Goal: Transaction & Acquisition: Purchase product/service

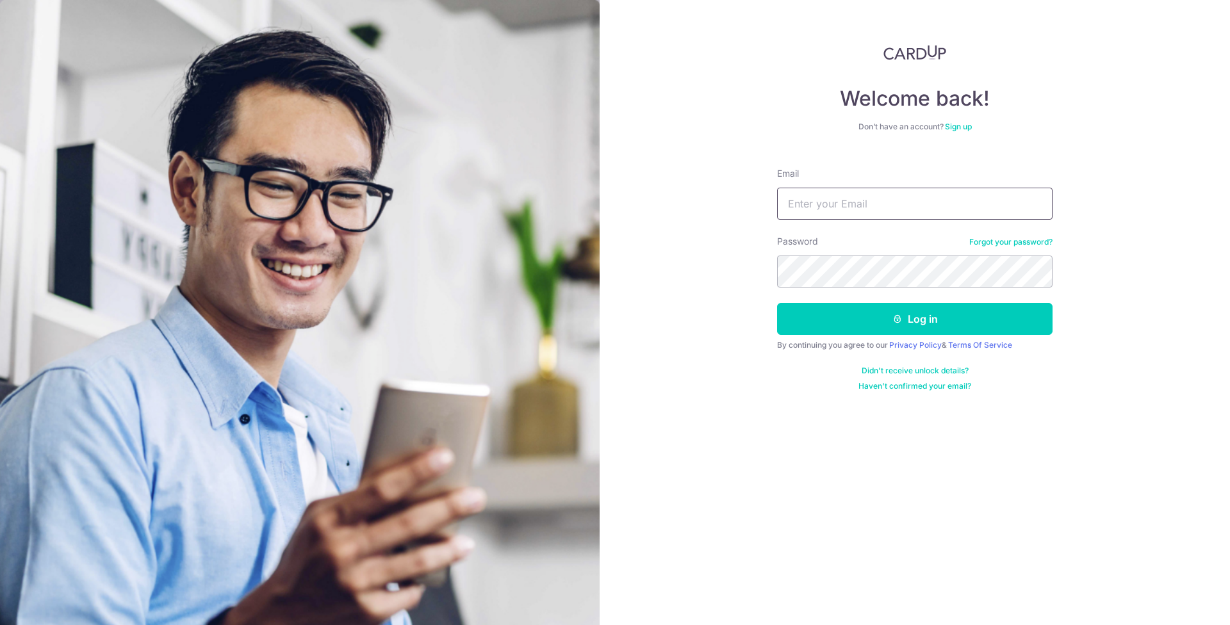
type input "[EMAIL_ADDRESS][DOMAIN_NAME]"
click at [915, 319] on button "Log in" at bounding box center [914, 319] width 275 height 32
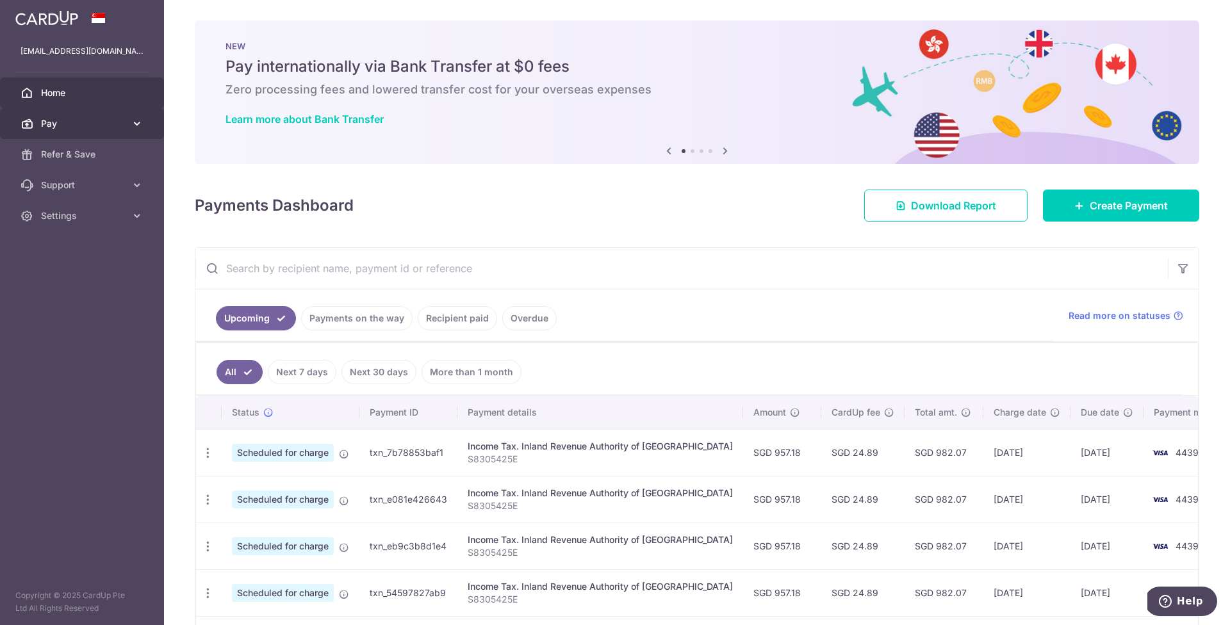
click at [135, 125] on icon at bounding box center [137, 123] width 13 height 13
click at [85, 359] on aside "lzralvin@gmail.com Home Pay Payments Recipients Cards Refer & Save Support FAQ …" at bounding box center [82, 312] width 164 height 625
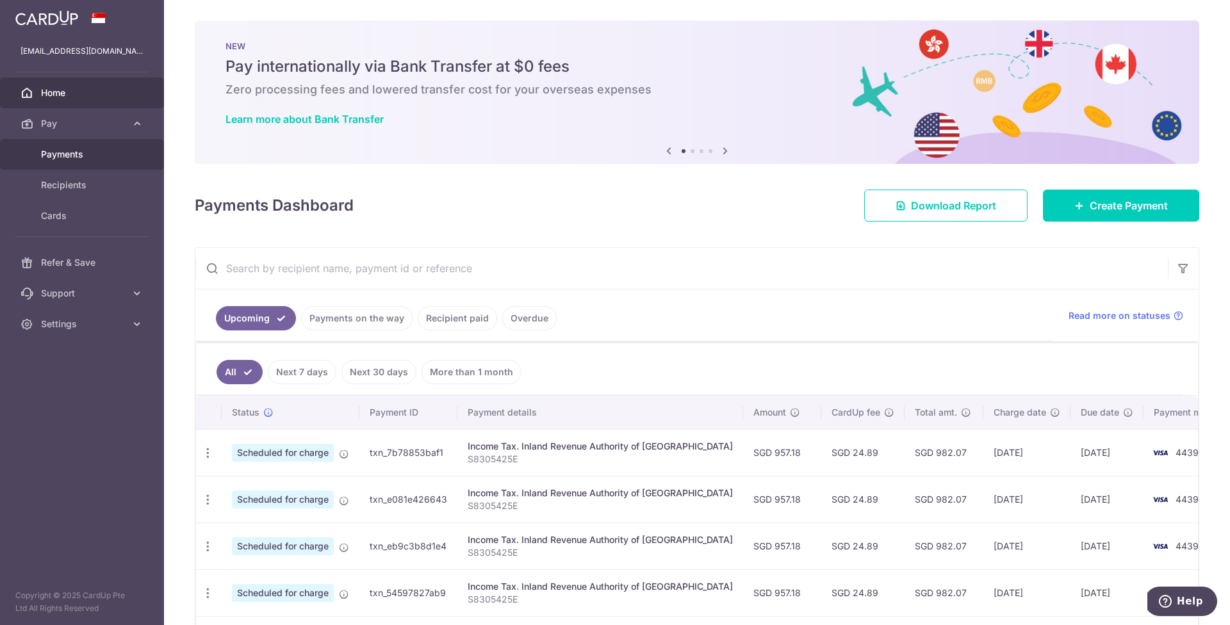
click at [60, 151] on span "Payments" at bounding box center [83, 154] width 85 height 13
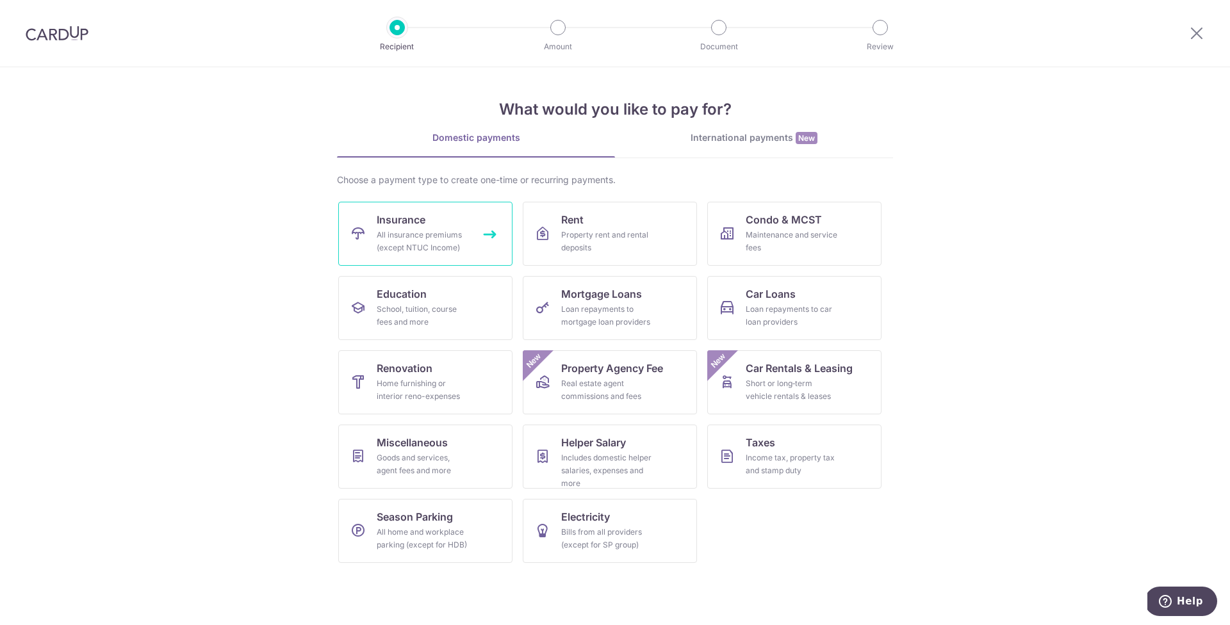
click at [439, 228] on link "Insurance All insurance premiums (except NTUC Income)" at bounding box center [425, 234] width 174 height 64
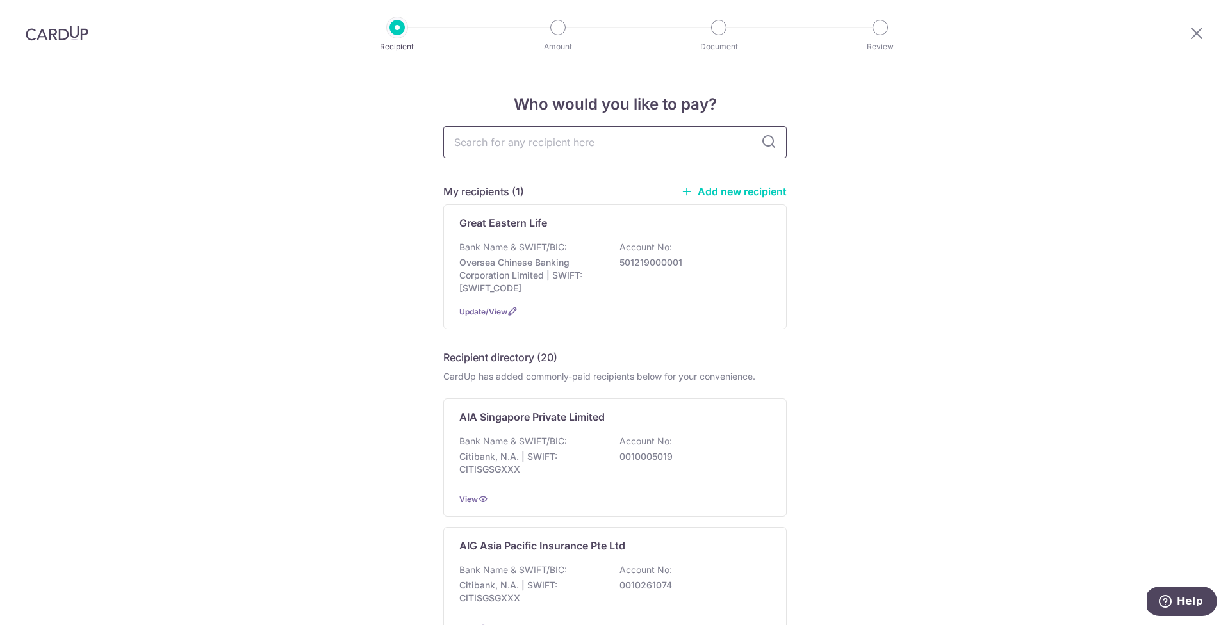
click at [508, 141] on input "text" at bounding box center [614, 142] width 343 height 32
type input "singlif"
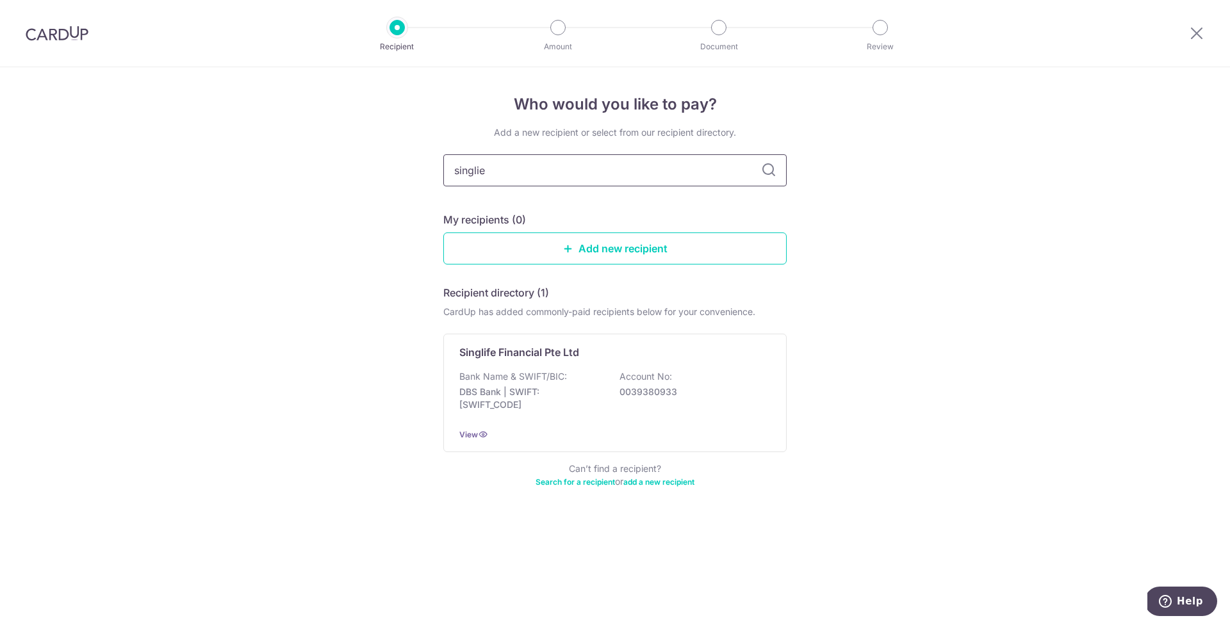
type input "singli"
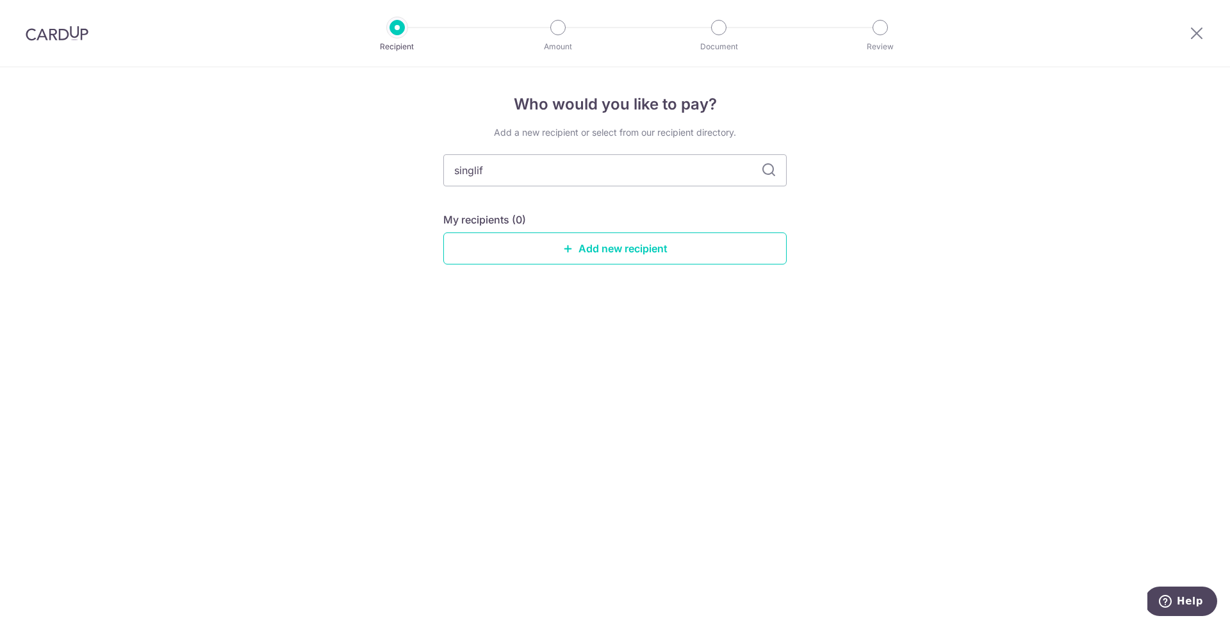
type input "singlife"
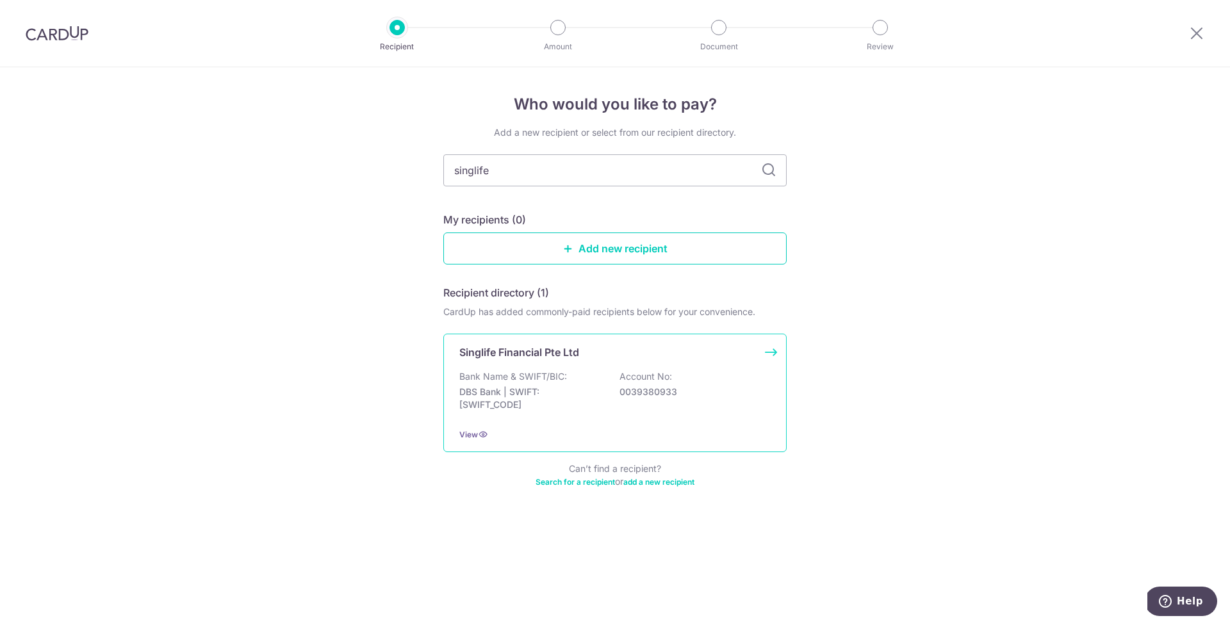
click at [537, 370] on p "Bank Name & SWIFT/BIC:" at bounding box center [513, 376] width 108 height 13
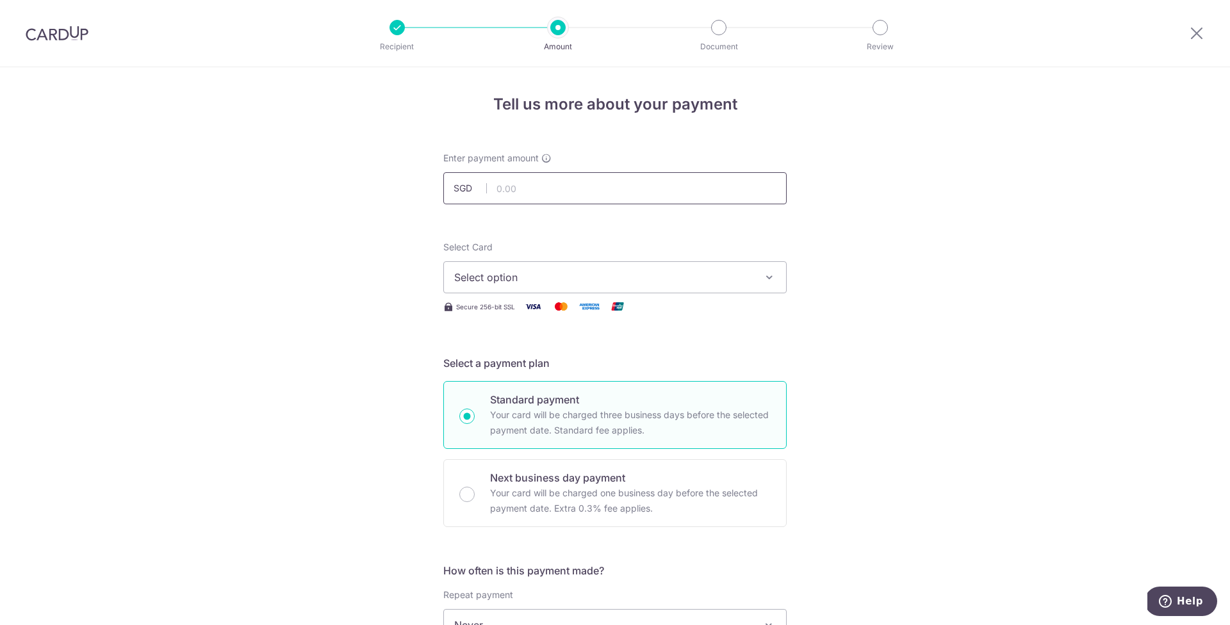
click at [530, 192] on input "text" at bounding box center [614, 188] width 343 height 32
type input "4,354.00"
click at [664, 297] on div "Select Card Select option Add credit card Your Cards **** 4439 Secure 256-bit S…" at bounding box center [614, 278] width 343 height 74
click at [655, 276] on span "Select option" at bounding box center [603, 277] width 299 height 15
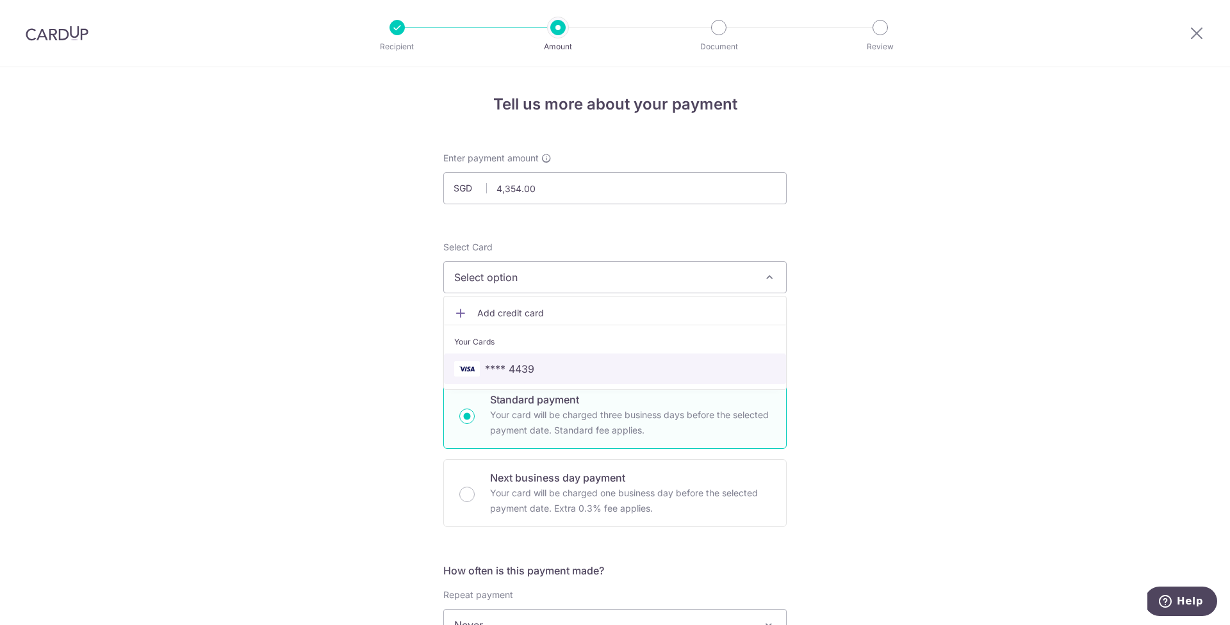
click at [544, 370] on span "**** 4439" at bounding box center [615, 368] width 322 height 15
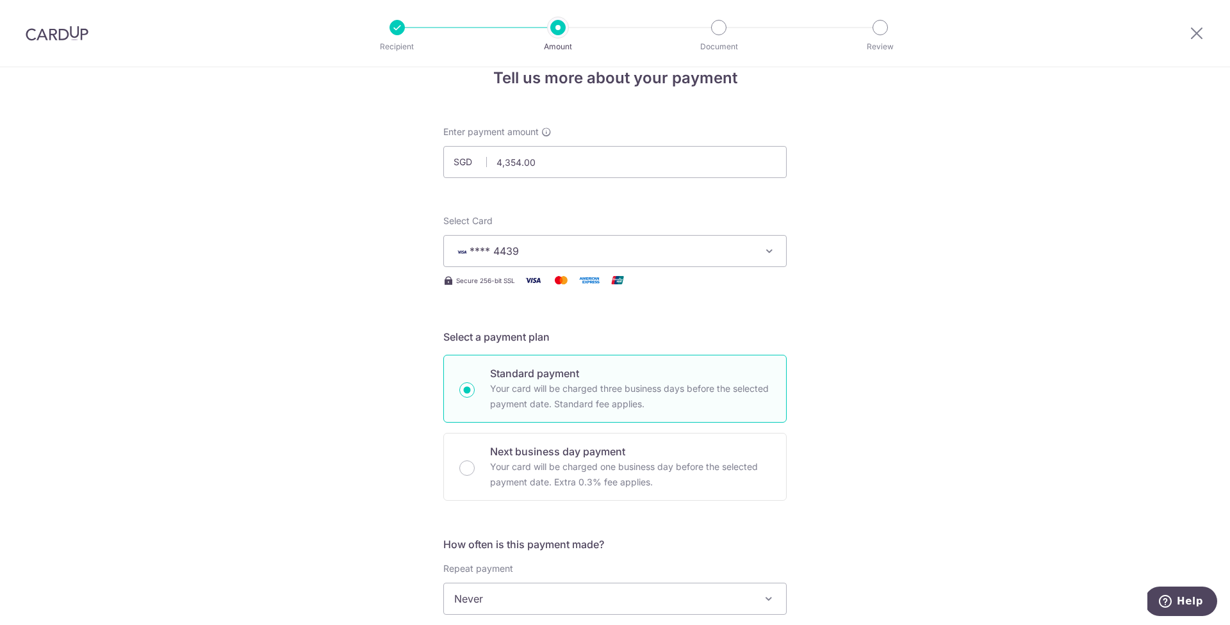
scroll to position [238, 0]
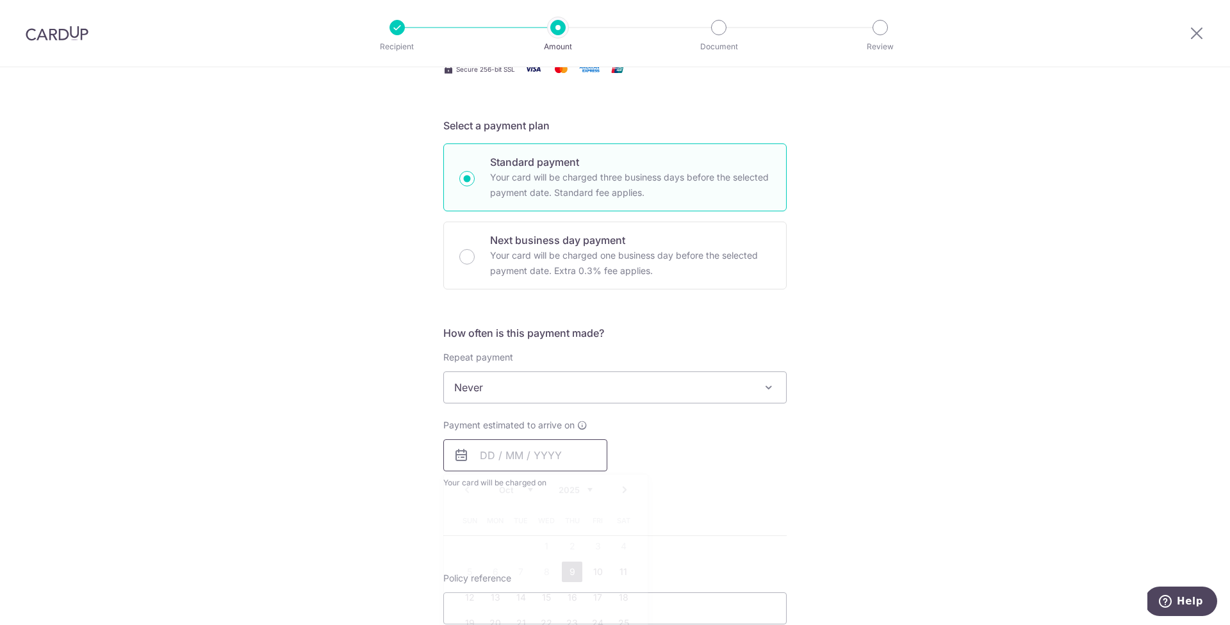
click at [482, 457] on input "text" at bounding box center [525, 455] width 164 height 32
click at [567, 568] on link "9" at bounding box center [572, 572] width 20 height 20
type input "[DATE]"
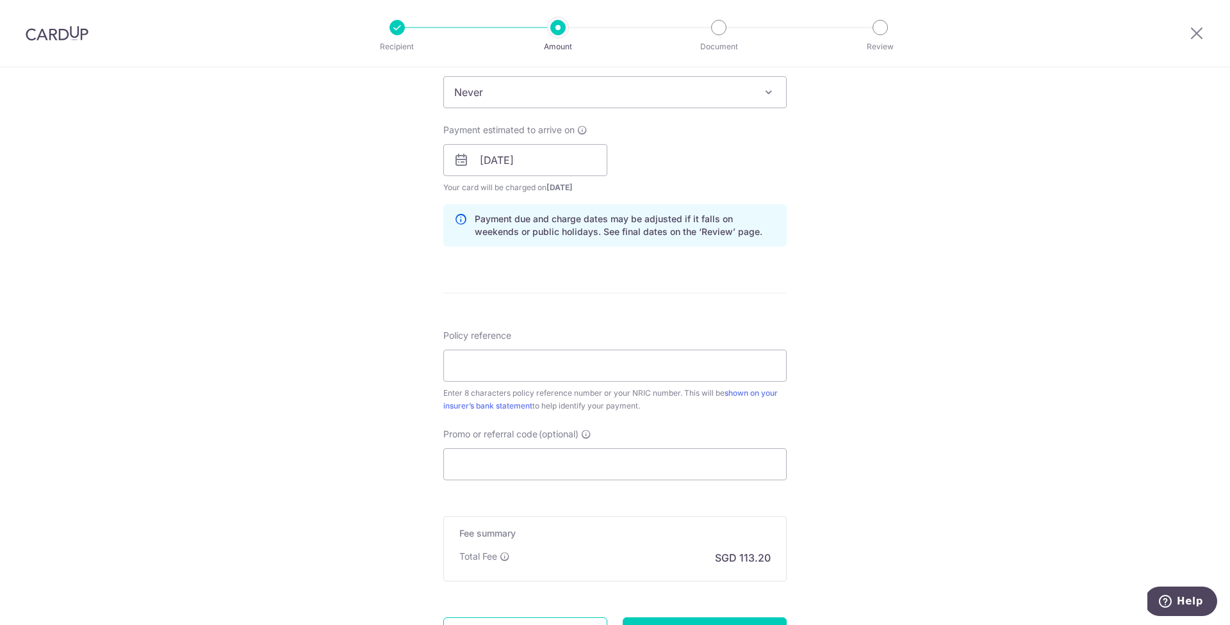
scroll to position [653, 0]
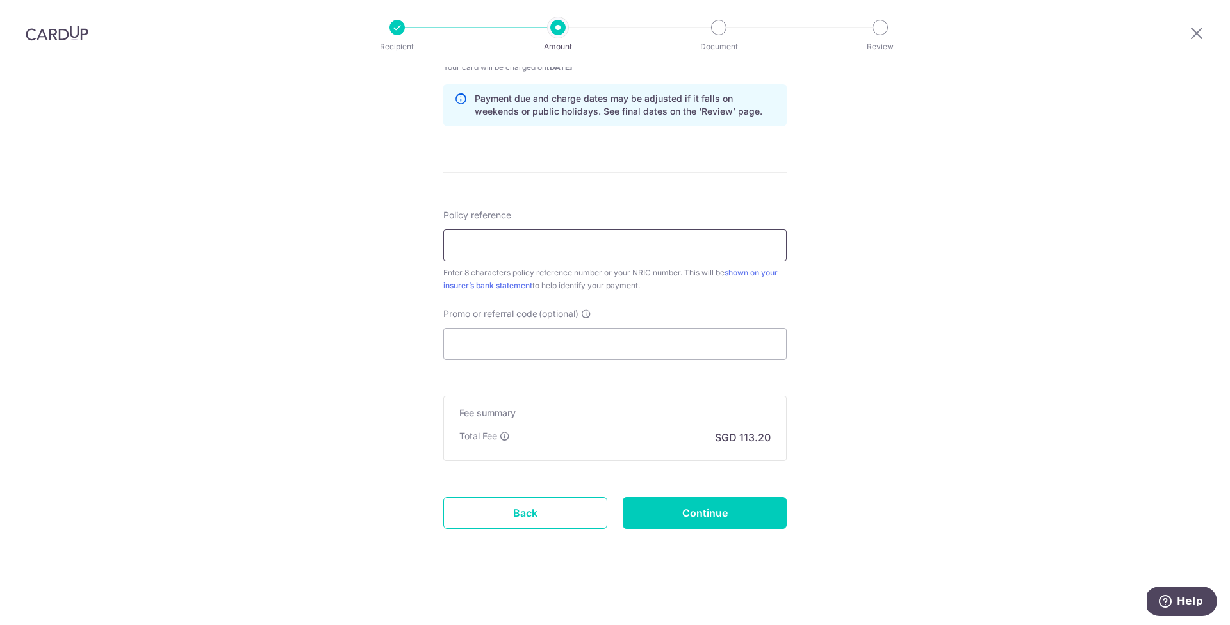
click at [509, 248] on input "Policy reference" at bounding box center [614, 245] width 343 height 32
type input "23213607"
click at [1027, 401] on div "Tell us more about your payment Enter payment amount SGD 4,354.00 4354.00 Selec…" at bounding box center [615, 19] width 1230 height 1211
click at [496, 327] on div "Promo or referral code (optional) The discounted fee will be shown on the revie…" at bounding box center [614, 333] width 343 height 53
click at [485, 340] on input "Promo or referral code (optional)" at bounding box center [614, 344] width 343 height 32
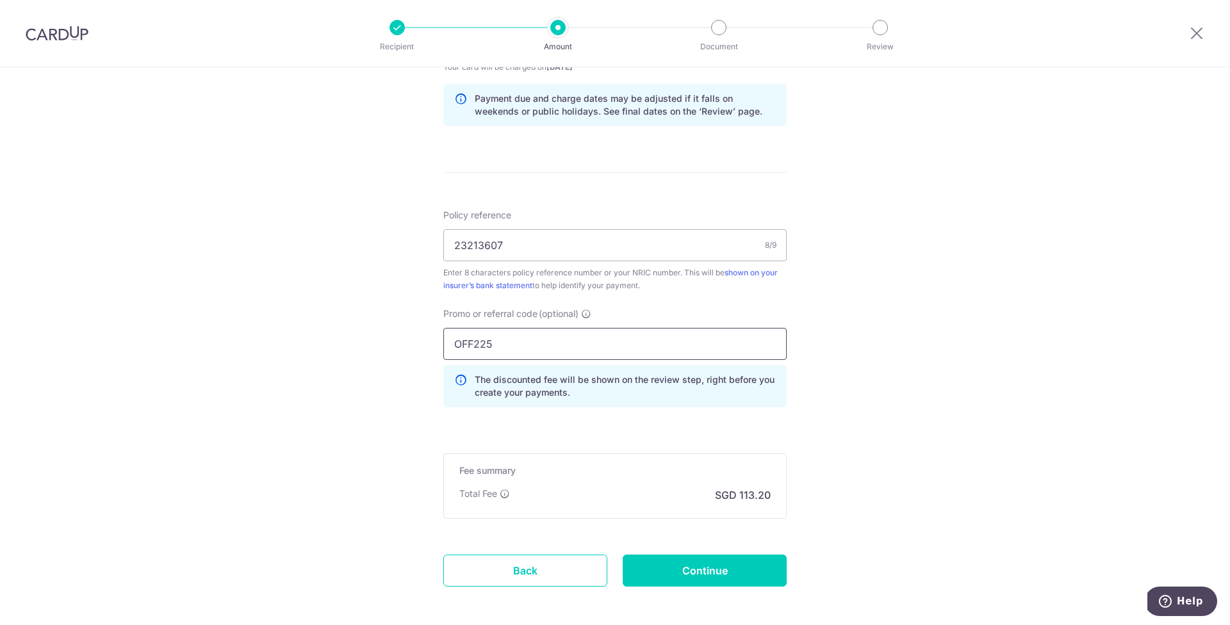
type input "OFF225"
click at [867, 333] on div "Tell us more about your payment Enter payment amount SGD 4,354.00 4354.00 Selec…" at bounding box center [615, 48] width 1230 height 1269
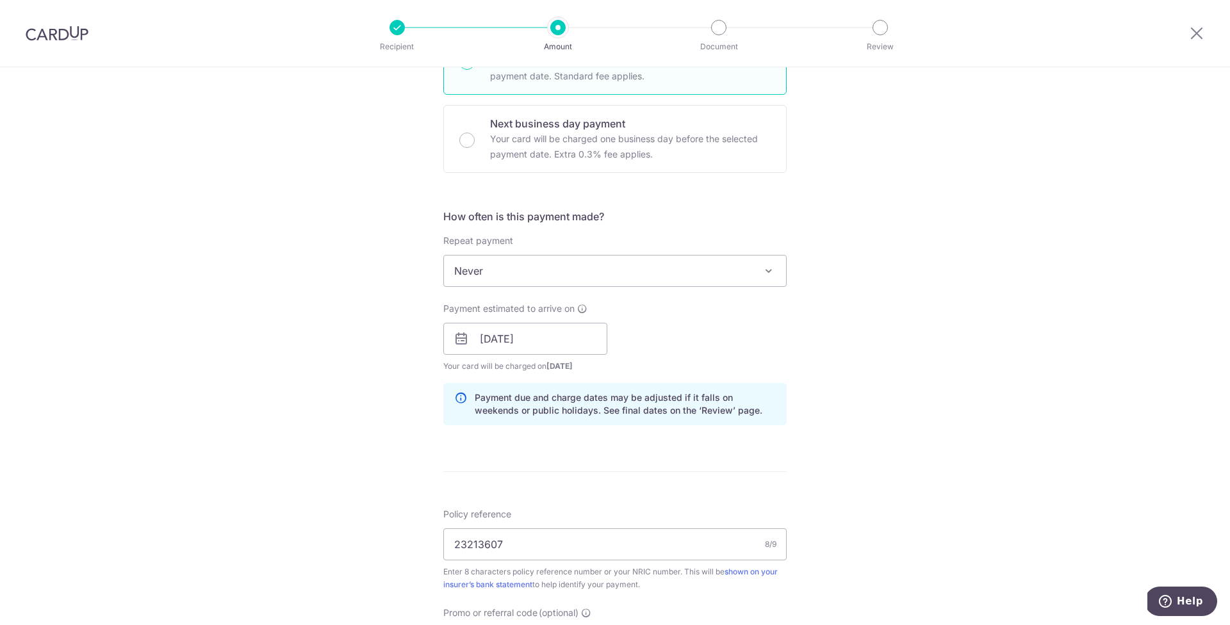
scroll to position [687, 0]
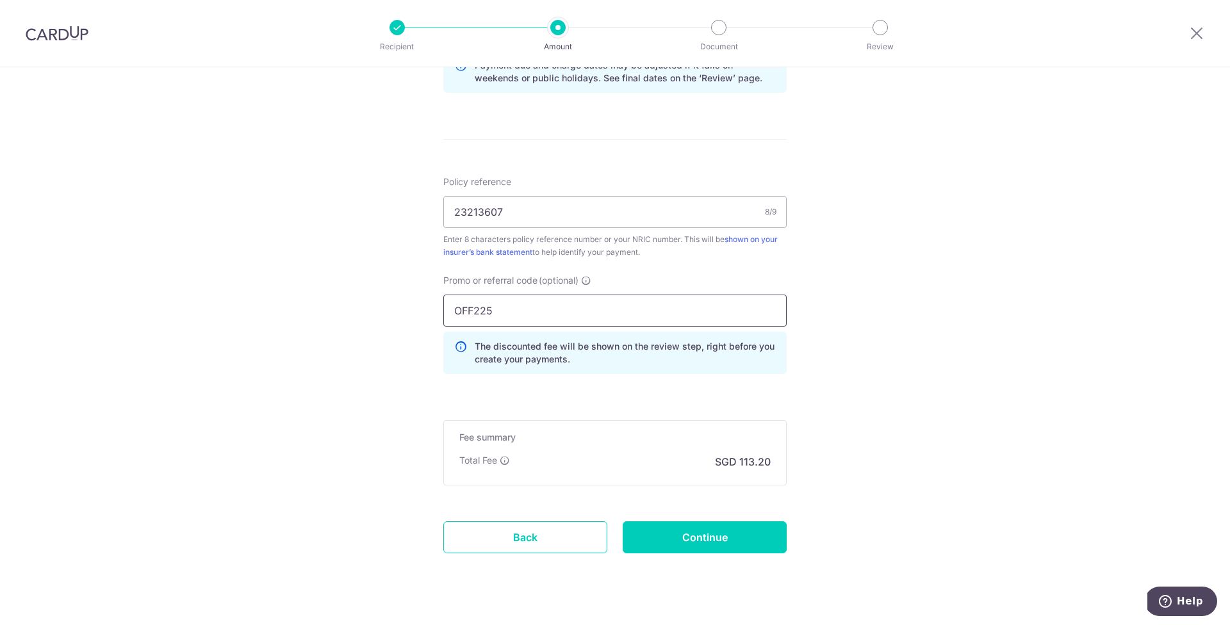
drag, startPoint x: 507, startPoint y: 317, endPoint x: 418, endPoint y: 307, distance: 88.9
click at [418, 307] on div "Tell us more about your payment Enter payment amount SGD 4,354.00 4354.00 Selec…" at bounding box center [615, 15] width 1230 height 1269
click at [927, 331] on div "Tell us more about your payment Enter payment amount SGD 4,354.00 4354.00 Selec…" at bounding box center [615, 15] width 1230 height 1269
drag, startPoint x: 505, startPoint y: 311, endPoint x: 400, endPoint y: 299, distance: 105.8
click at [401, 299] on div "Tell us more about your payment Enter payment amount SGD 4,354.00 4354.00 Selec…" at bounding box center [615, 15] width 1230 height 1269
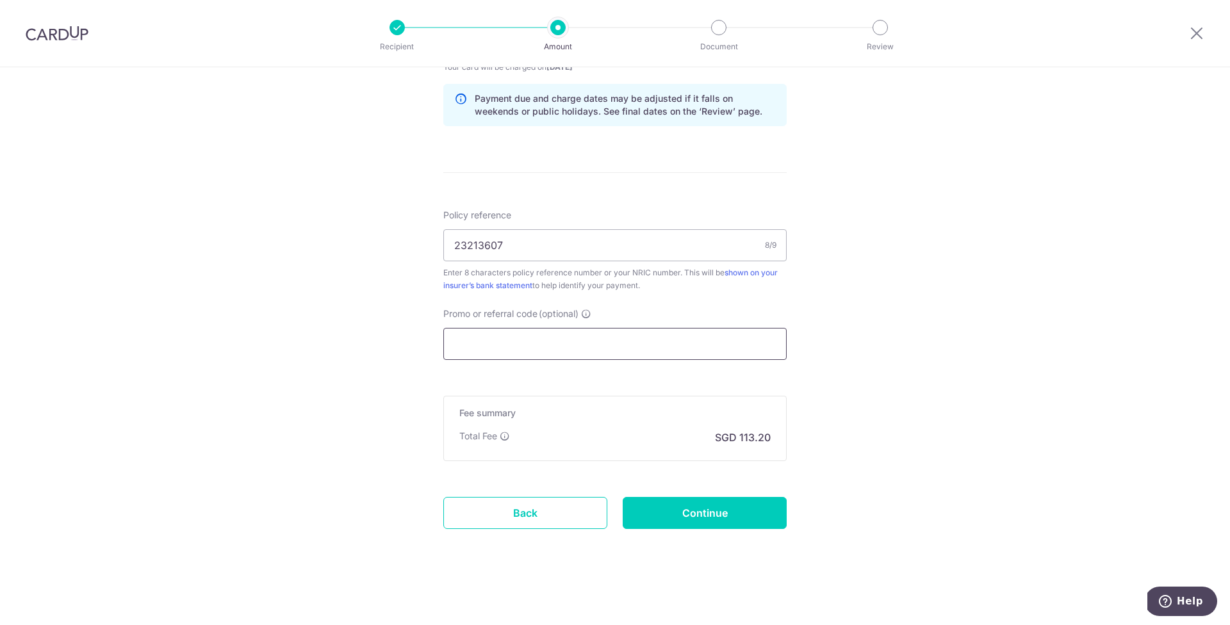
scroll to position [653, 0]
click at [875, 381] on div "Tell us more about your payment Enter payment amount SGD 4,354.00 4354.00 Selec…" at bounding box center [615, 19] width 1230 height 1211
click at [480, 335] on input "Promo or referral code (optional)" at bounding box center [614, 344] width 343 height 32
paste input "OFF225"
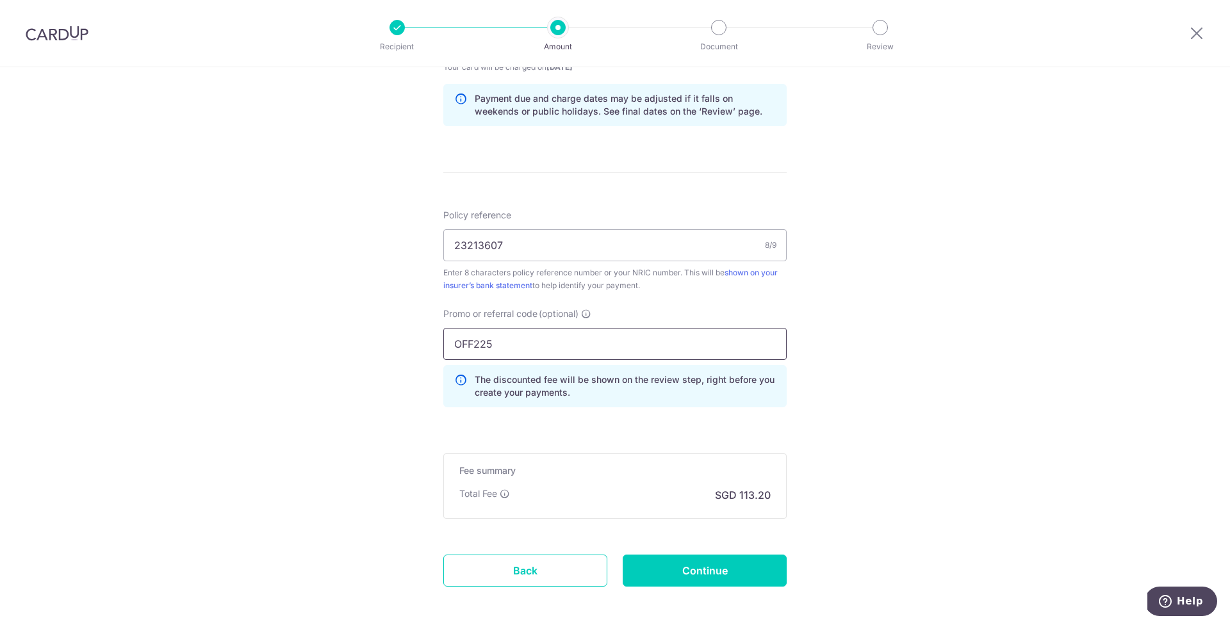
type input "OFF225"
click at [992, 363] on div "Tell us more about your payment Enter payment amount SGD 4,354.00 4354.00 Selec…" at bounding box center [615, 48] width 1230 height 1269
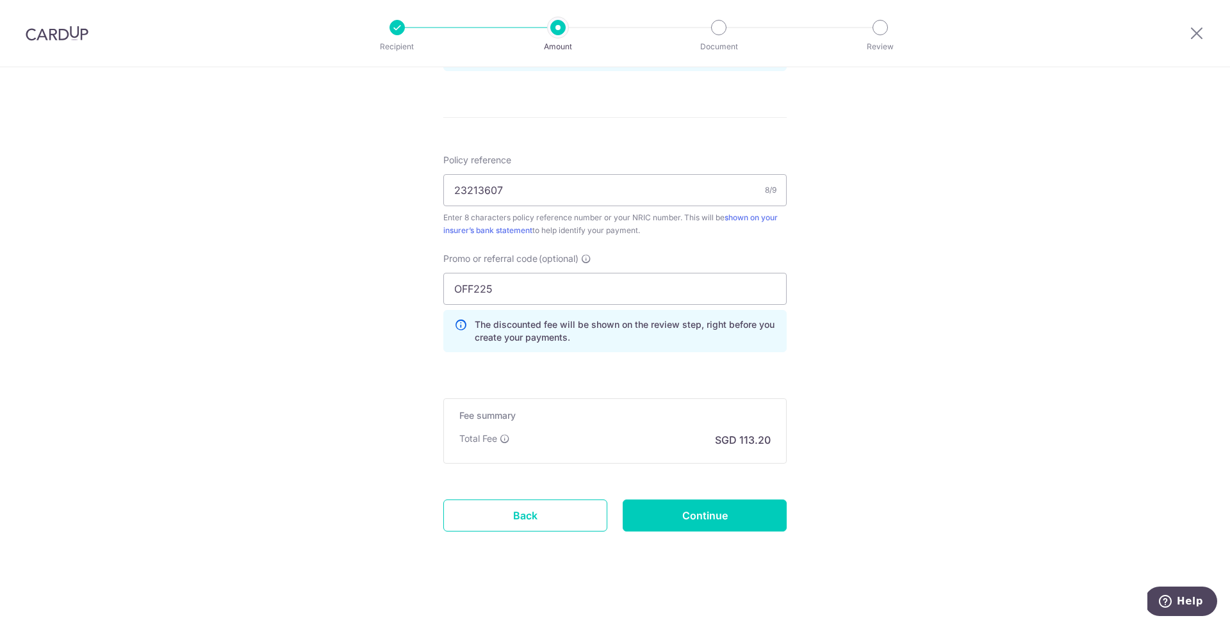
scroll to position [711, 0]
click at [714, 524] on input "Continue" at bounding box center [705, 513] width 164 height 32
click at [702, 515] on div "Continue" at bounding box center [704, 513] width 179 height 32
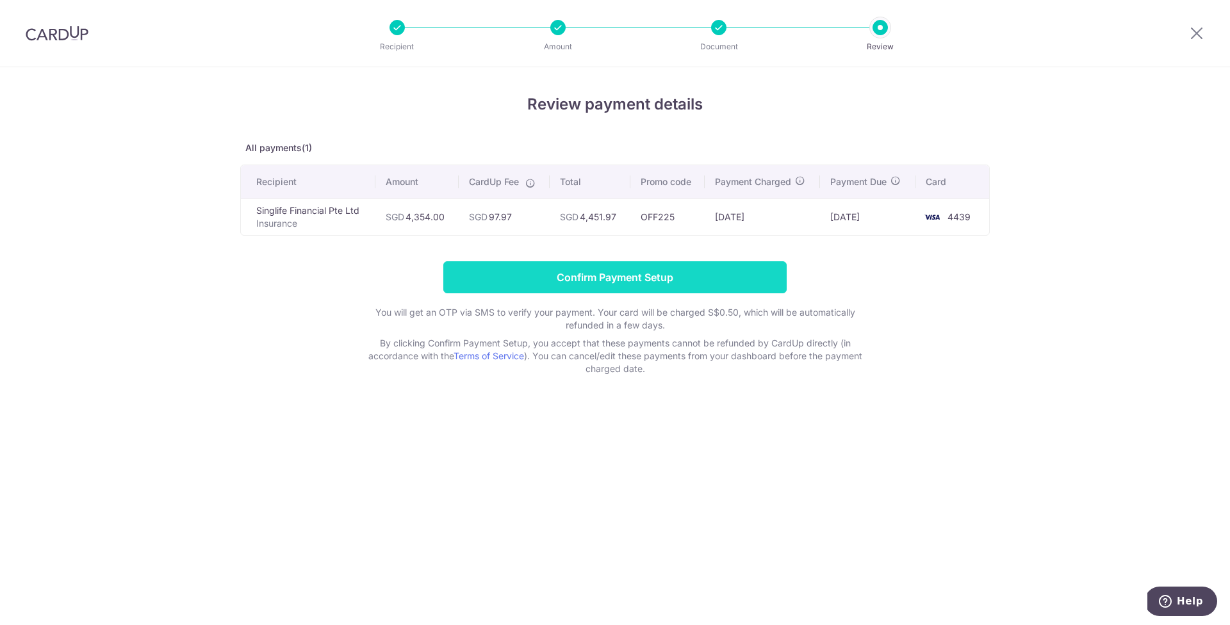
click at [656, 282] on input "Confirm Payment Setup" at bounding box center [614, 277] width 343 height 32
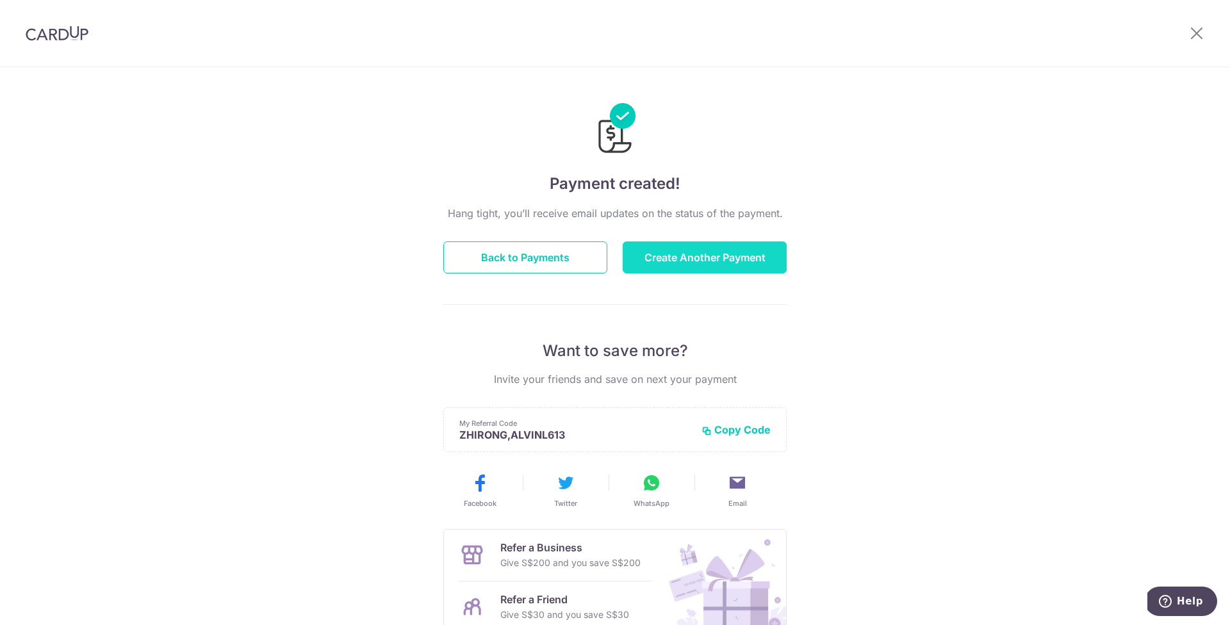
click at [692, 256] on button "Create Another Payment" at bounding box center [705, 258] width 164 height 32
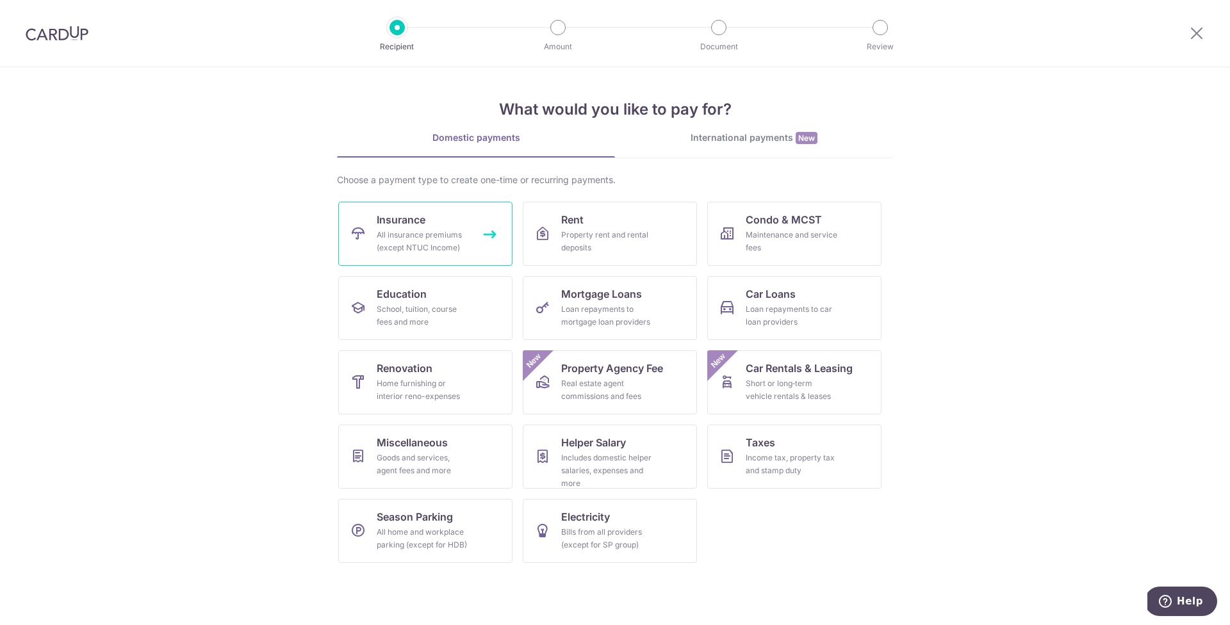
click at [445, 236] on div "All insurance premiums (except NTUC Income)" at bounding box center [423, 242] width 92 height 26
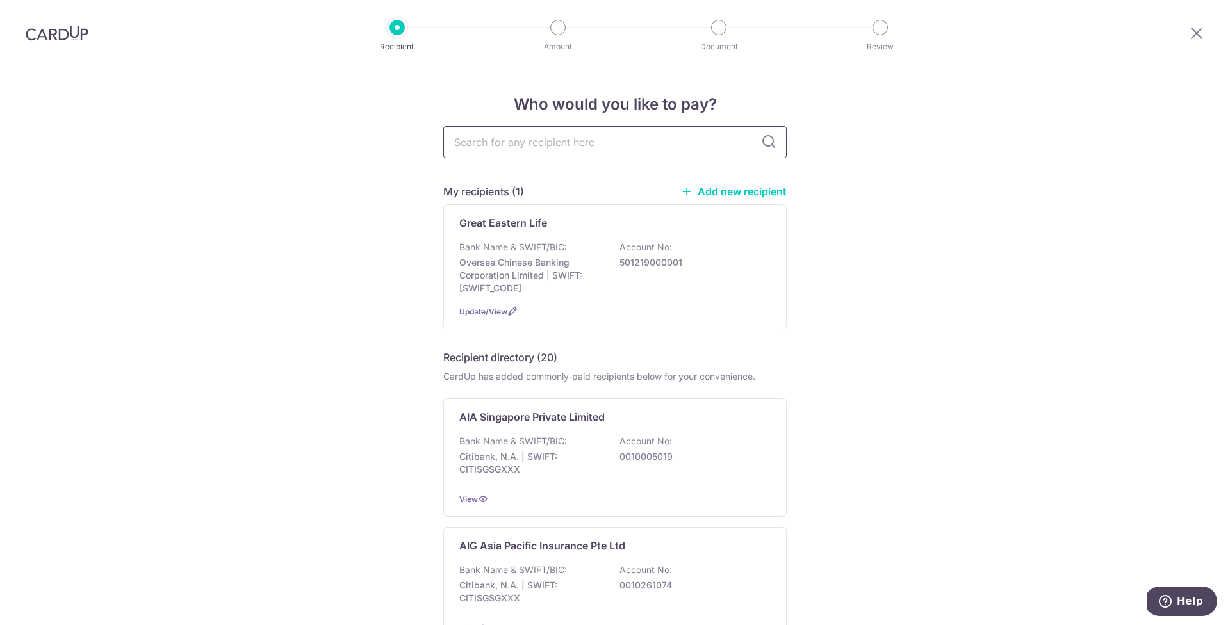
click at [509, 146] on input "text" at bounding box center [614, 142] width 343 height 32
type input "singlife"
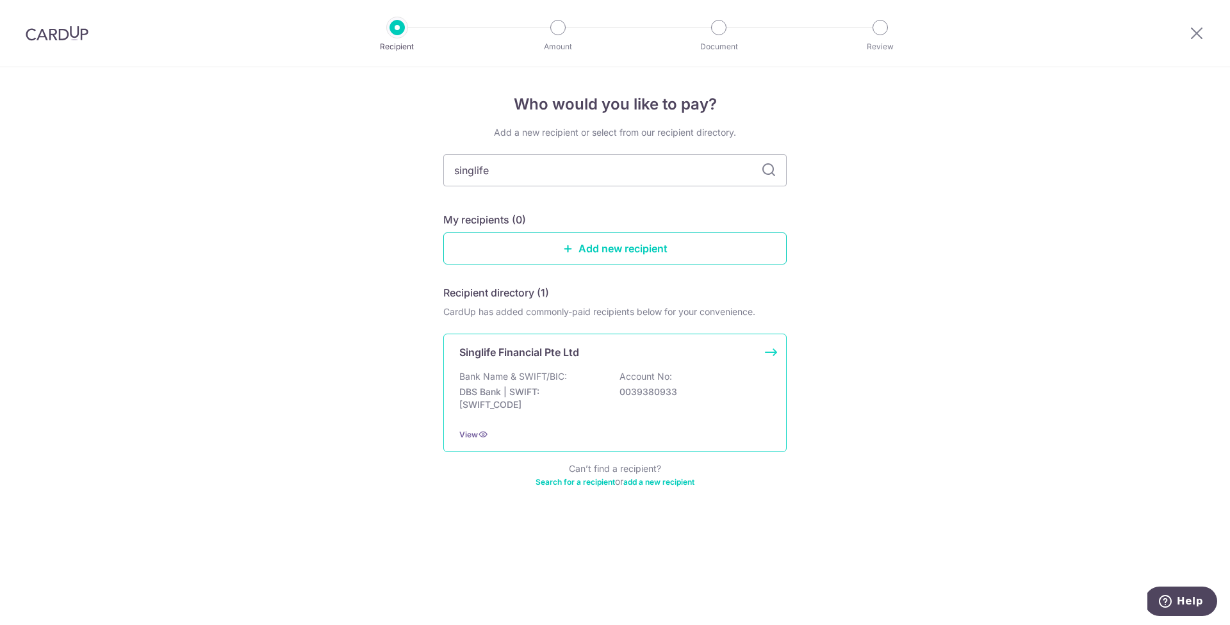
click at [501, 372] on p "Bank Name & SWIFT/BIC:" at bounding box center [513, 376] width 108 height 13
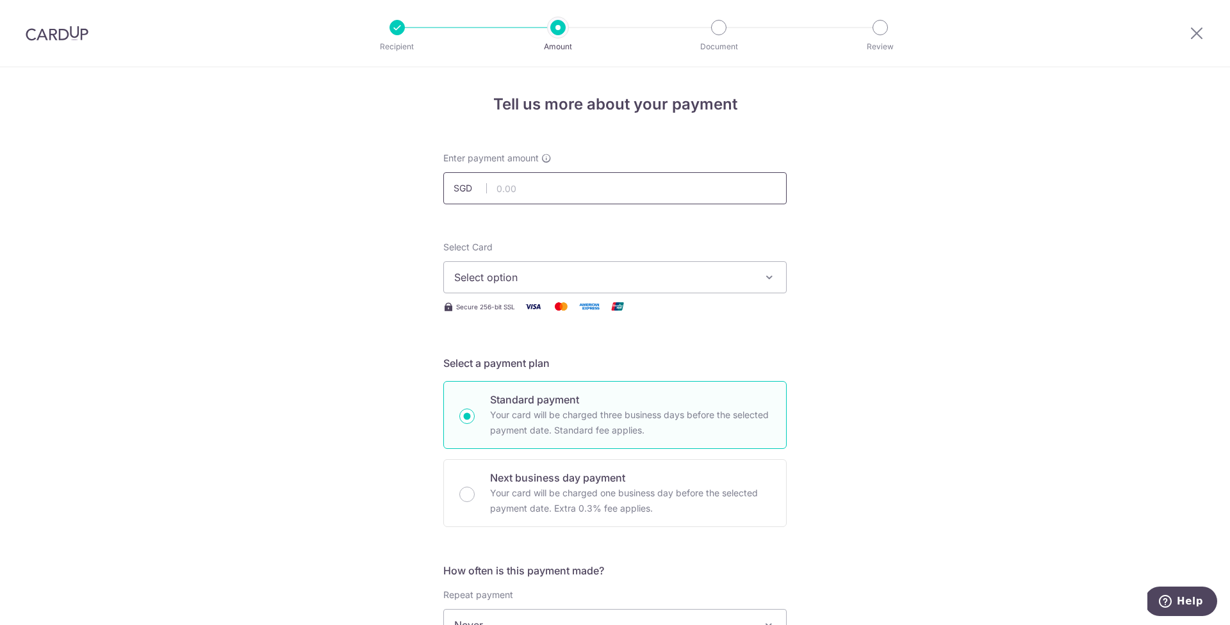
click at [518, 191] on input "text" at bounding box center [614, 188] width 343 height 32
type input "2,882.00"
click at [654, 264] on button "Select option" at bounding box center [614, 277] width 343 height 32
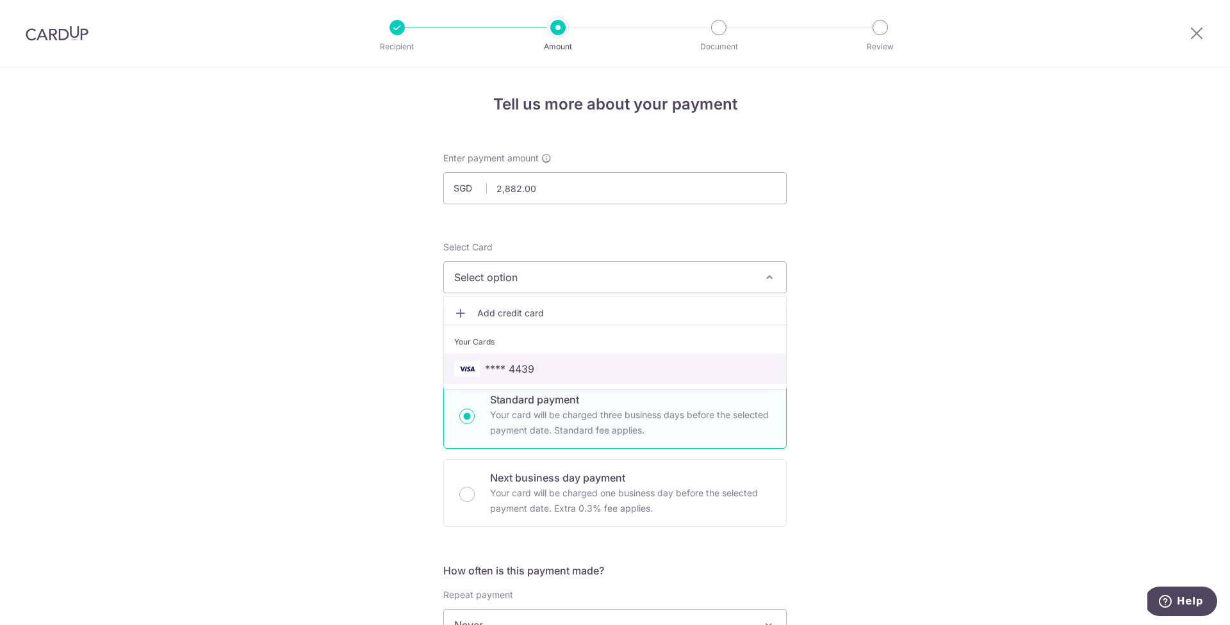
click at [567, 367] on span "**** 4439" at bounding box center [615, 368] width 322 height 15
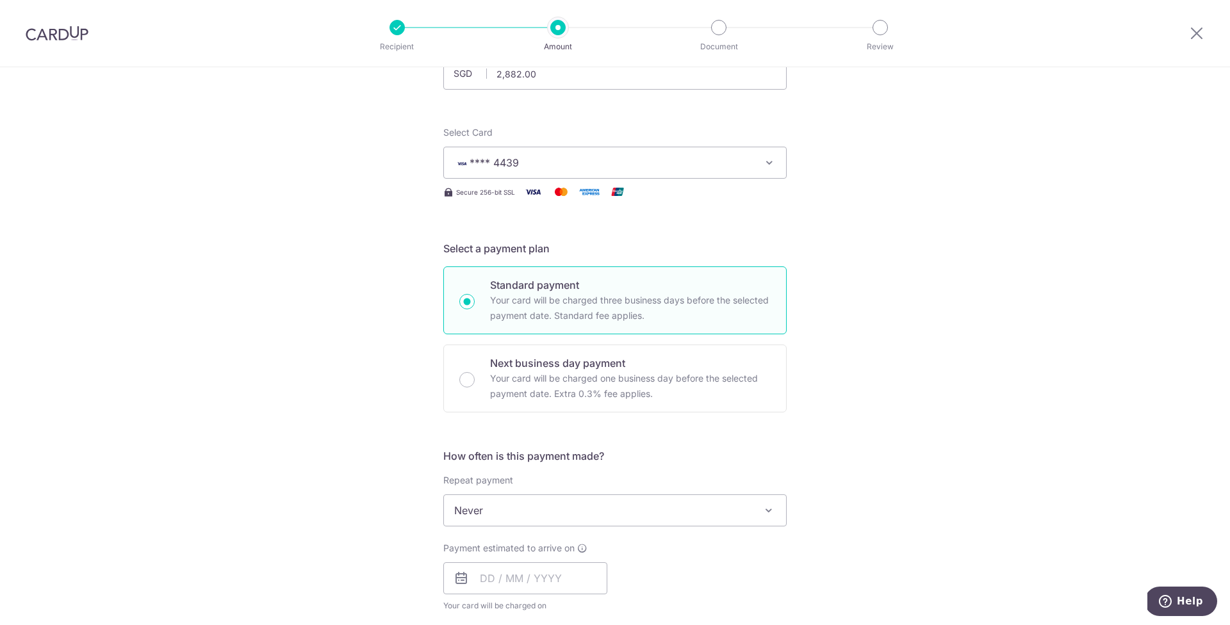
scroll to position [245, 0]
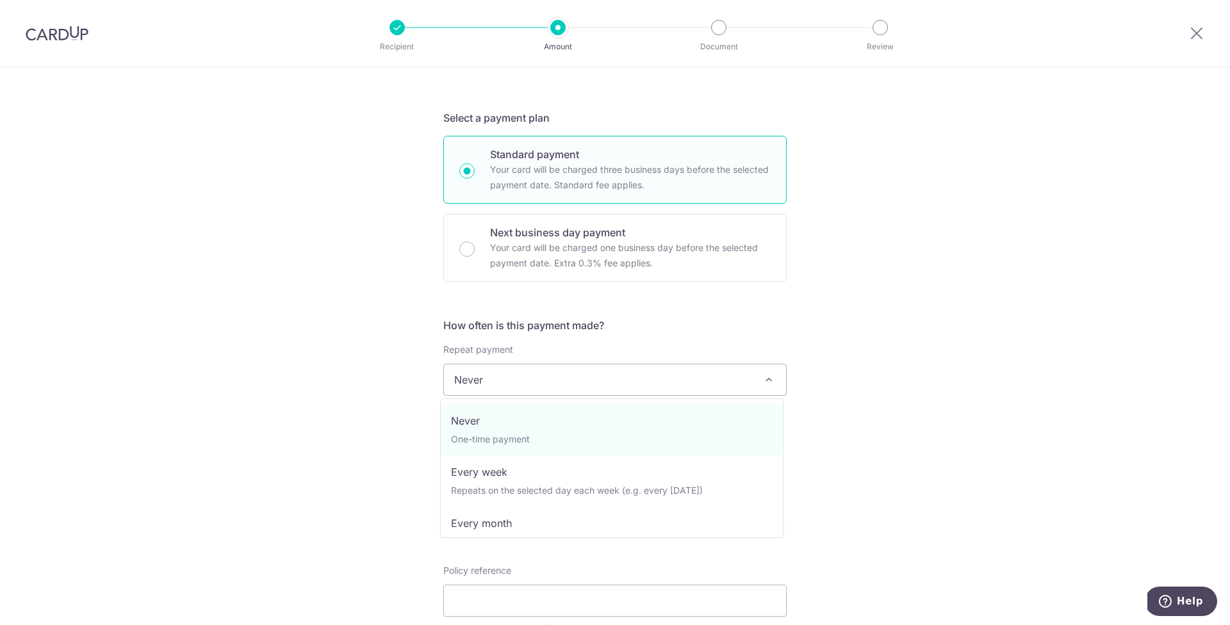
click at [495, 377] on span "Never" at bounding box center [615, 379] width 342 height 31
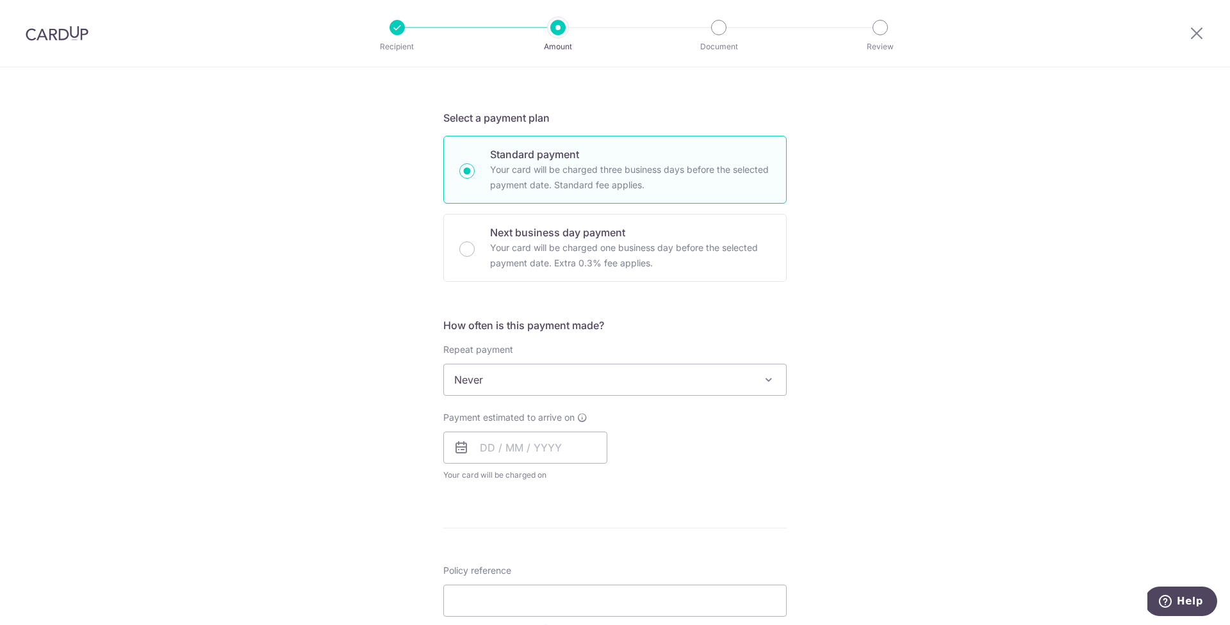
click at [495, 377] on span "Never" at bounding box center [615, 379] width 342 height 31
click at [525, 456] on input "text" at bounding box center [525, 448] width 164 height 32
click at [566, 570] on link "9" at bounding box center [572, 564] width 20 height 20
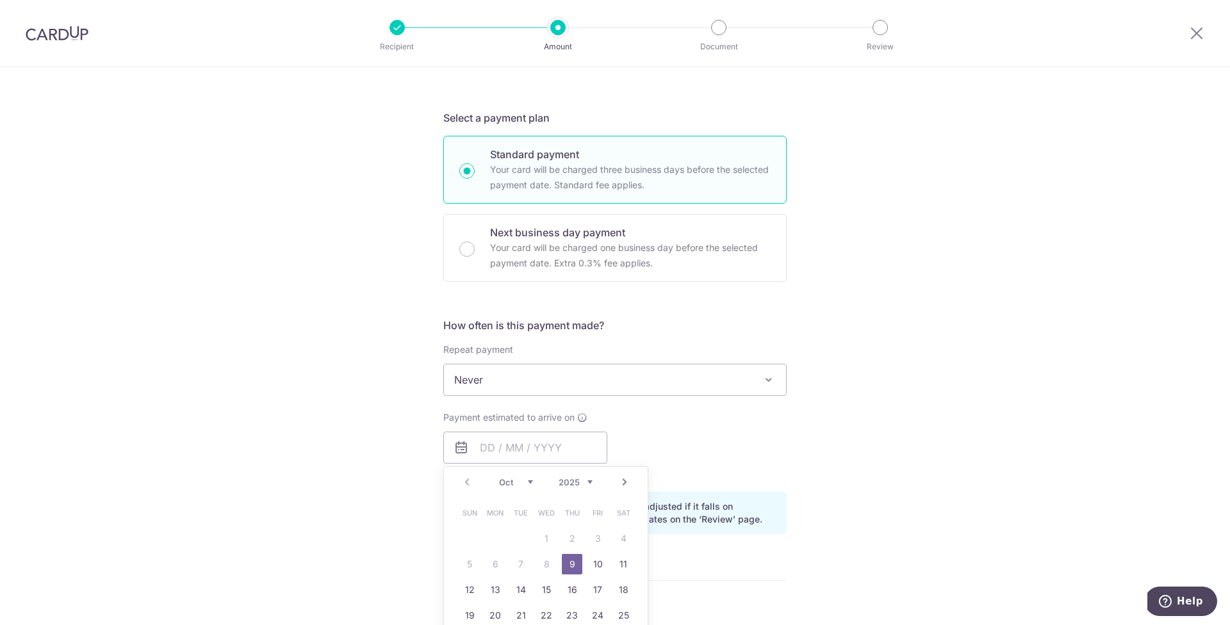
type input "[DATE]"
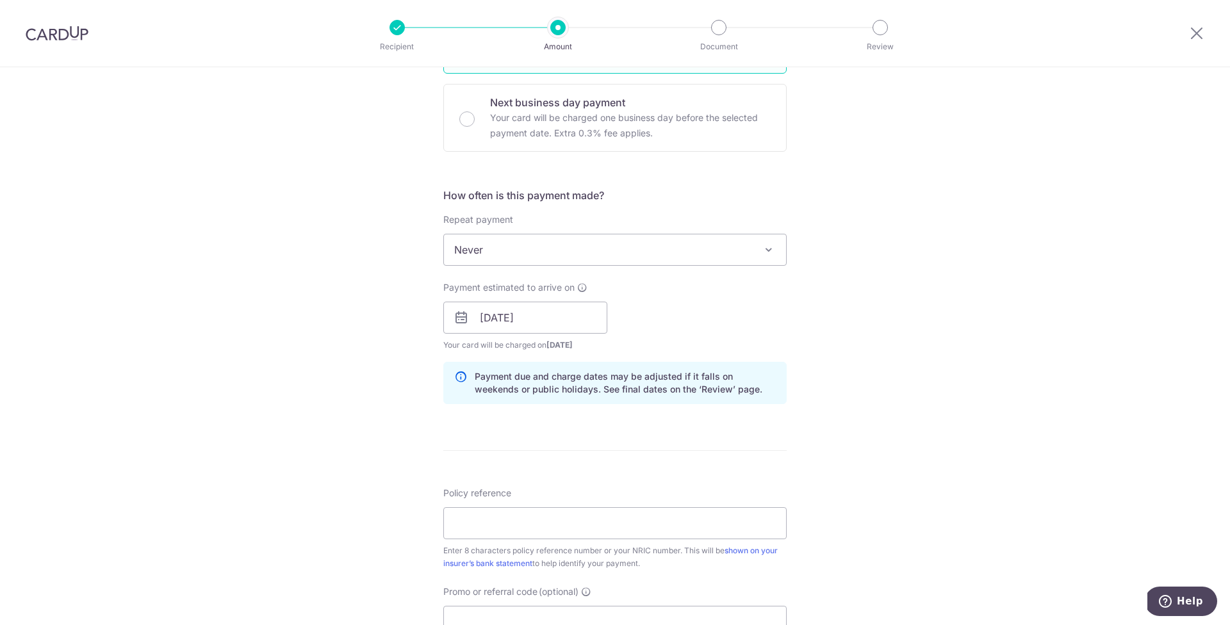
scroll to position [514, 0]
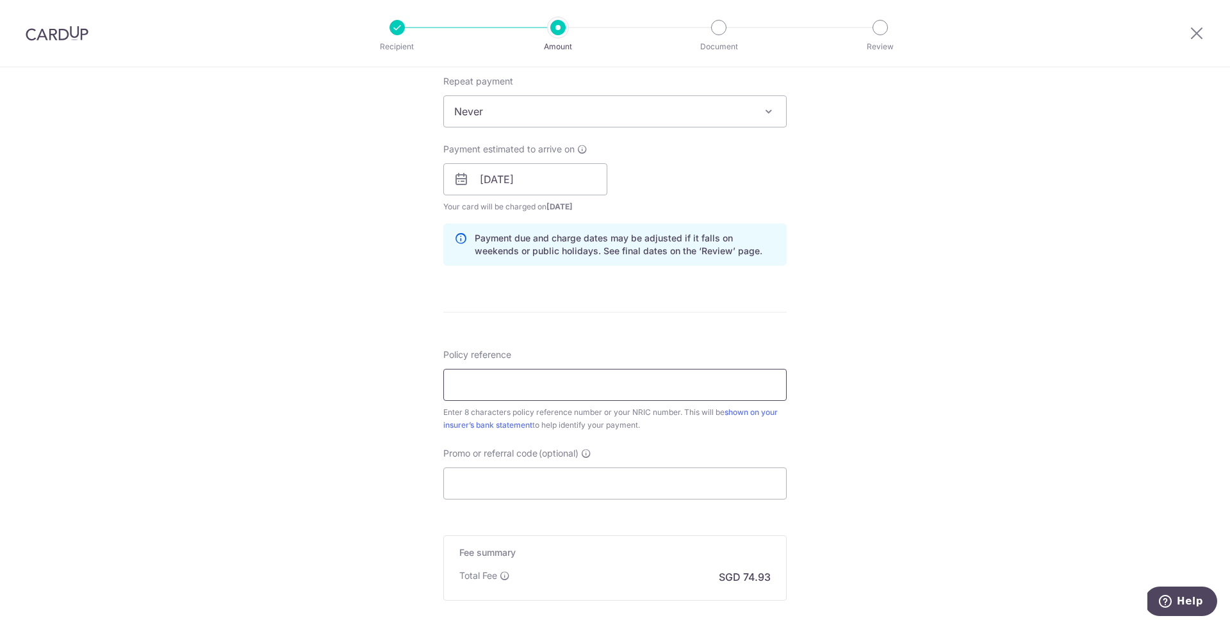
click at [493, 392] on input "Policy reference" at bounding box center [614, 385] width 343 height 32
type input "20423498"
click at [559, 480] on input "Promo or referral code (optional)" at bounding box center [614, 484] width 343 height 32
paste input "OFF225"
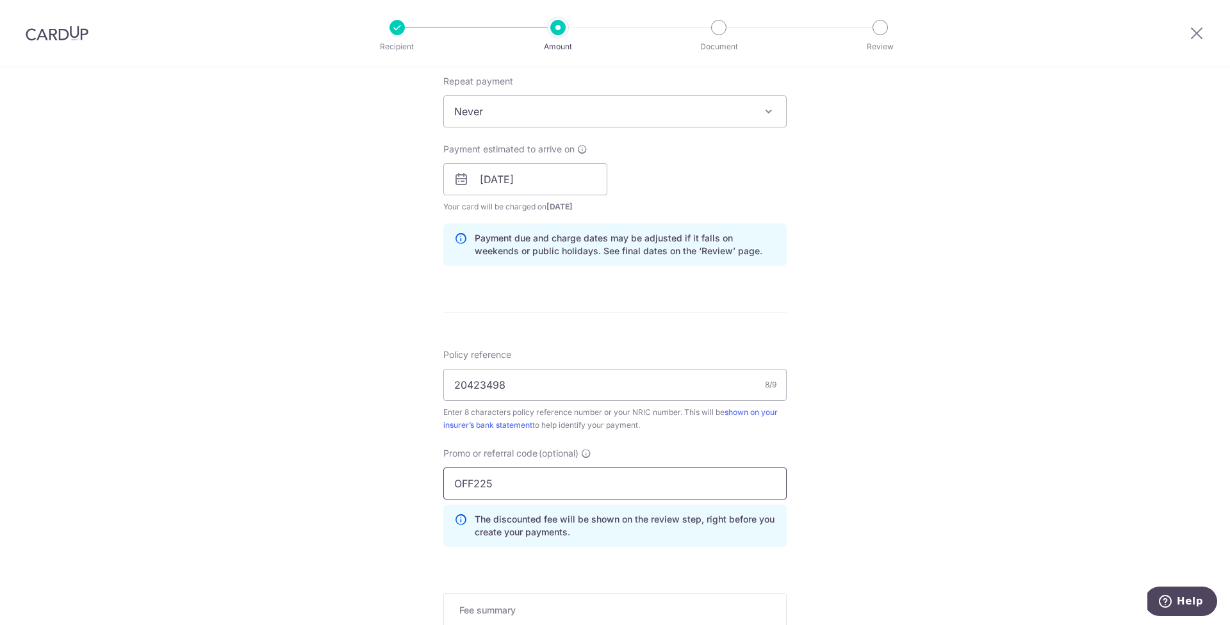
type input "OFF225"
click at [926, 478] on div "Tell us more about your payment Enter payment amount SGD 2,882.00 2882.00 Selec…" at bounding box center [615, 188] width 1230 height 1269
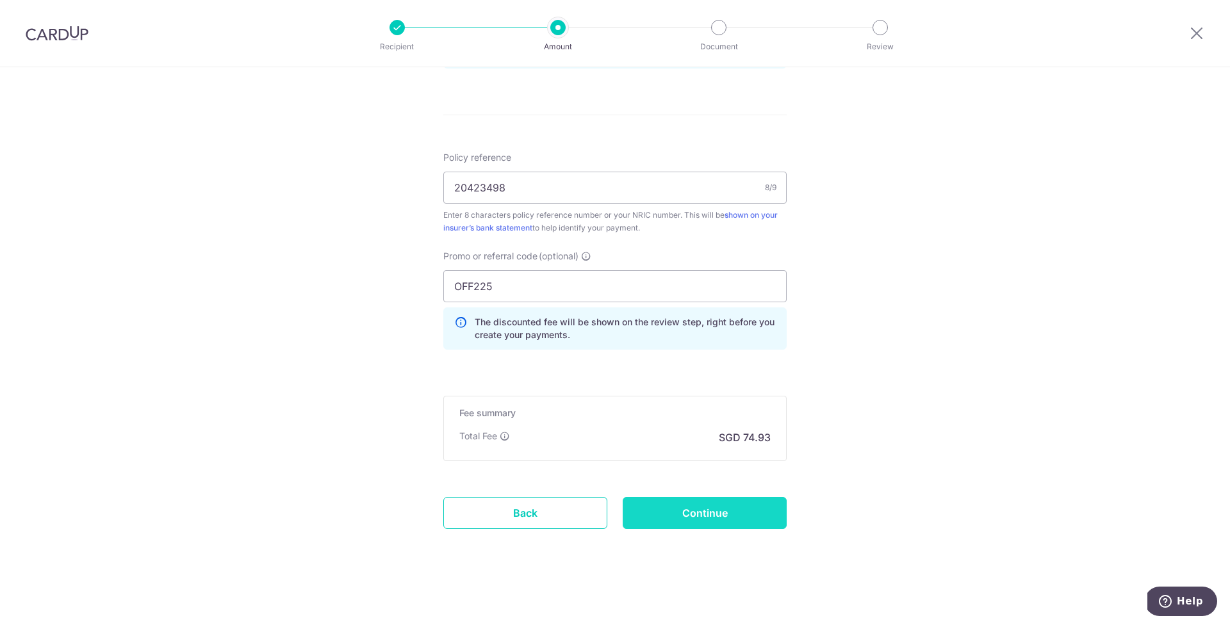
click at [697, 521] on input "Continue" at bounding box center [705, 513] width 164 height 32
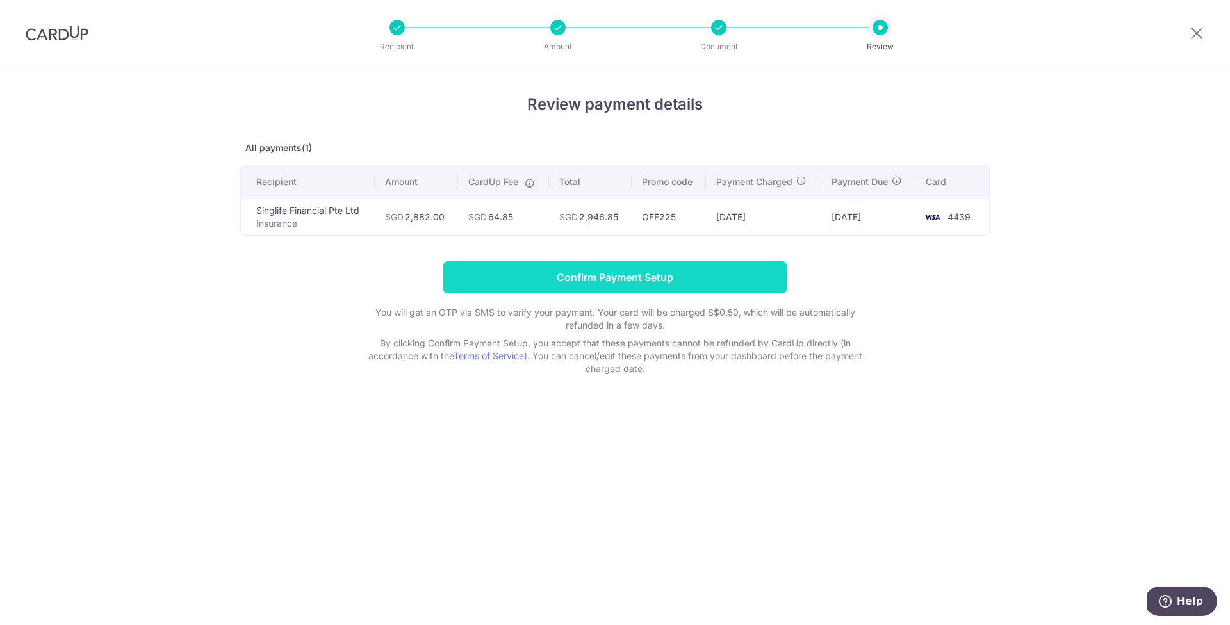
click at [632, 277] on input "Confirm Payment Setup" at bounding box center [614, 277] width 343 height 32
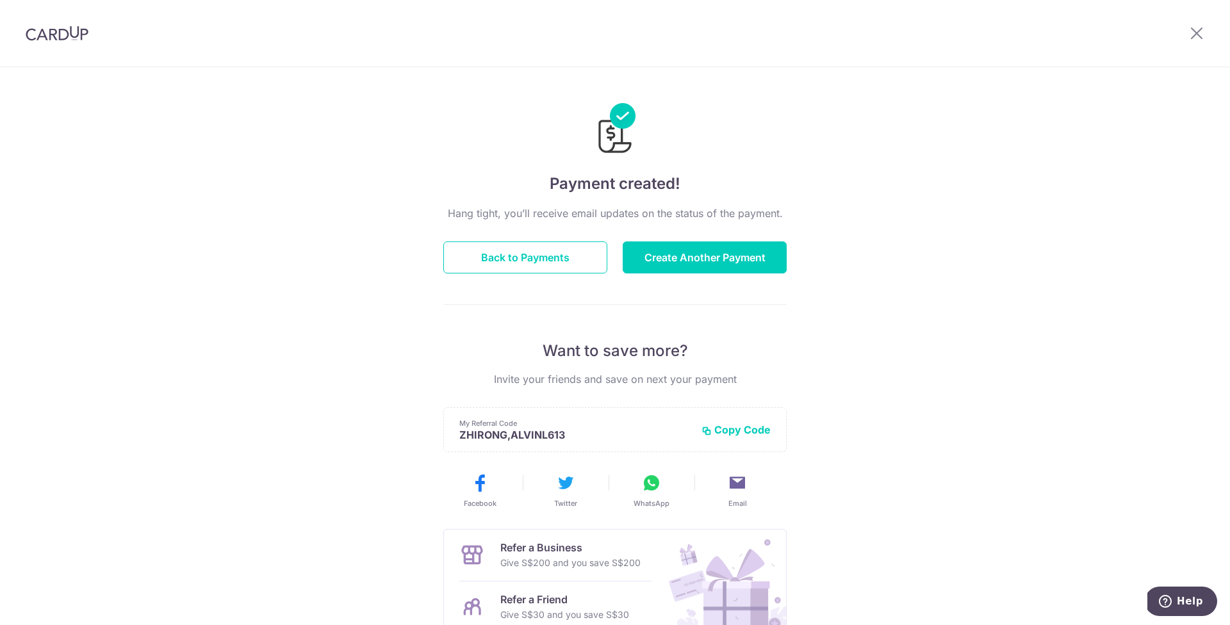
scroll to position [126, 0]
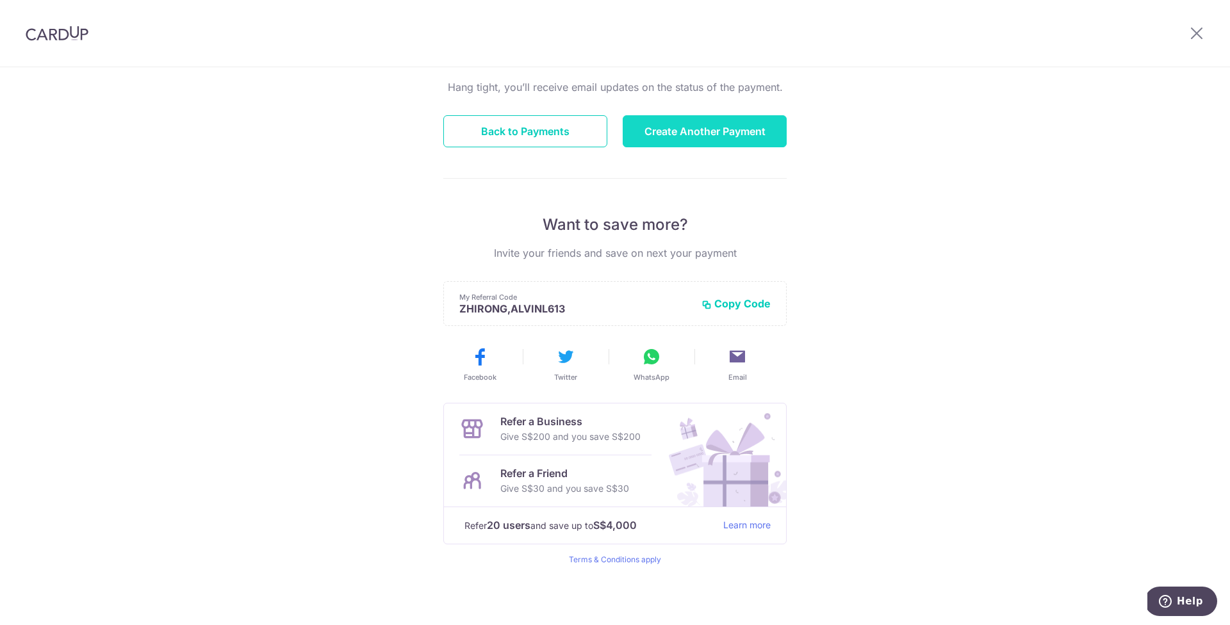
click at [715, 131] on button "Create Another Payment" at bounding box center [705, 131] width 164 height 32
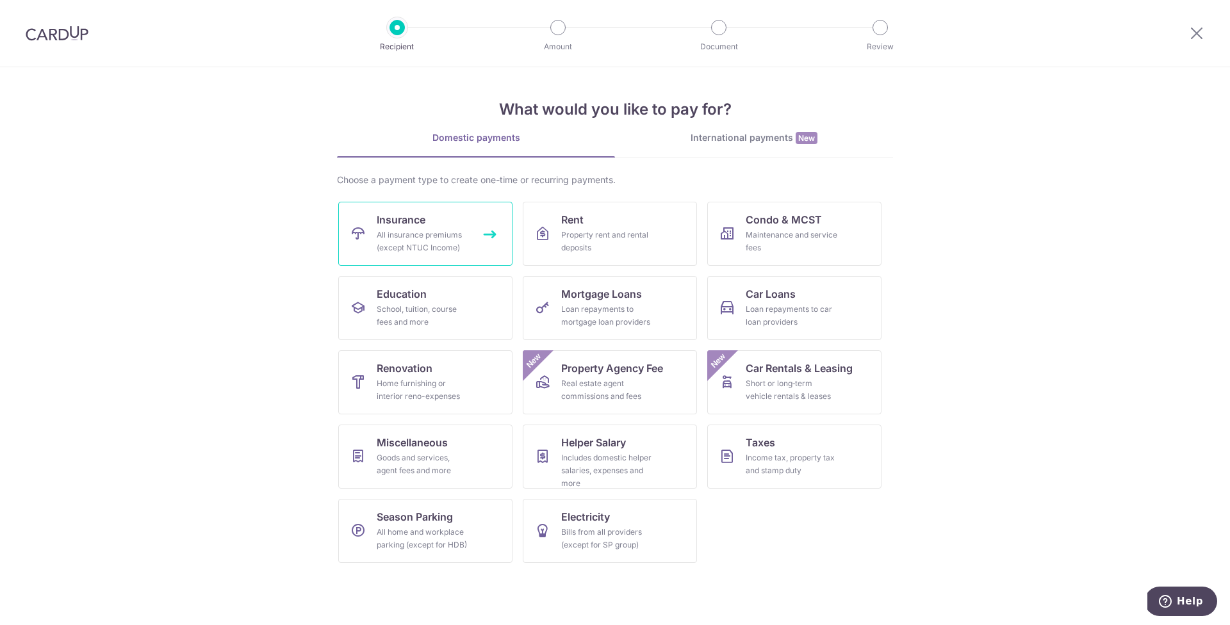
click at [446, 234] on div "All insurance premiums (except NTUC Income)" at bounding box center [423, 242] width 92 height 26
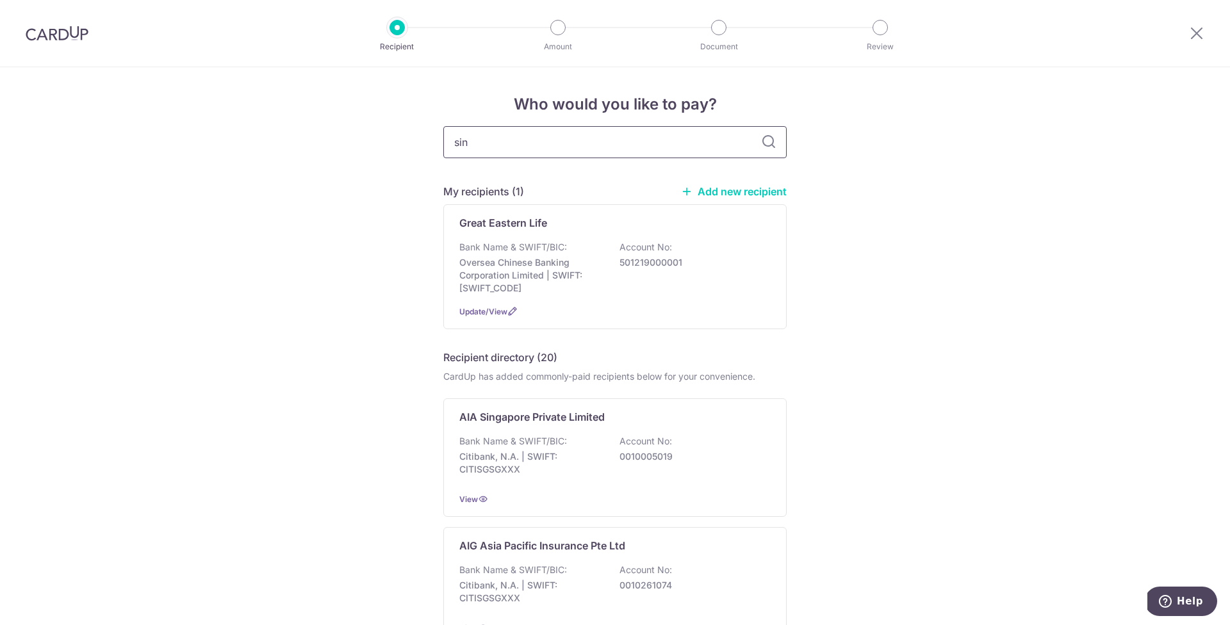
type input "sing"
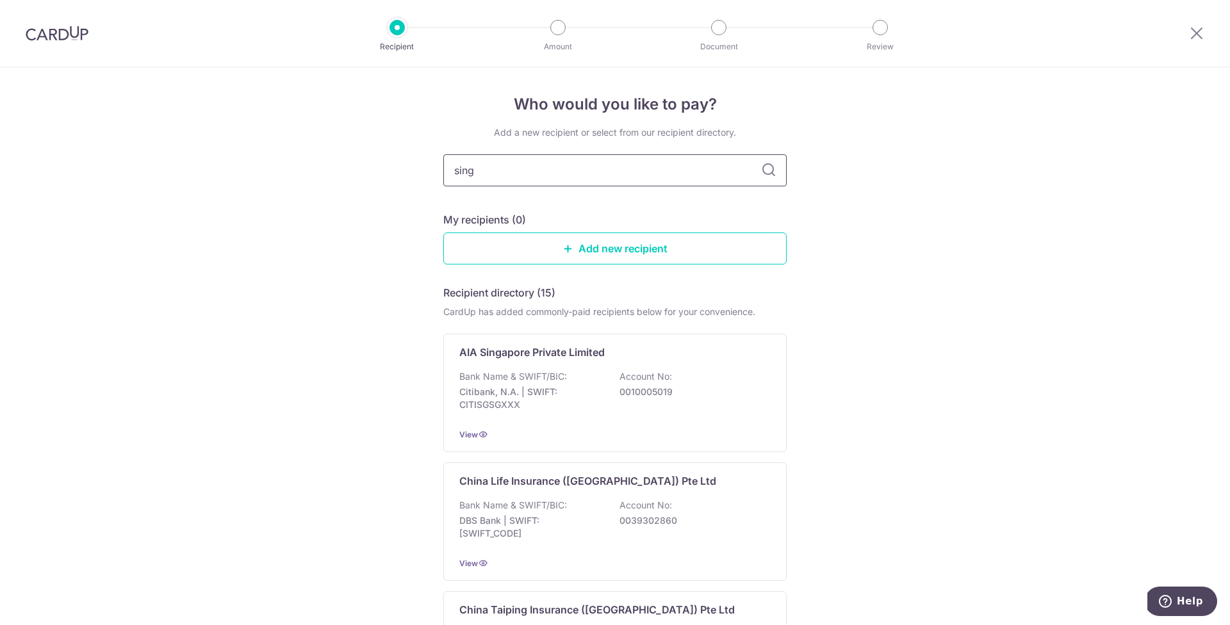
click at [503, 183] on input "sing" at bounding box center [614, 170] width 343 height 32
click at [546, 175] on input "sing" at bounding box center [614, 170] width 343 height 32
type input "singlife"
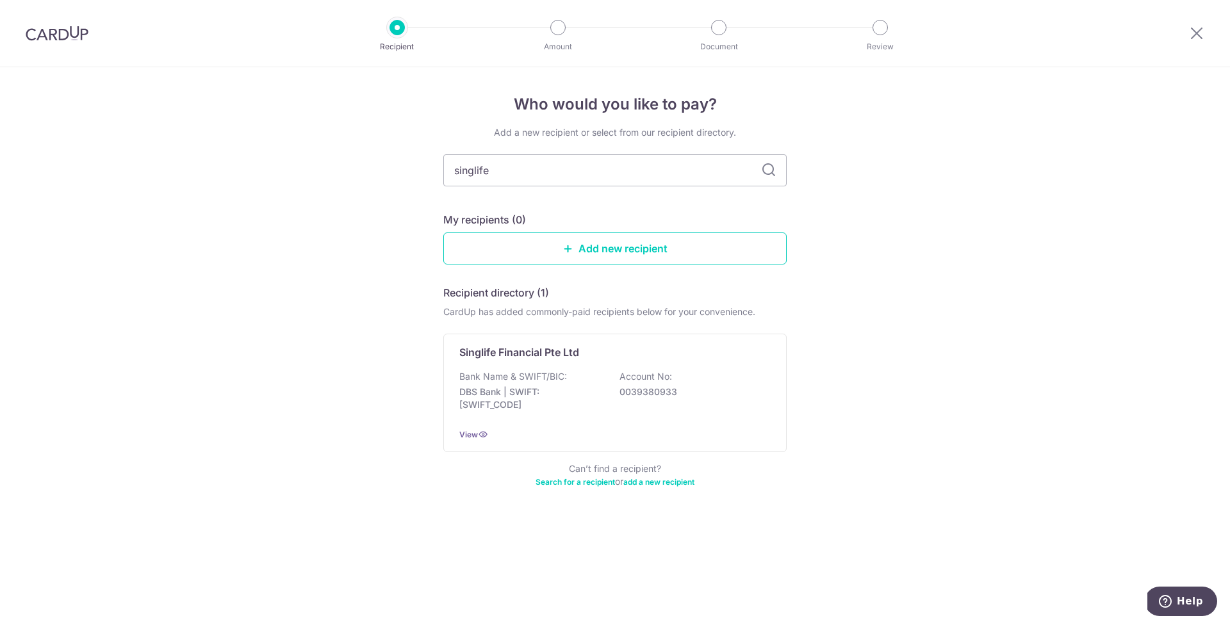
drag, startPoint x: 546, startPoint y: 175, endPoint x: 768, endPoint y: 172, distance: 222.3
click at [768, 172] on icon at bounding box center [768, 170] width 15 height 15
click at [530, 373] on p "Bank Name & SWIFT/BIC:" at bounding box center [513, 376] width 108 height 13
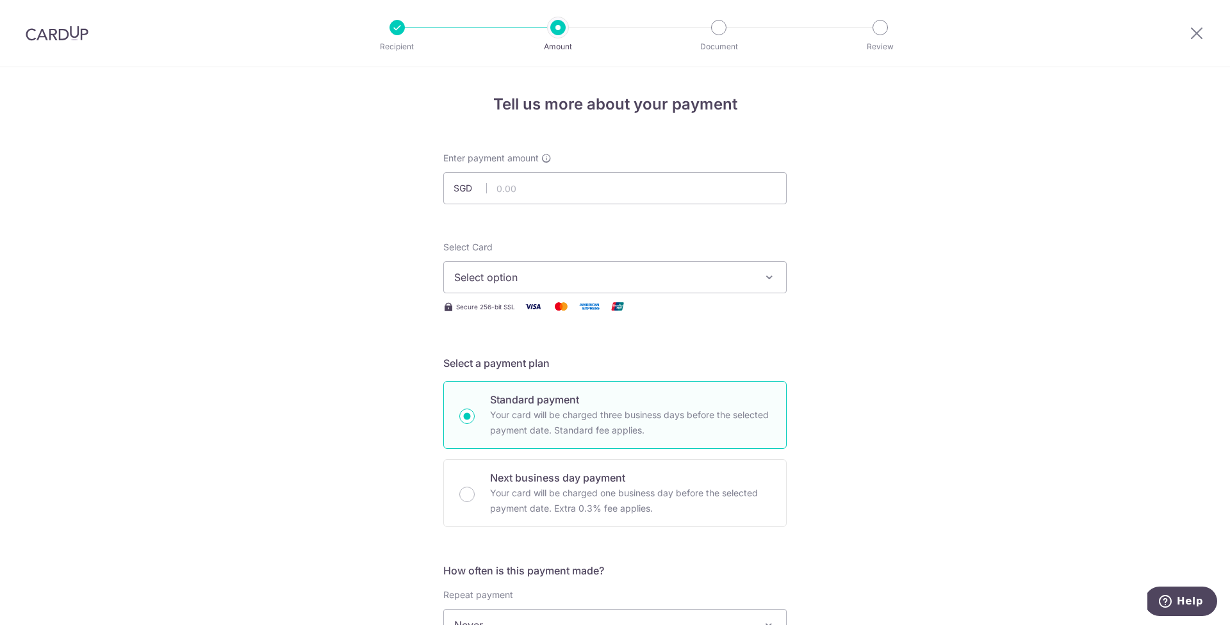
click at [691, 275] on span "Select option" at bounding box center [603, 277] width 299 height 15
click at [525, 363] on span "**** 4439" at bounding box center [509, 368] width 49 height 15
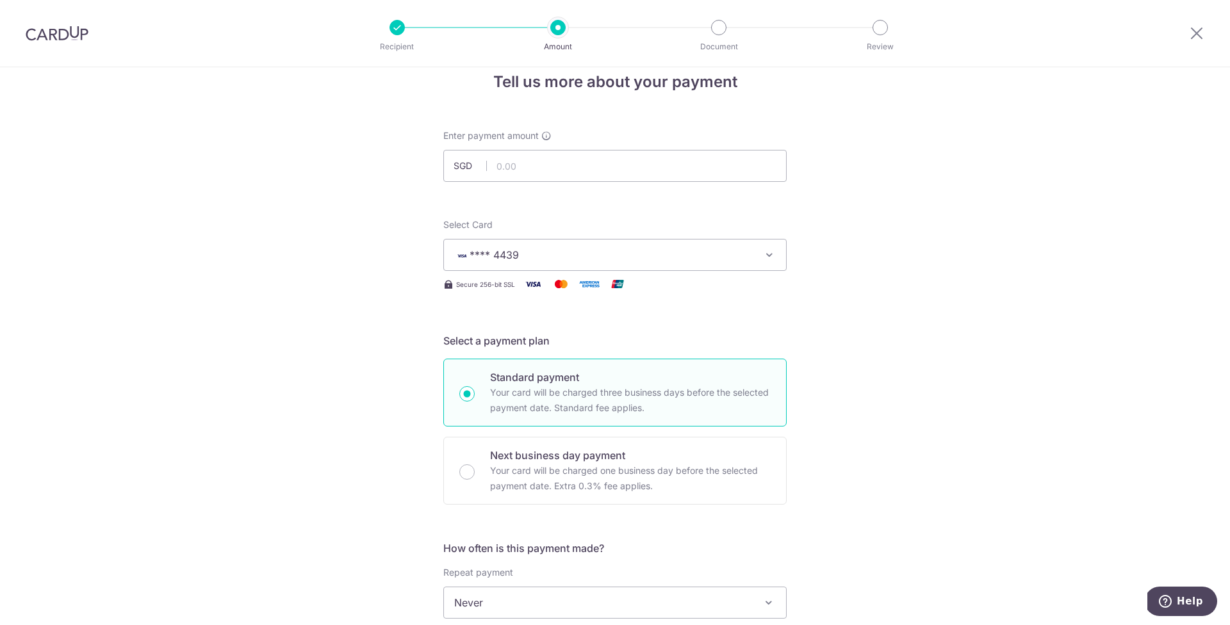
scroll to position [282, 0]
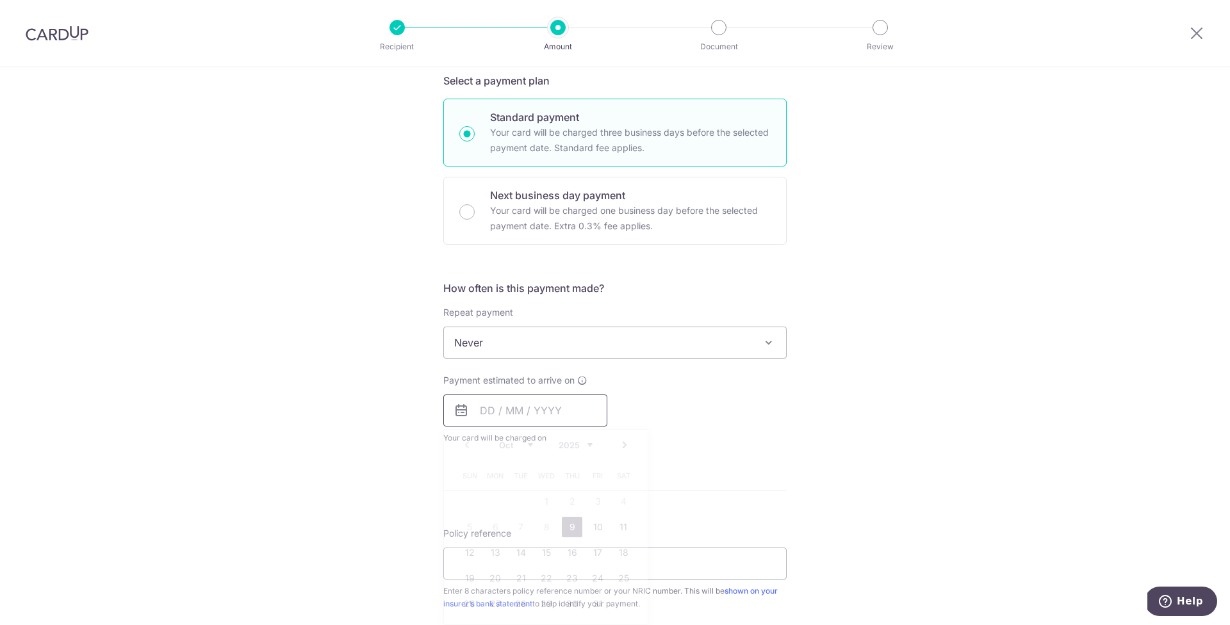
click at [564, 413] on input "text" at bounding box center [525, 411] width 164 height 32
click at [569, 530] on link "9" at bounding box center [572, 527] width 20 height 20
type input "[DATE]"
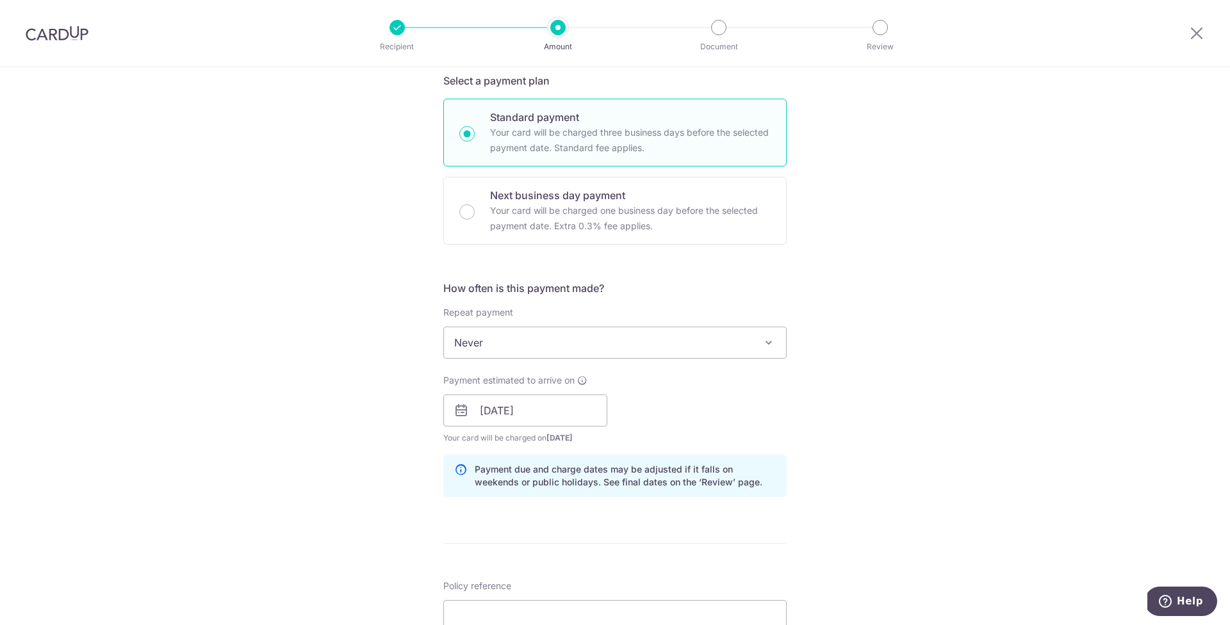
scroll to position [434, 0]
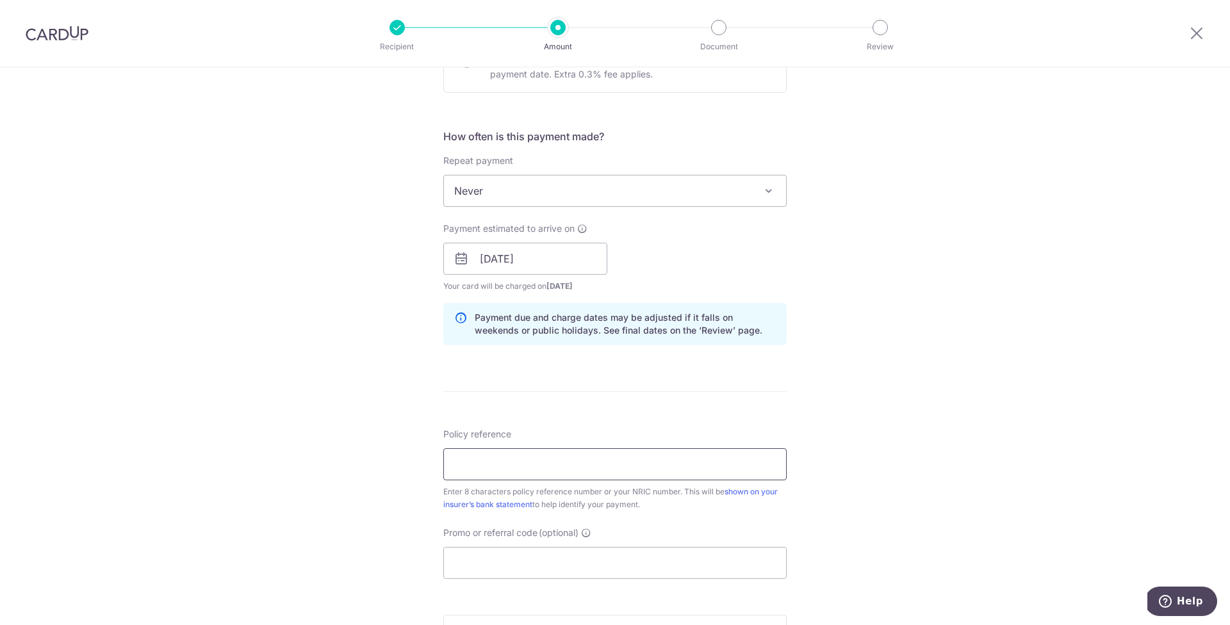
click at [490, 455] on input "Policy reference" at bounding box center [614, 464] width 343 height 32
type input "23301705"
click at [541, 557] on input "Promo or referral code (optional)" at bounding box center [614, 563] width 343 height 32
paste input "OFF225"
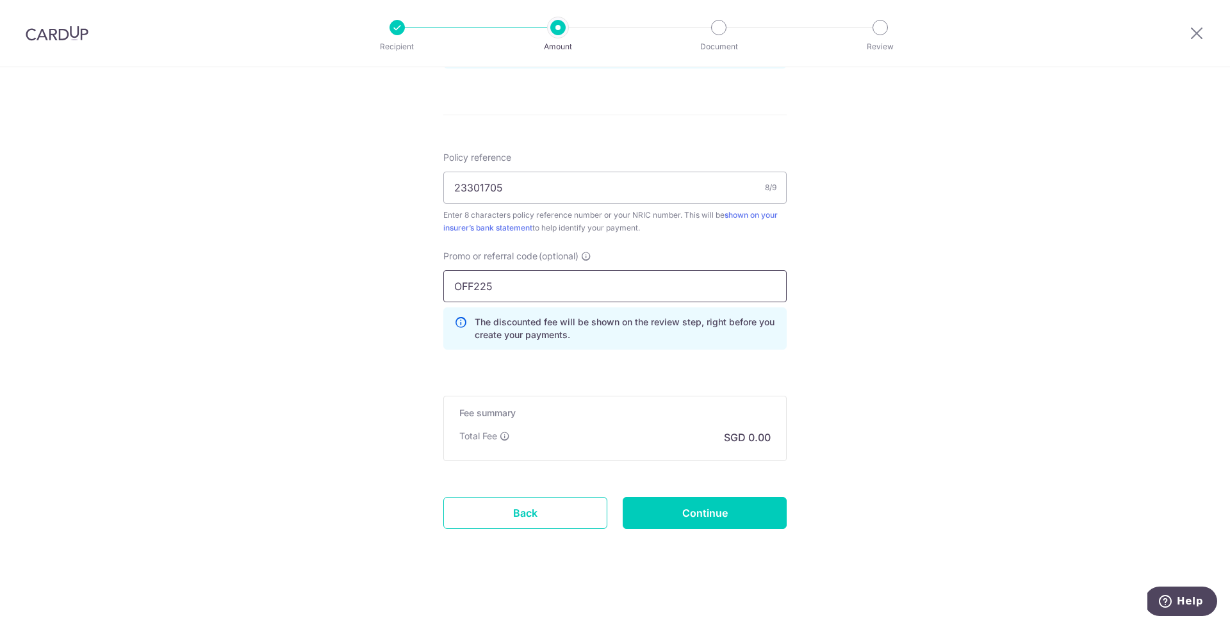
scroll to position [0, 0]
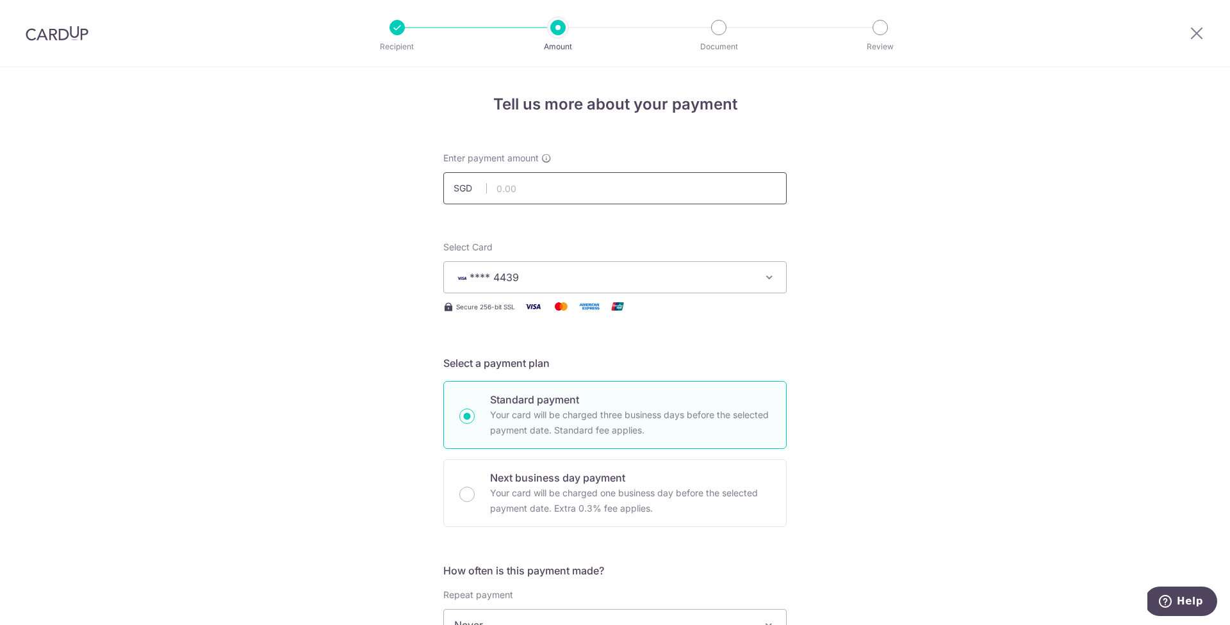
type input "OFF225"
click at [565, 192] on input "text" at bounding box center [614, 188] width 343 height 32
type input "5,172.00"
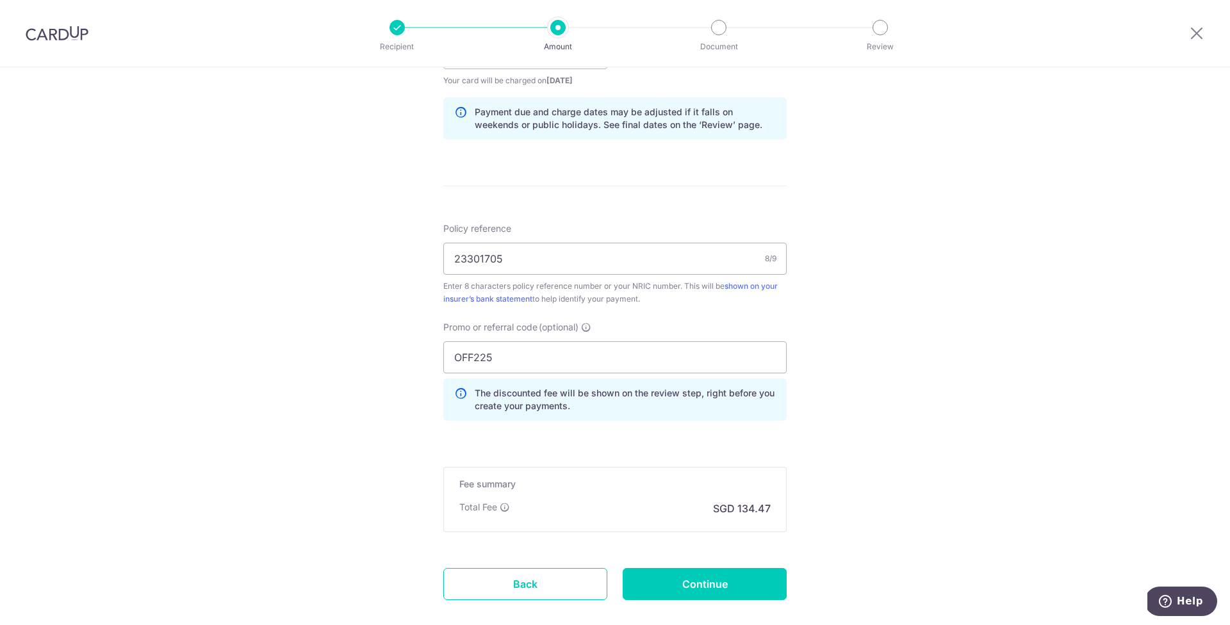
scroll to position [711, 0]
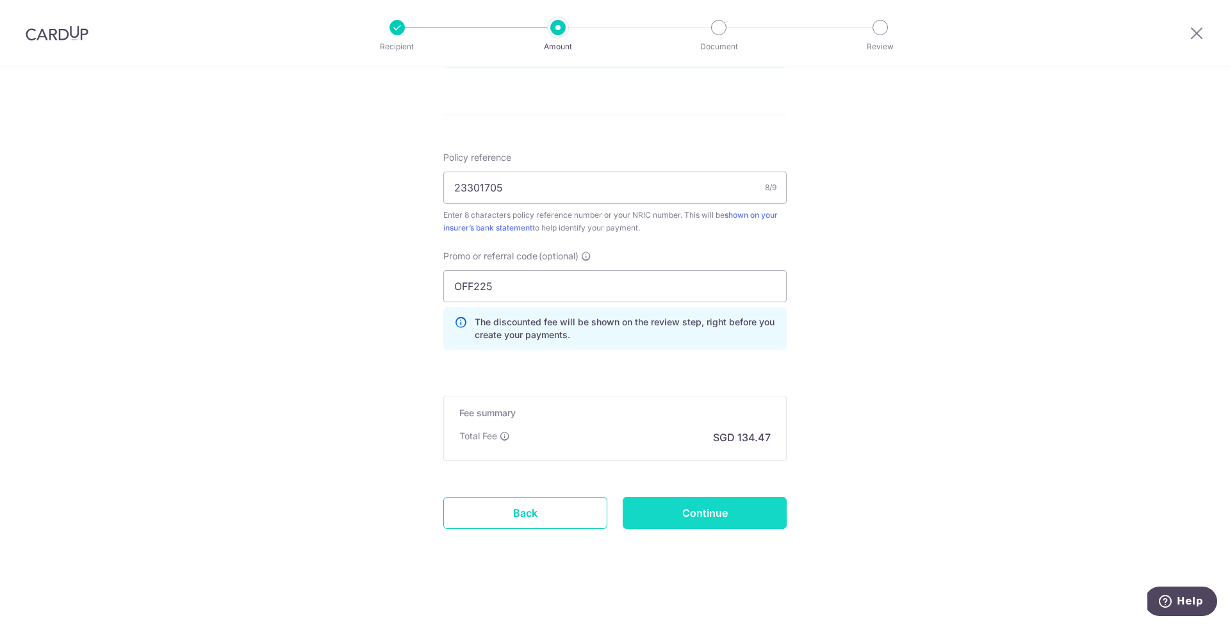
click at [726, 523] on input "Continue" at bounding box center [705, 513] width 164 height 32
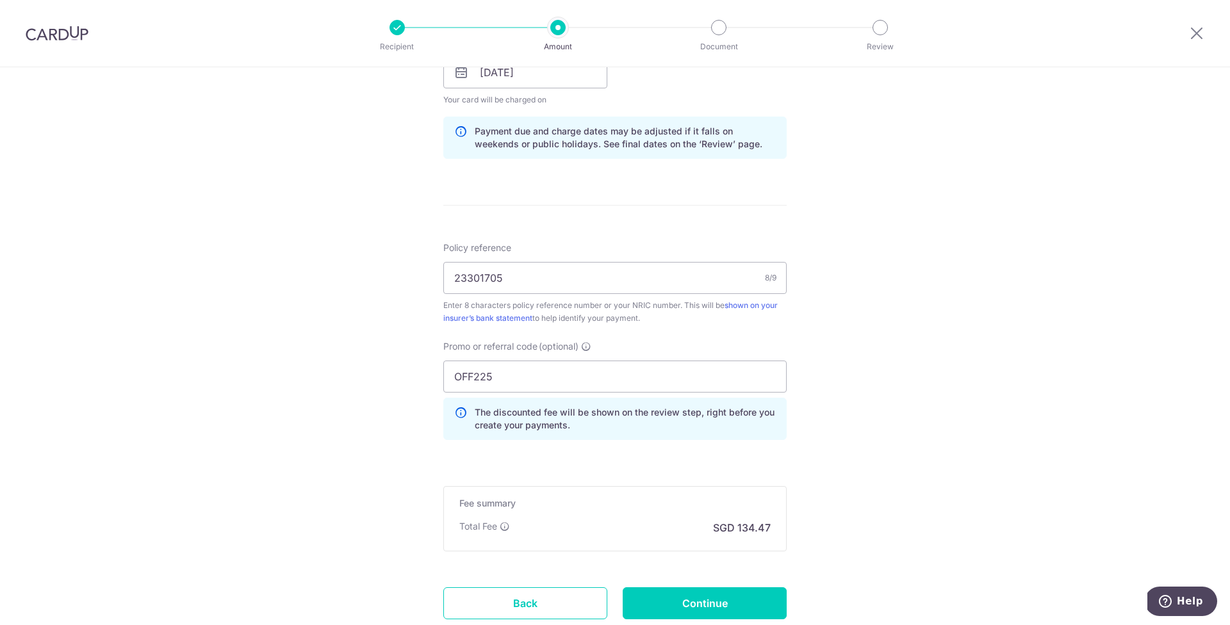
scroll to position [711, 0]
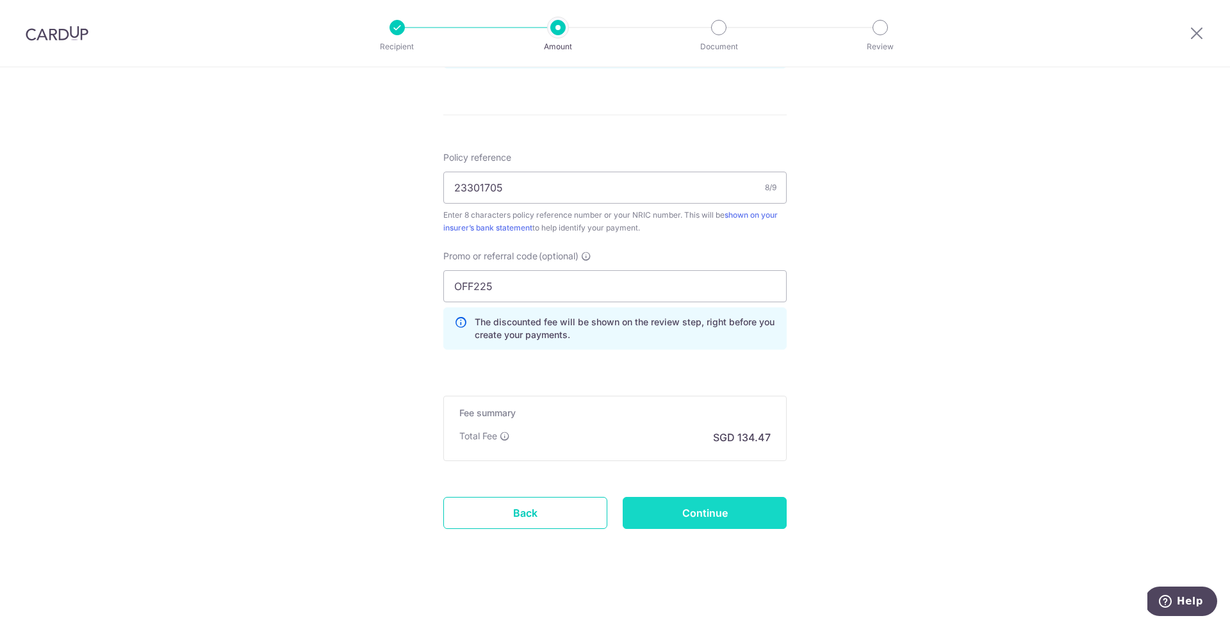
click at [721, 514] on input "Continue" at bounding box center [705, 513] width 164 height 32
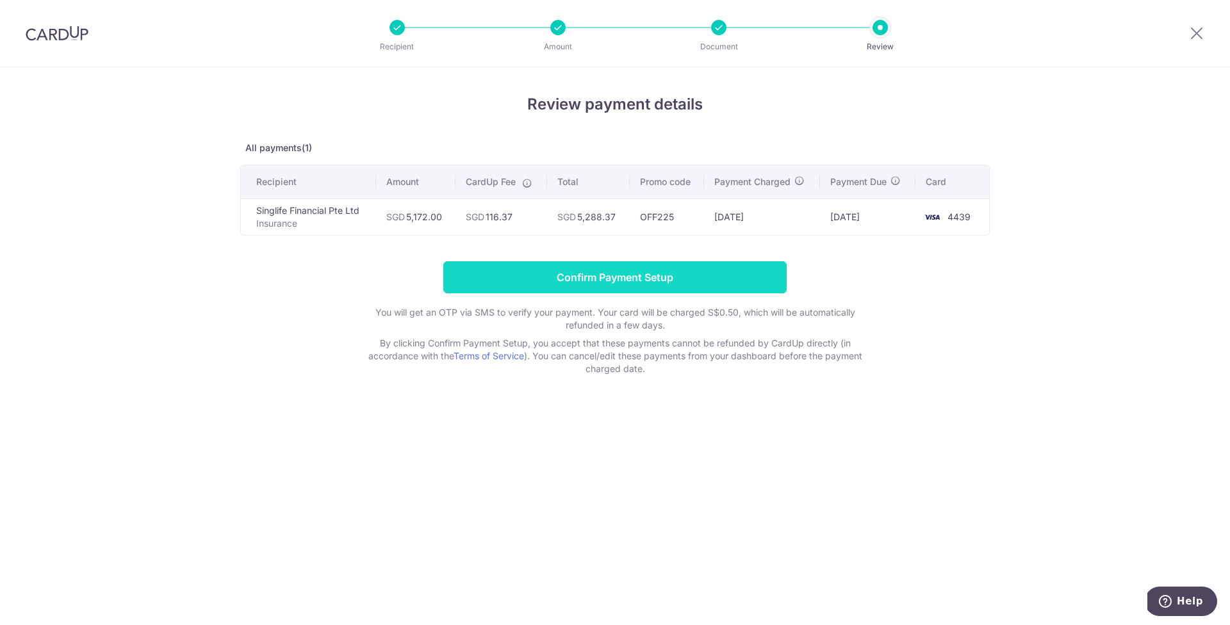
click at [637, 281] on input "Confirm Payment Setup" at bounding box center [614, 277] width 343 height 32
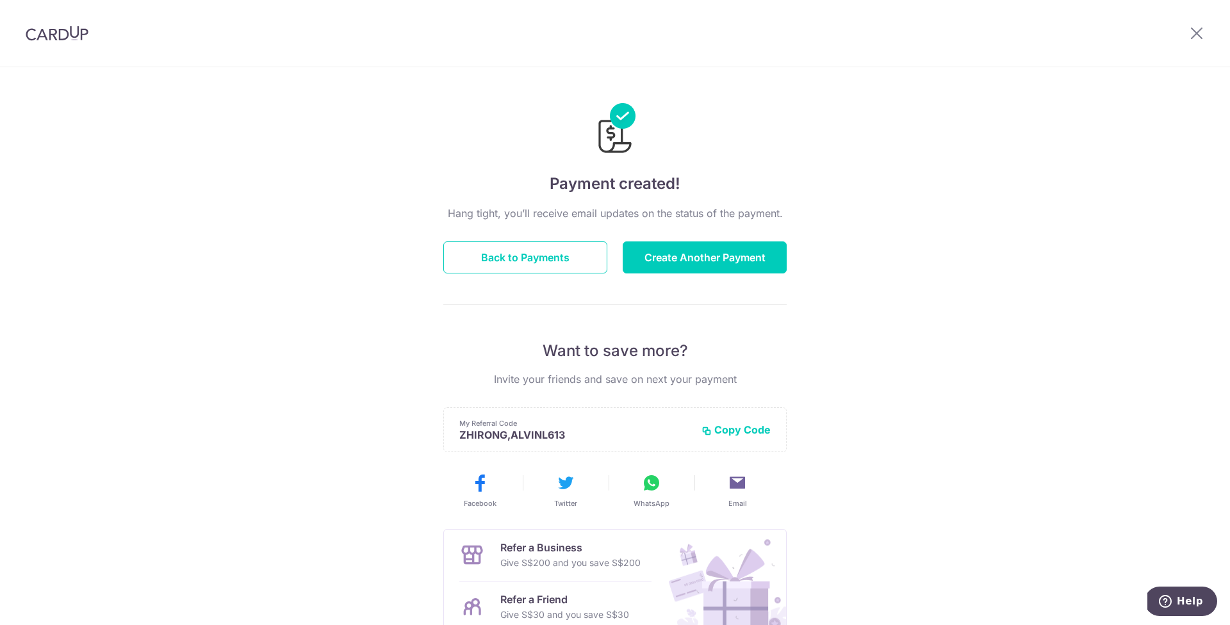
scroll to position [126, 0]
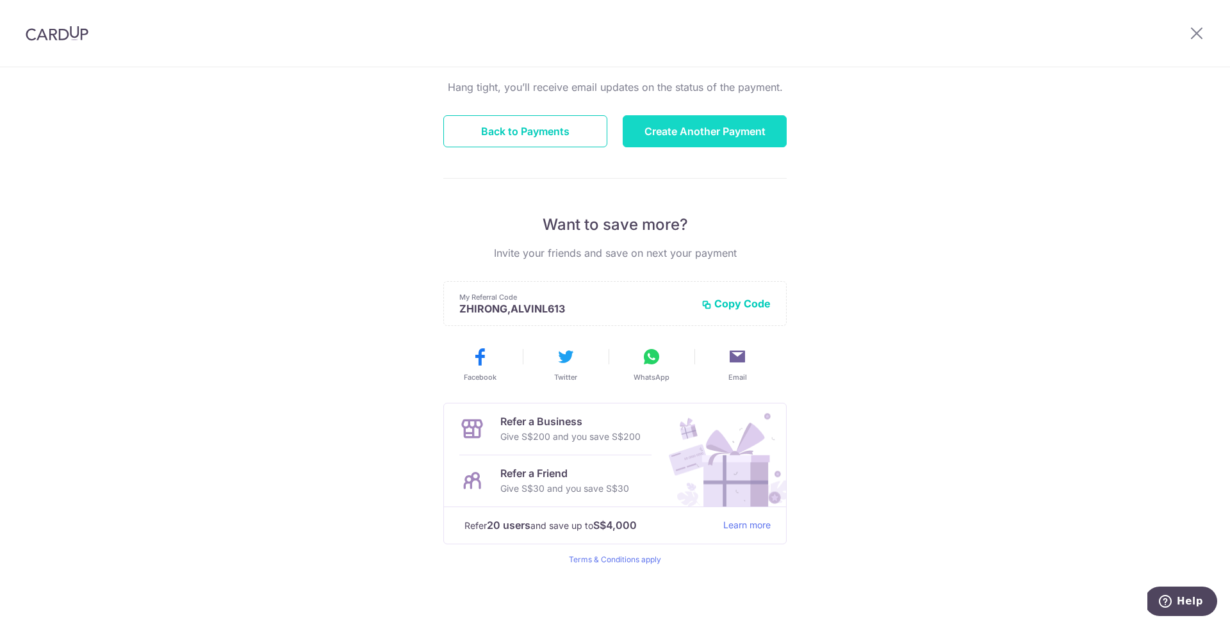
click at [719, 126] on button "Create Another Payment" at bounding box center [705, 131] width 164 height 32
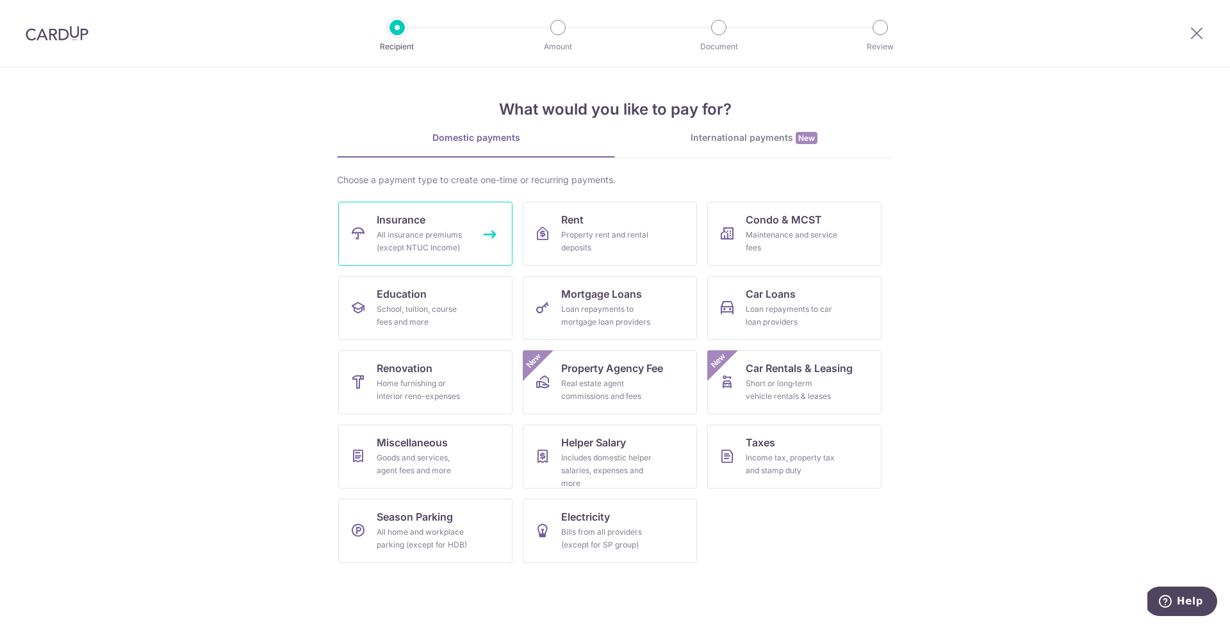
click at [456, 237] on div "All insurance premiums (except NTUC Income)" at bounding box center [423, 242] width 92 height 26
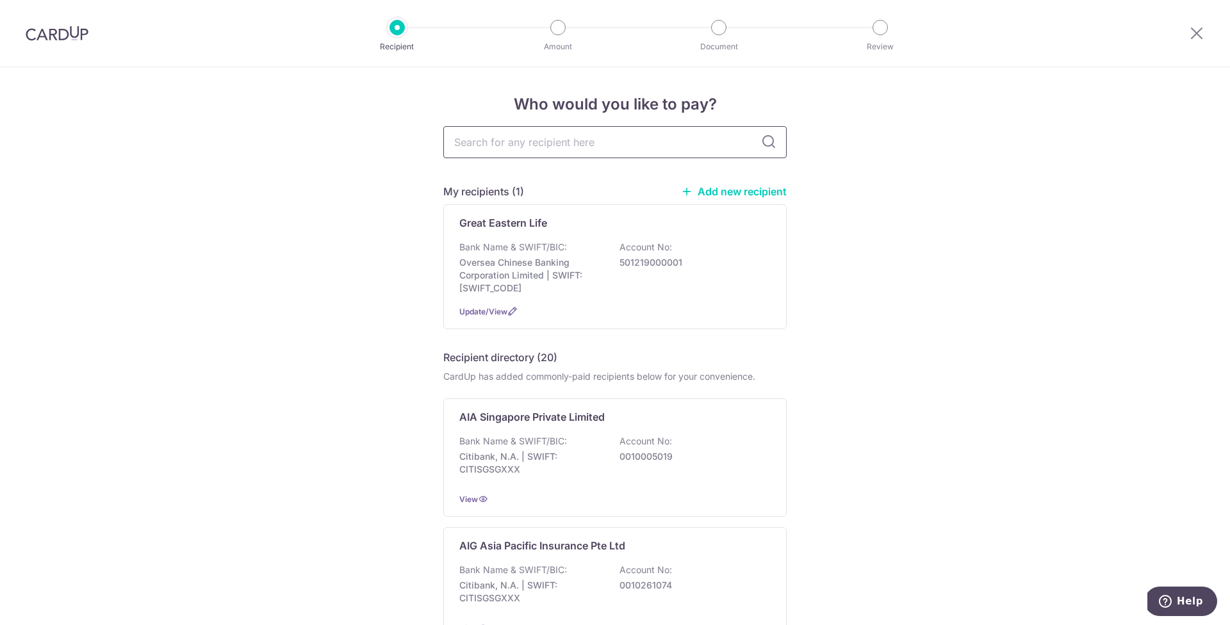
click at [491, 143] on input "text" at bounding box center [614, 142] width 343 height 32
type input "Singlife"
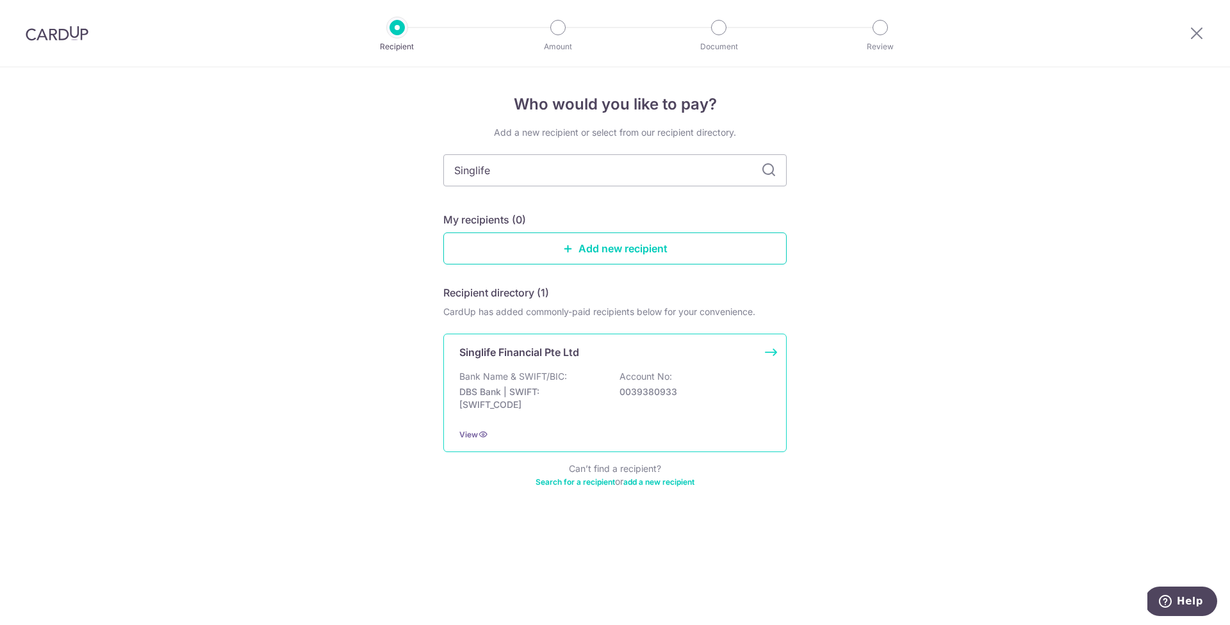
click at [603, 354] on div "Singlife Financial Pte Ltd" at bounding box center [607, 352] width 296 height 15
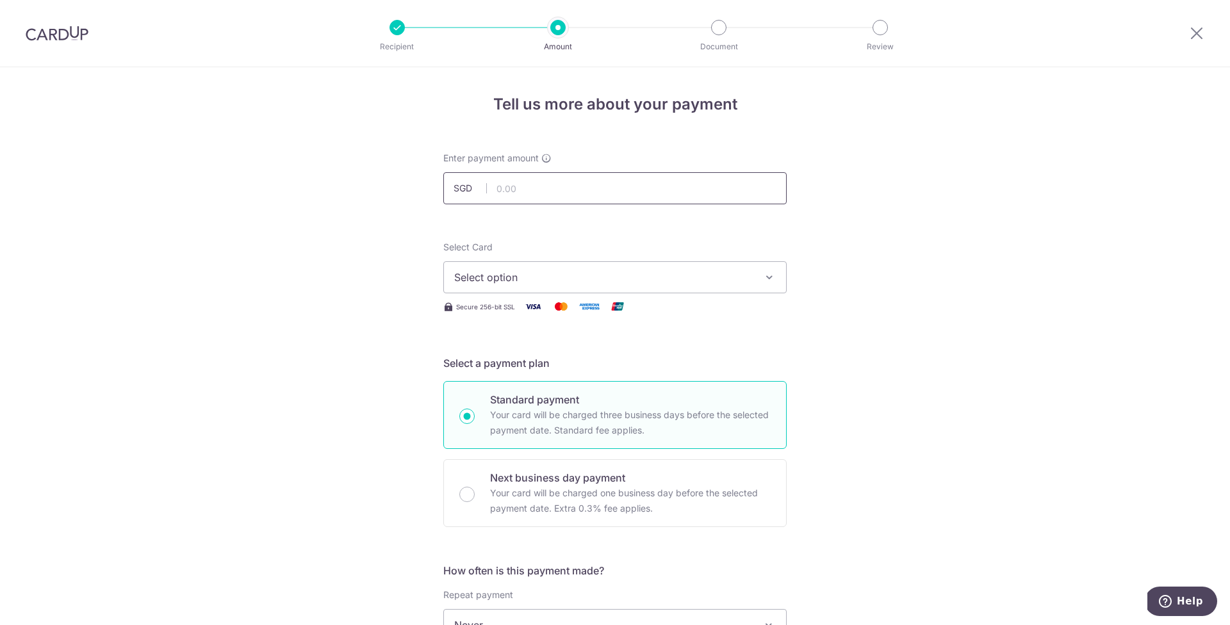
click at [515, 187] on input "text" at bounding box center [614, 188] width 343 height 32
type input "4,103.75"
click at [521, 284] on span "Select option" at bounding box center [603, 277] width 299 height 15
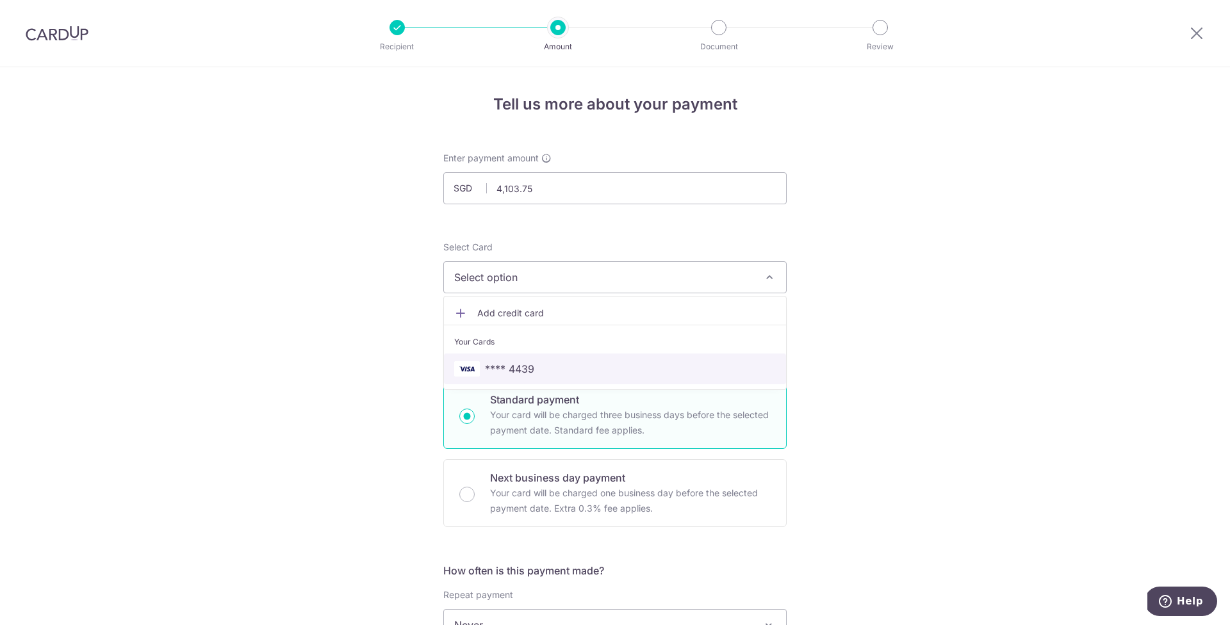
click at [509, 368] on span "**** 4439" at bounding box center [509, 368] width 49 height 15
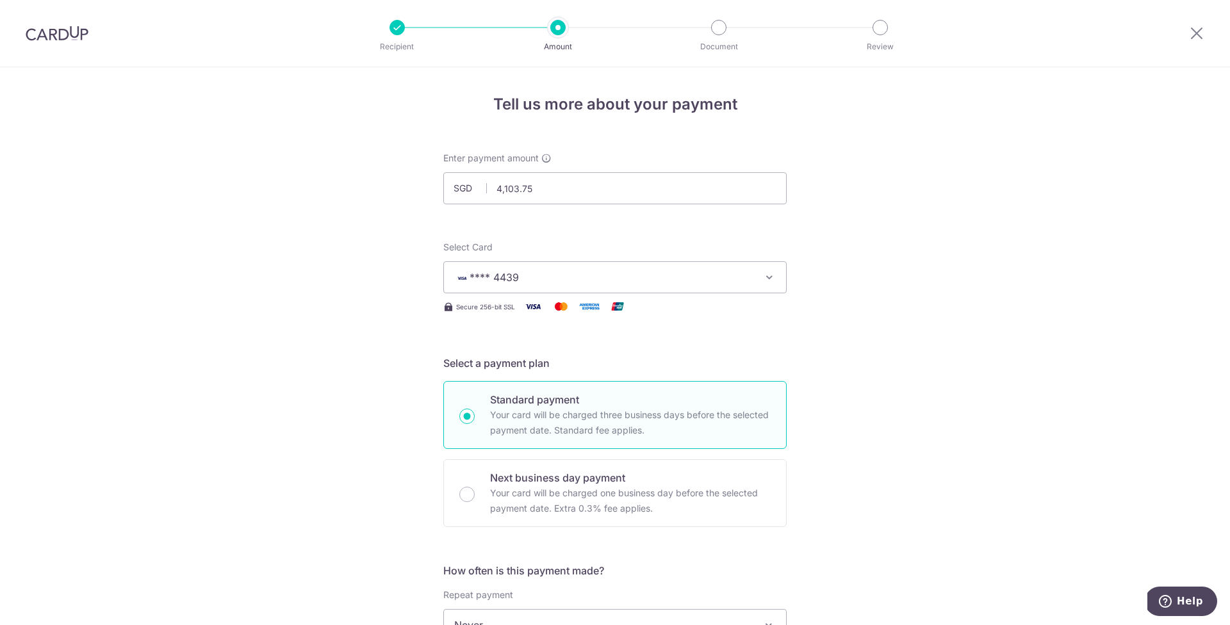
scroll to position [273, 0]
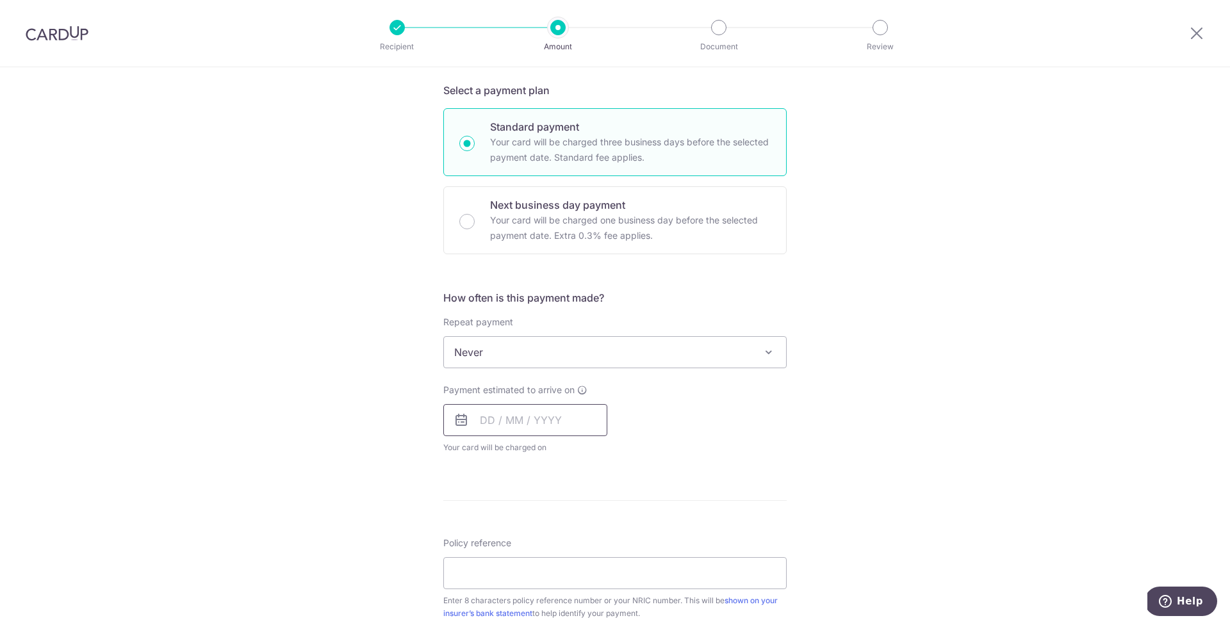
click at [521, 425] on input "text" at bounding box center [525, 420] width 164 height 32
click at [568, 533] on link "9" at bounding box center [572, 537] width 20 height 20
type input "[DATE]"
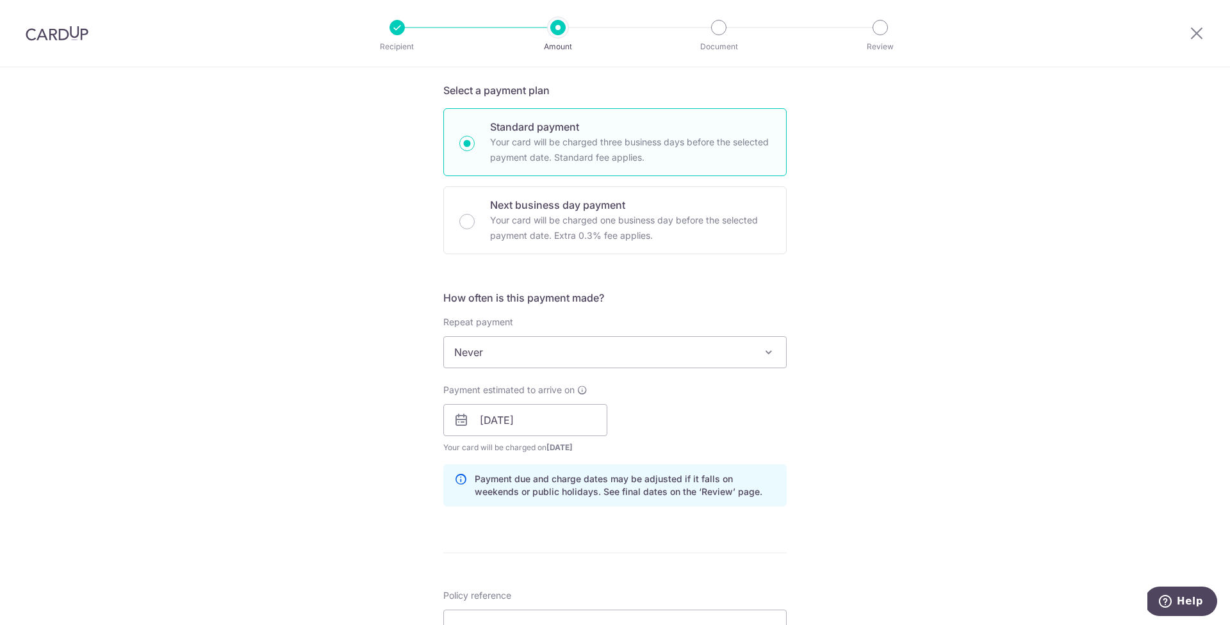
scroll to position [393, 0]
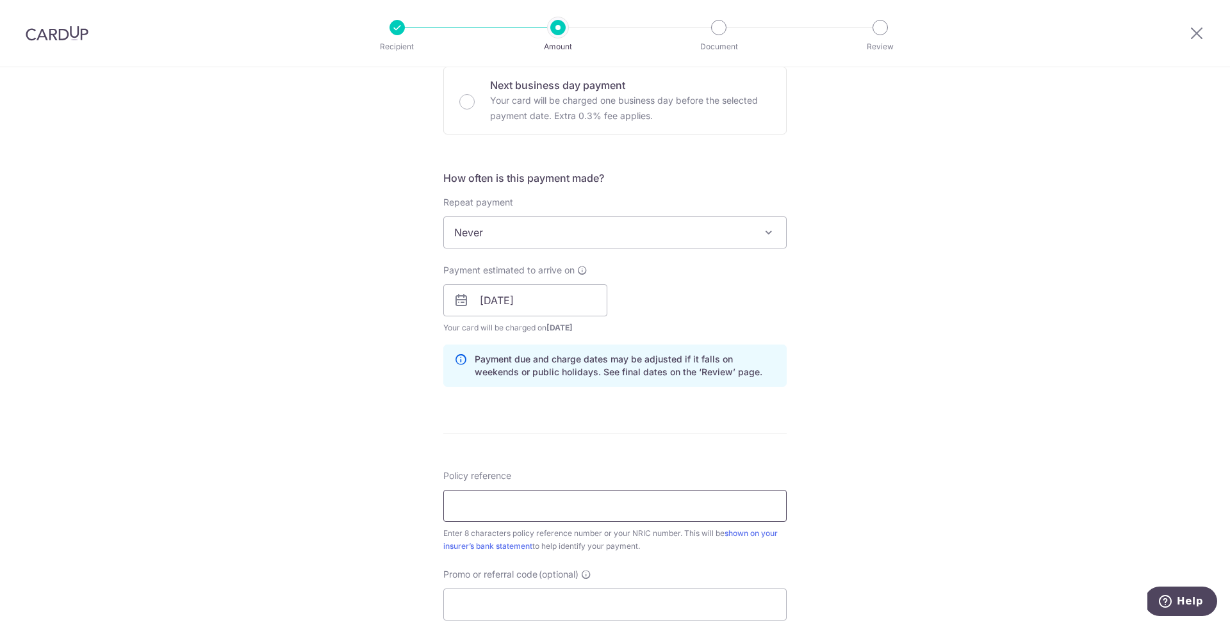
click at [526, 498] on input "Policy reference" at bounding box center [614, 506] width 343 height 32
drag, startPoint x: 451, startPoint y: 508, endPoint x: 523, endPoint y: 509, distance: 71.7
click at [523, 509] on input "20543986" at bounding box center [614, 506] width 343 height 32
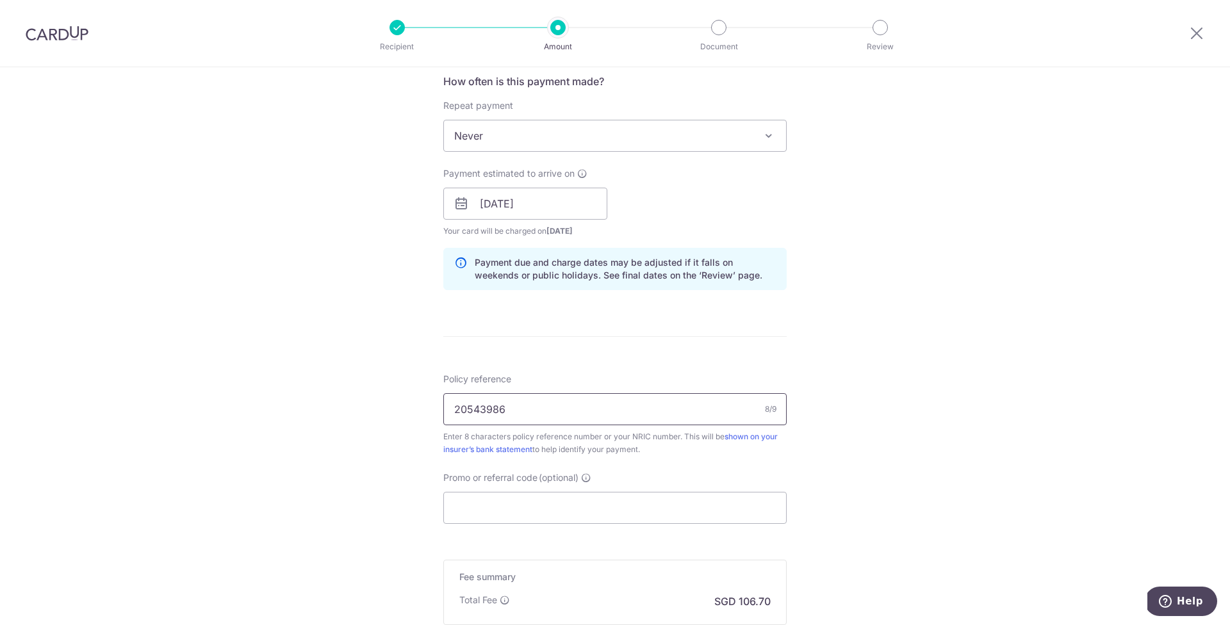
scroll to position [555, 0]
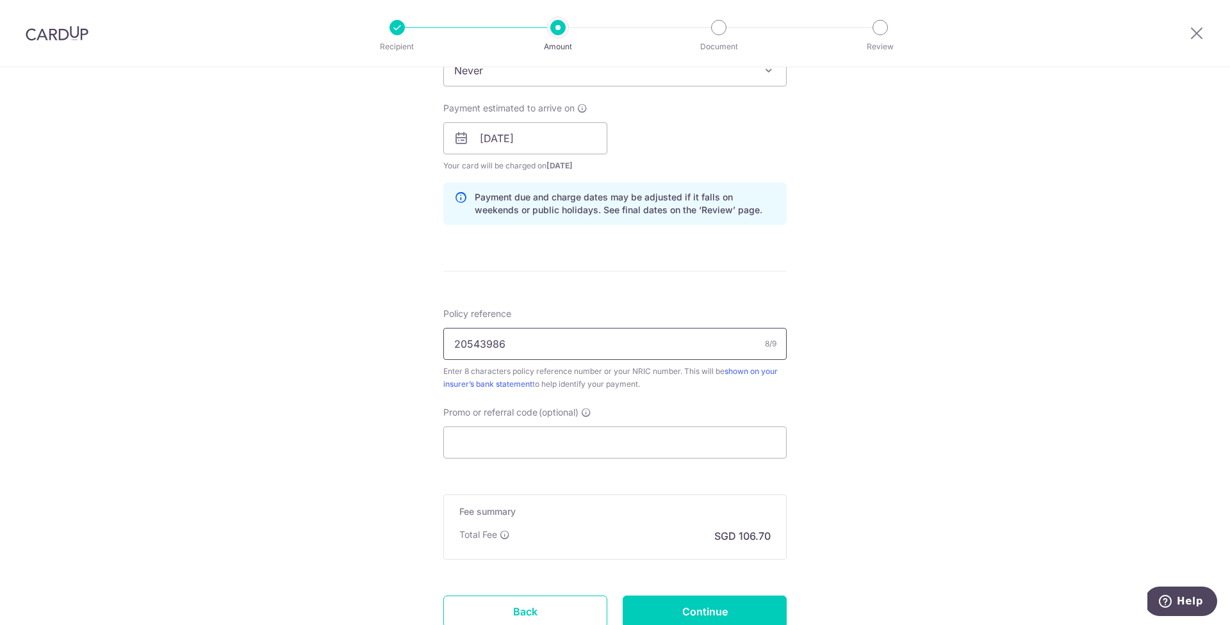
click at [516, 349] on input "20543986" at bounding box center [614, 344] width 343 height 32
drag, startPoint x: 448, startPoint y: 343, endPoint x: 527, endPoint y: 343, distance: 78.8
click at [527, 343] on input "20543986" at bounding box center [614, 344] width 343 height 32
type input "20543986"
click at [519, 447] on input "Promo or referral code (optional)" at bounding box center [614, 443] width 343 height 32
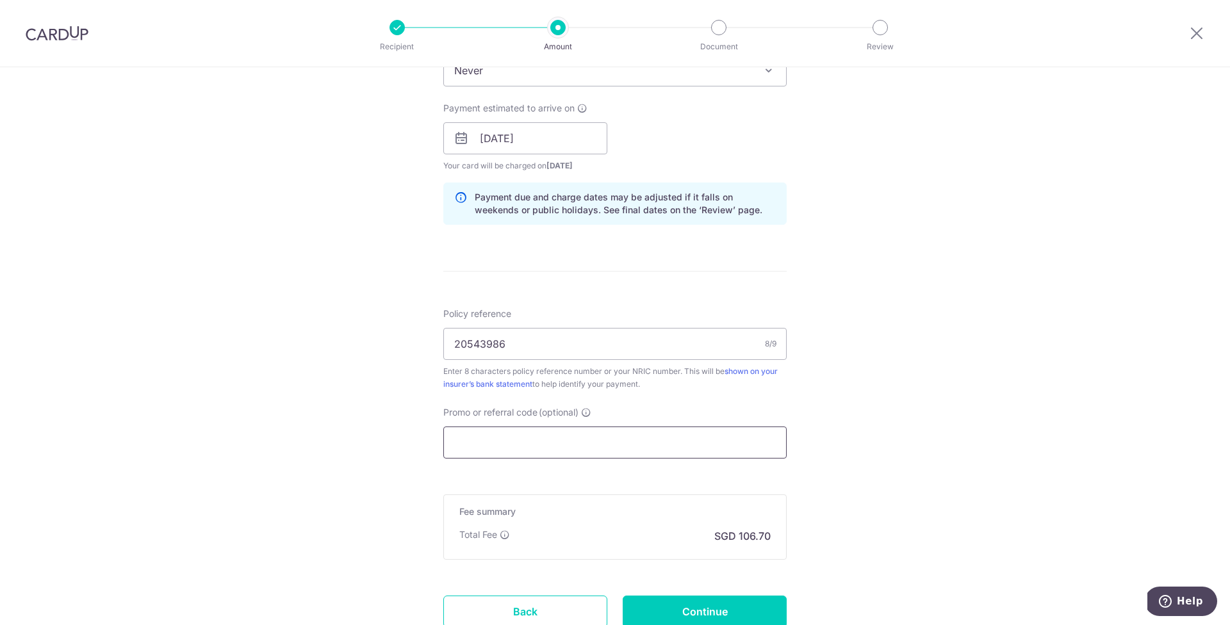
paste input "OFF225"
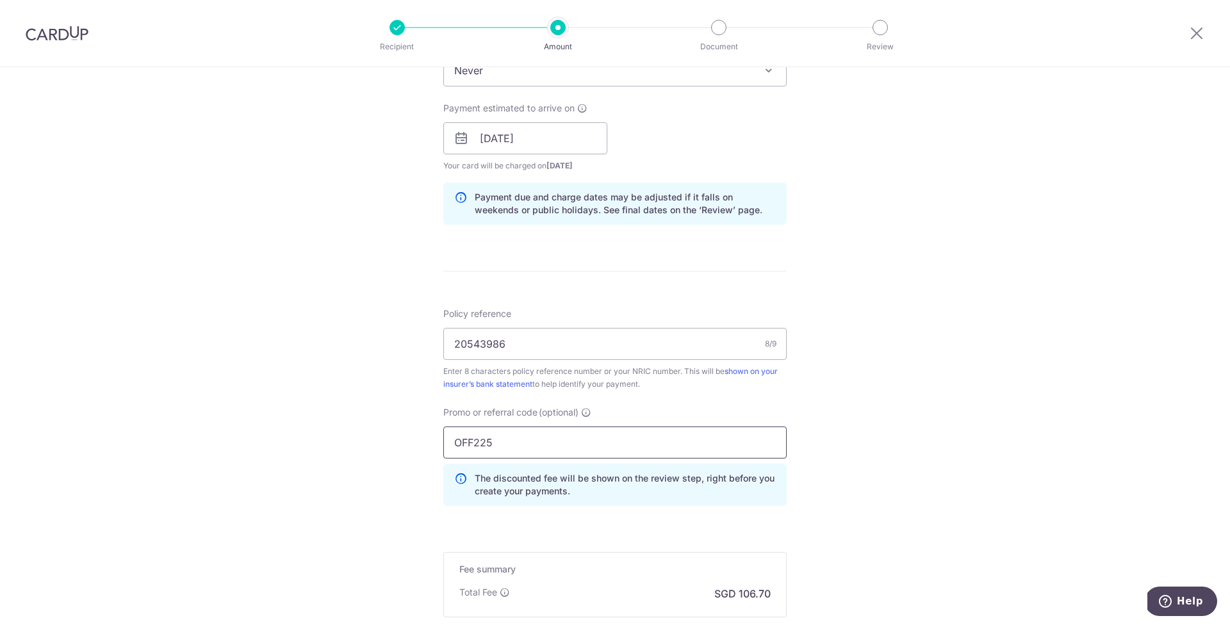
type input "OFF225"
click at [1015, 439] on div "Tell us more about your payment Enter payment amount SGD 4,103.75 4103.75 Selec…" at bounding box center [615, 147] width 1230 height 1269
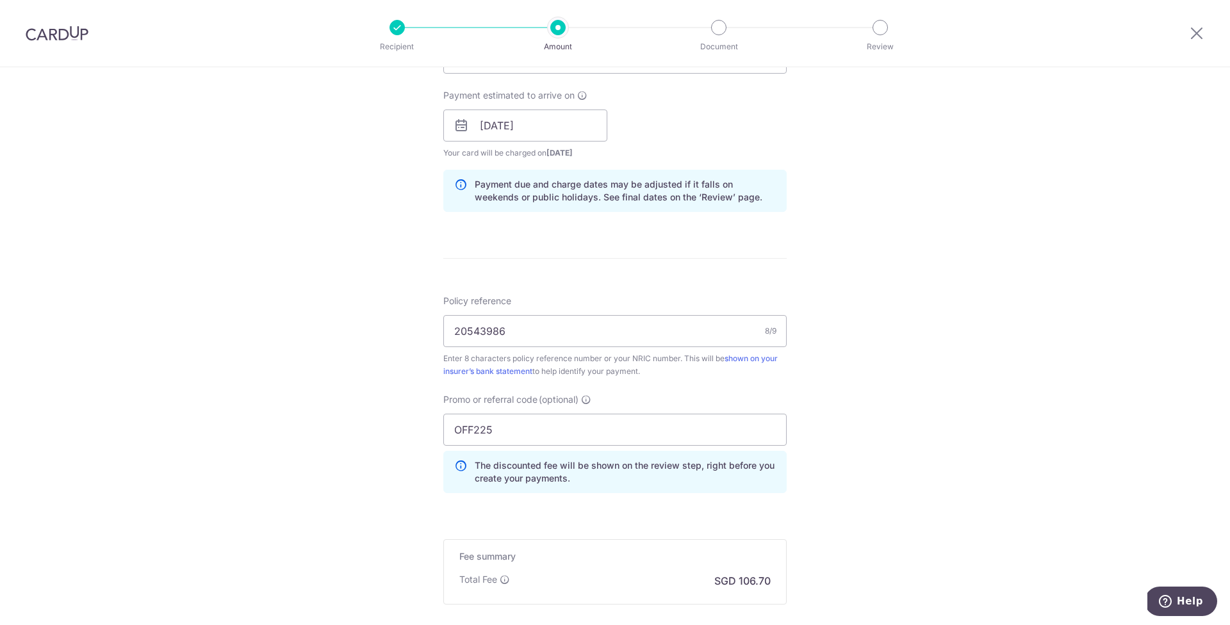
scroll to position [711, 0]
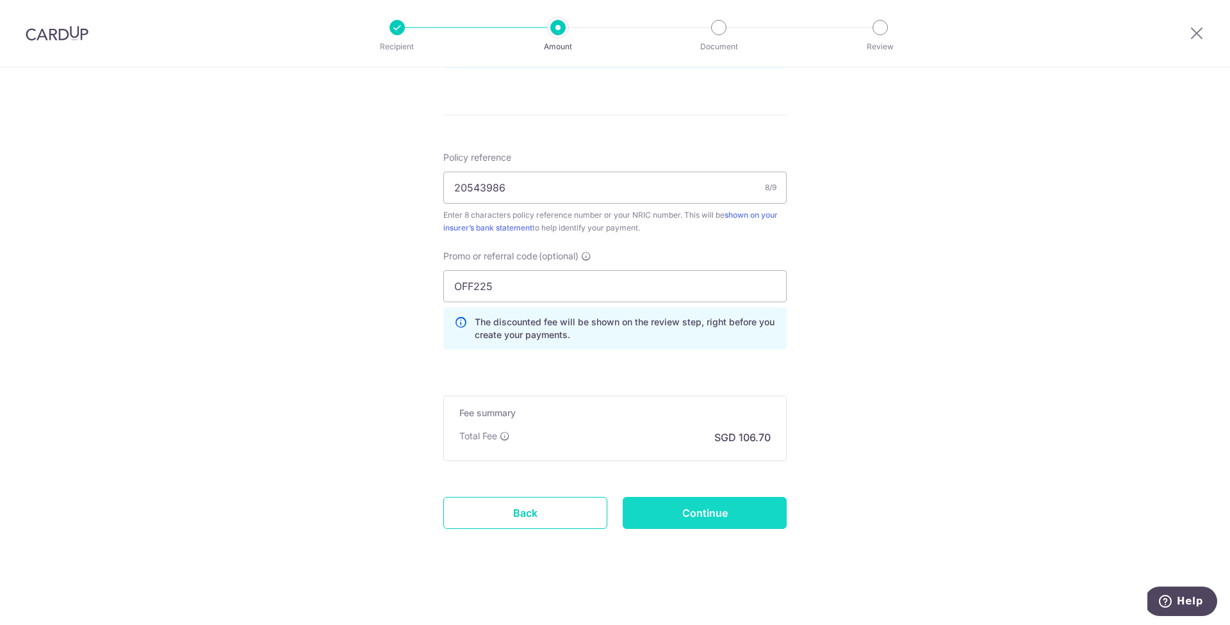
click at [737, 512] on input "Continue" at bounding box center [705, 513] width 164 height 32
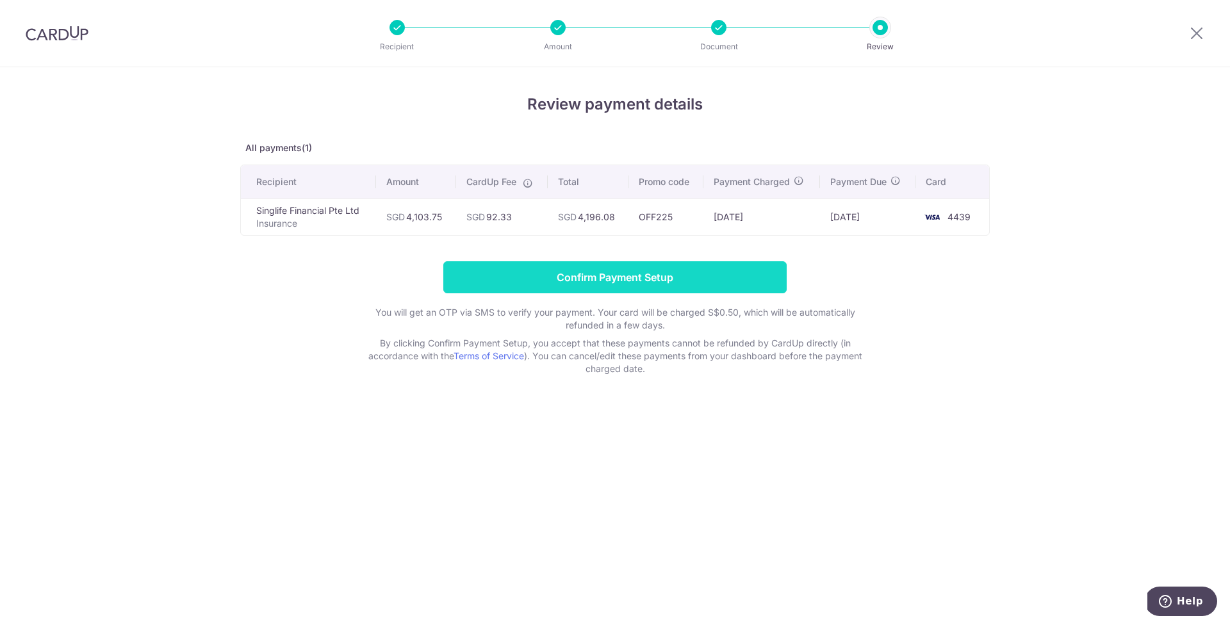
click at [574, 273] on input "Confirm Payment Setup" at bounding box center [614, 277] width 343 height 32
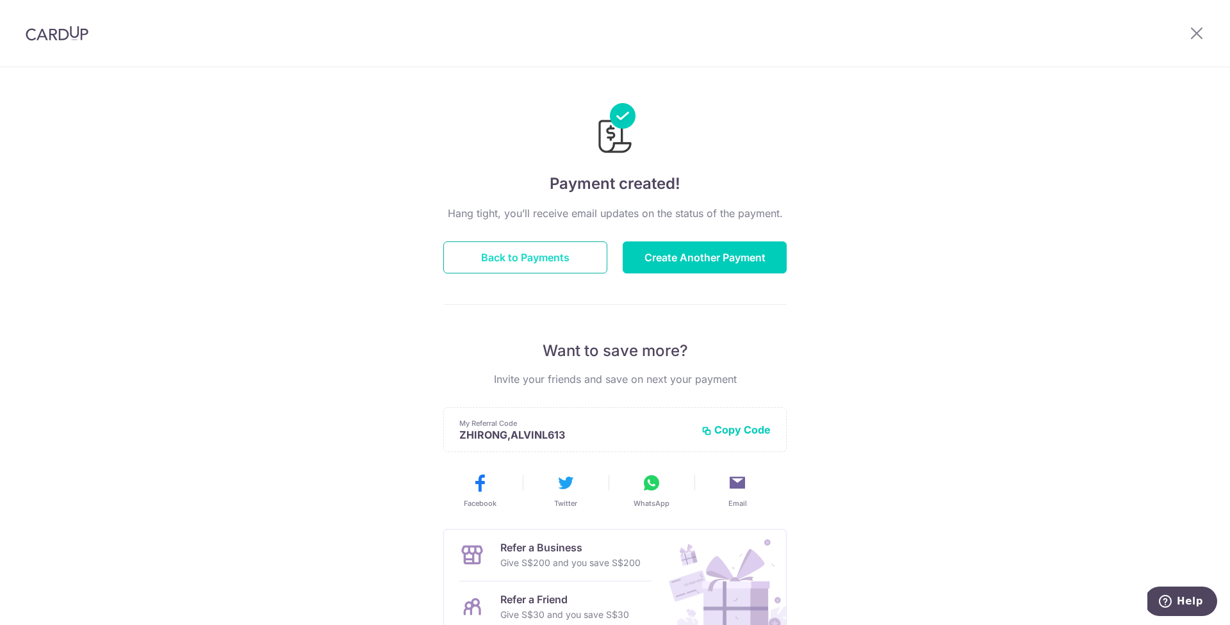
click at [525, 255] on button "Back to Payments" at bounding box center [525, 258] width 164 height 32
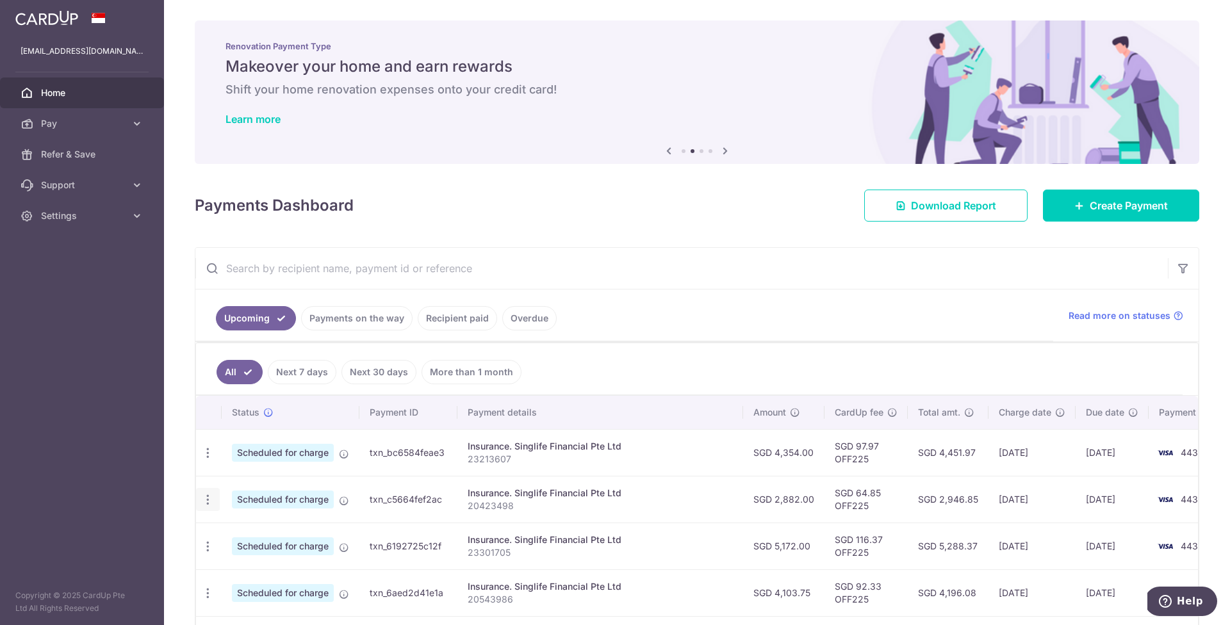
click at [209, 504] on icon "button" at bounding box center [207, 499] width 13 height 13
click at [252, 539] on span "Update payment" at bounding box center [276, 534] width 87 height 15
radio input "true"
type input "2,882.00"
type input "[DATE]"
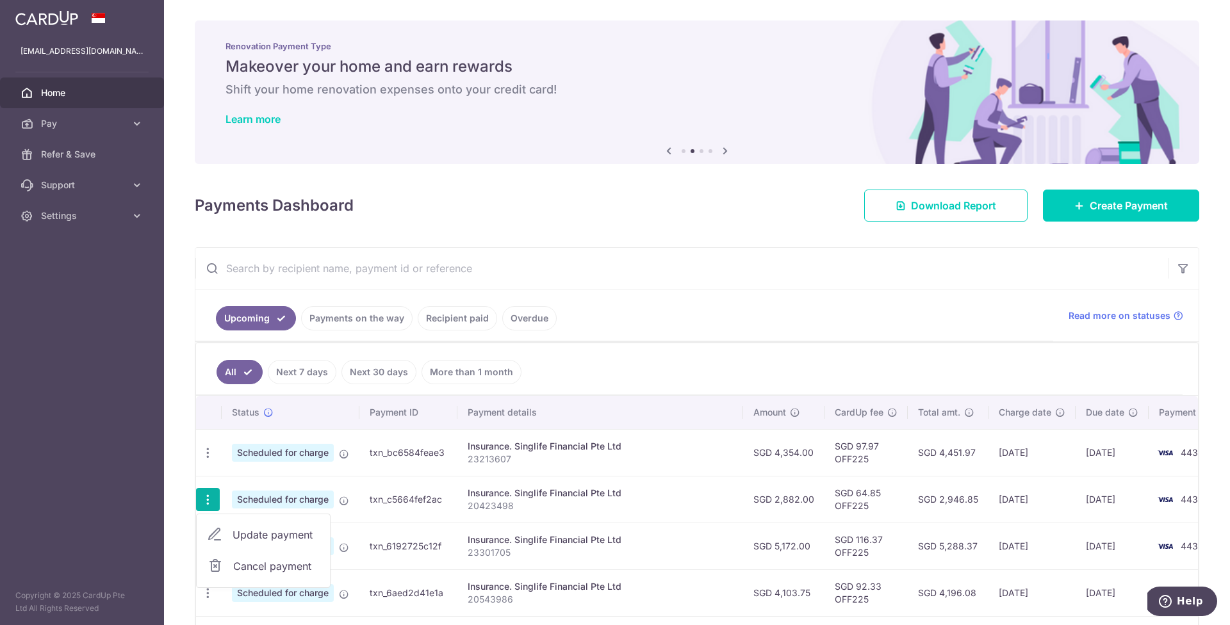
type input "20423498"
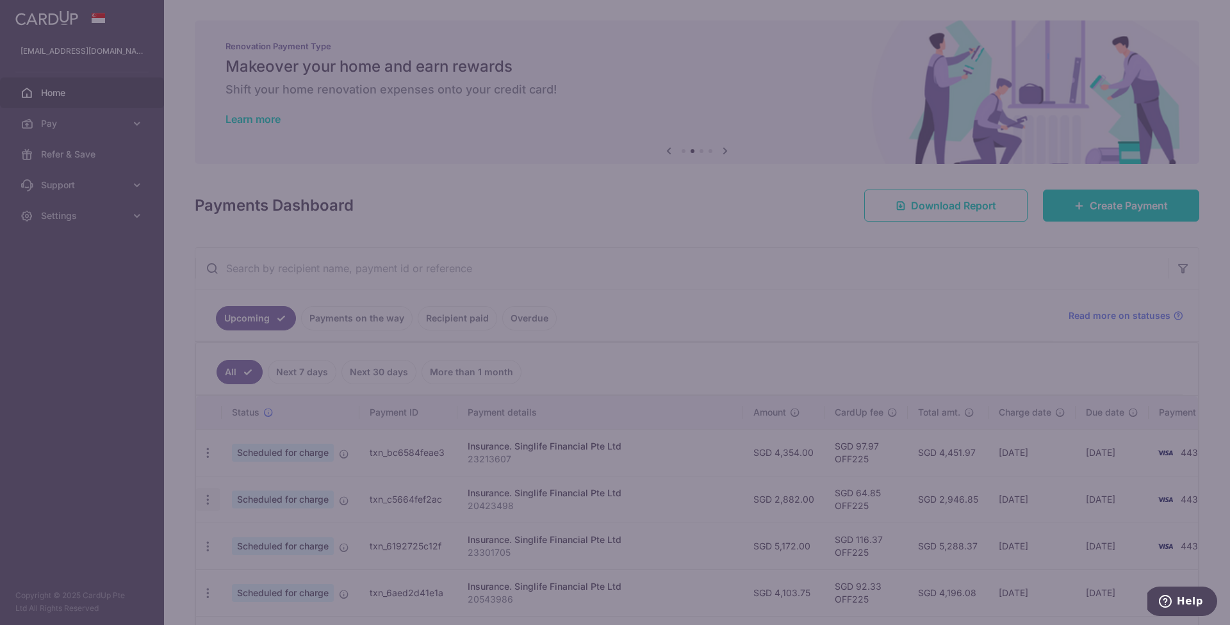
type input "OFF225"
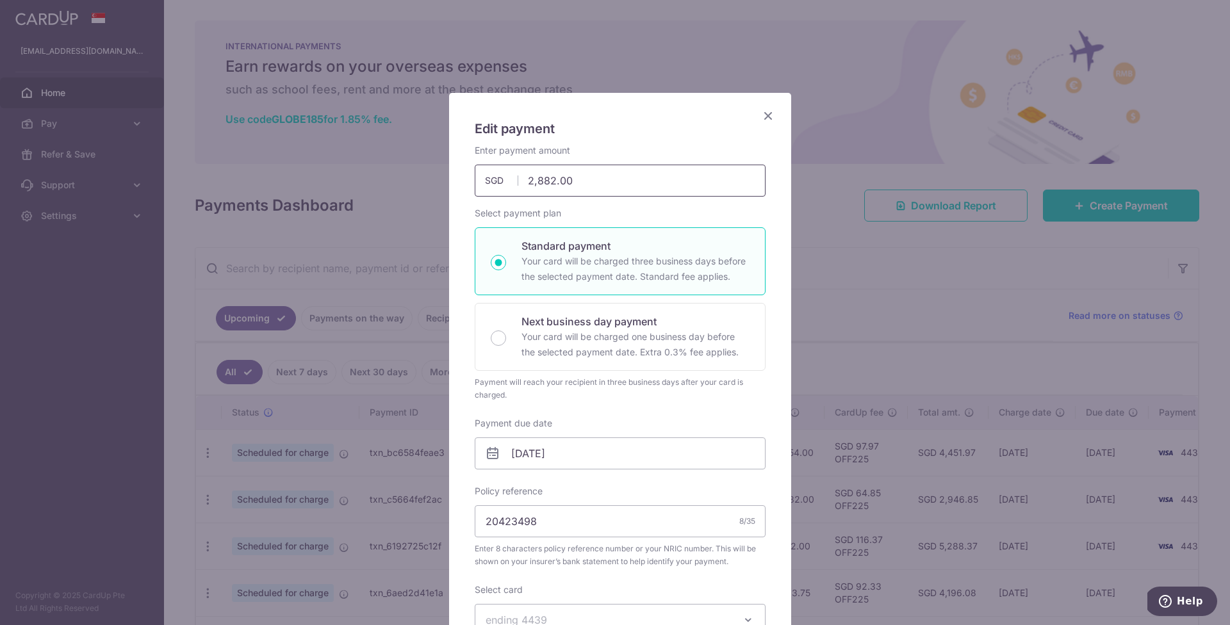
click at [543, 184] on input "2,882.00" at bounding box center [620, 181] width 291 height 32
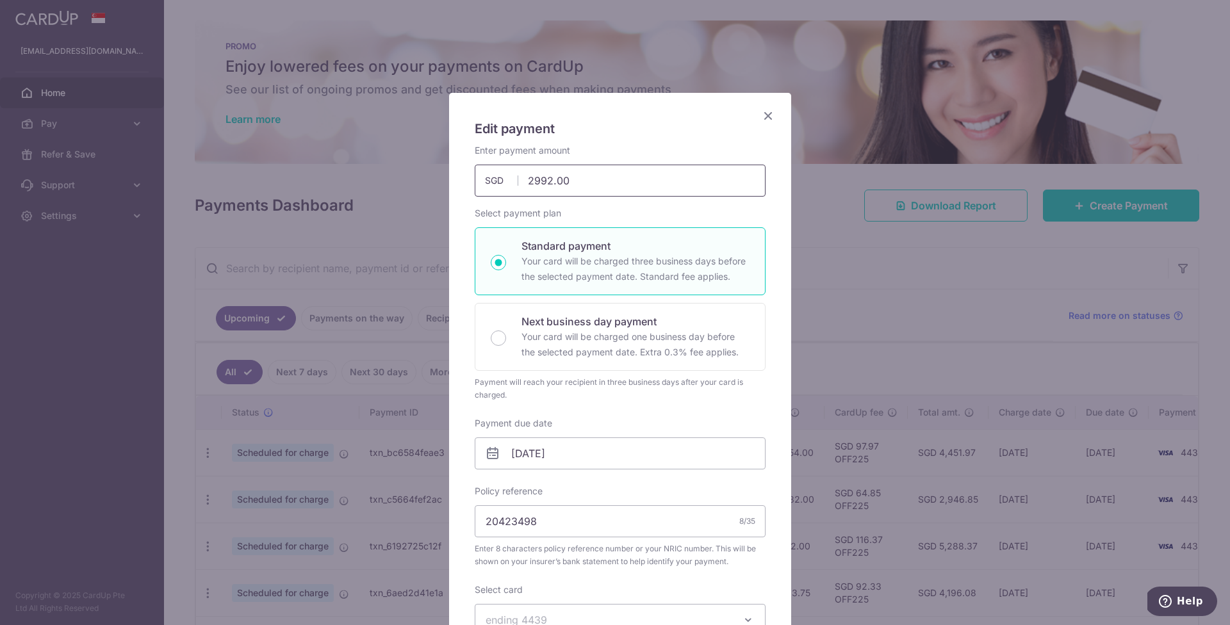
scroll to position [413, 0]
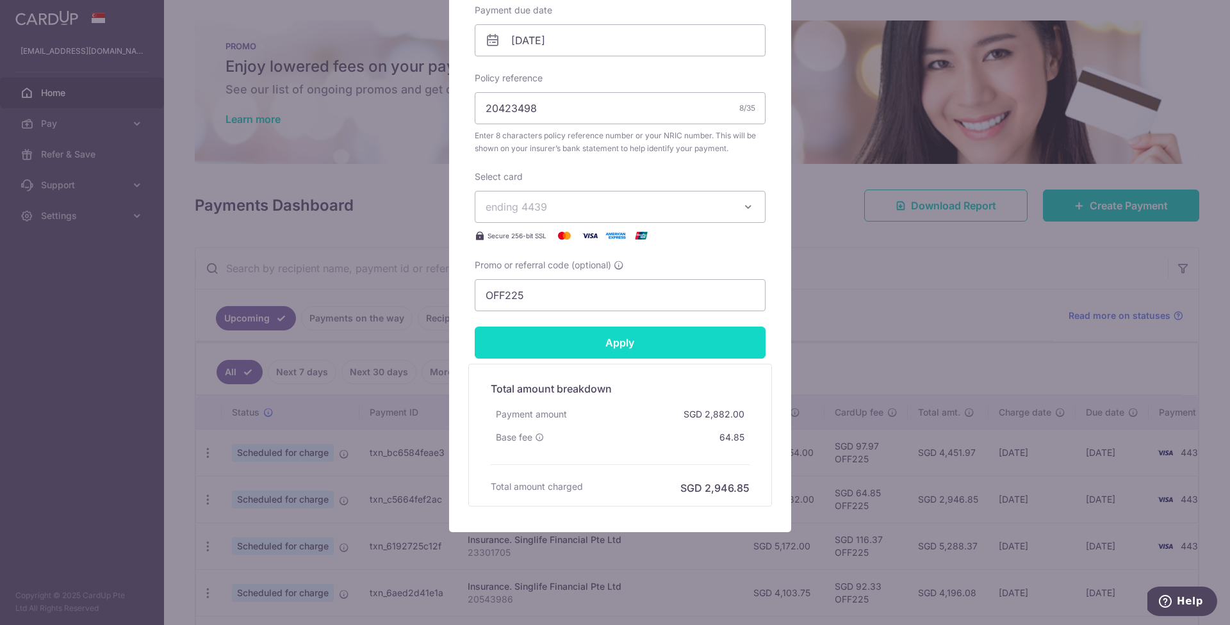
type input "2,992.00"
click at [632, 343] on input "Apply" at bounding box center [620, 343] width 291 height 32
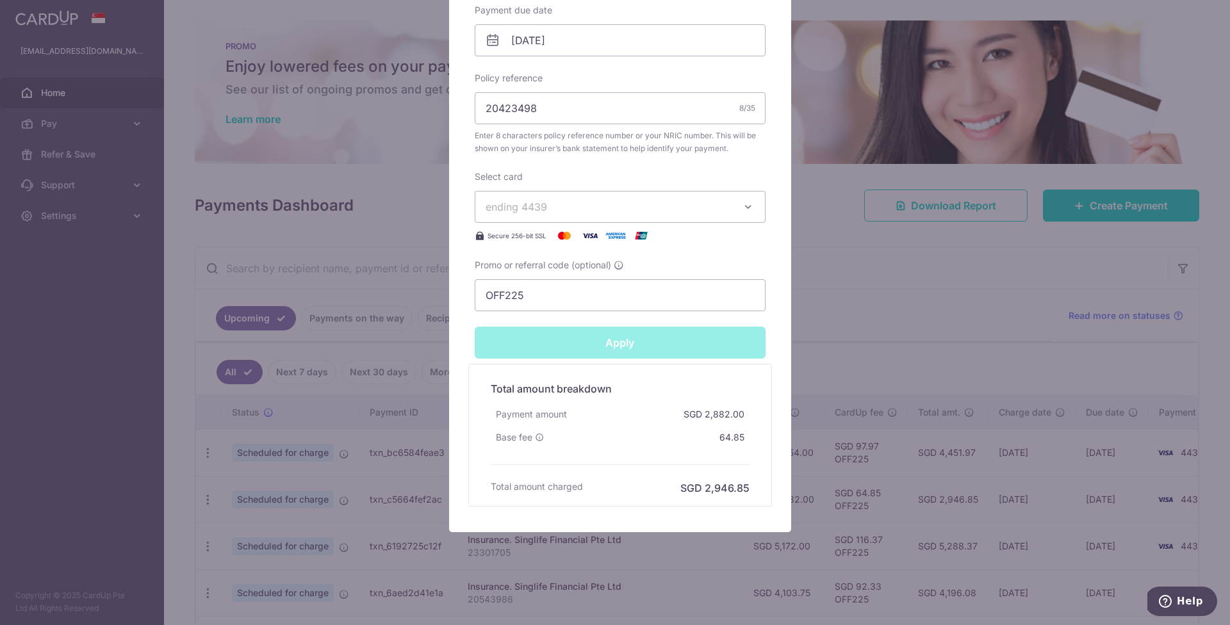
type input "Successfully Applied"
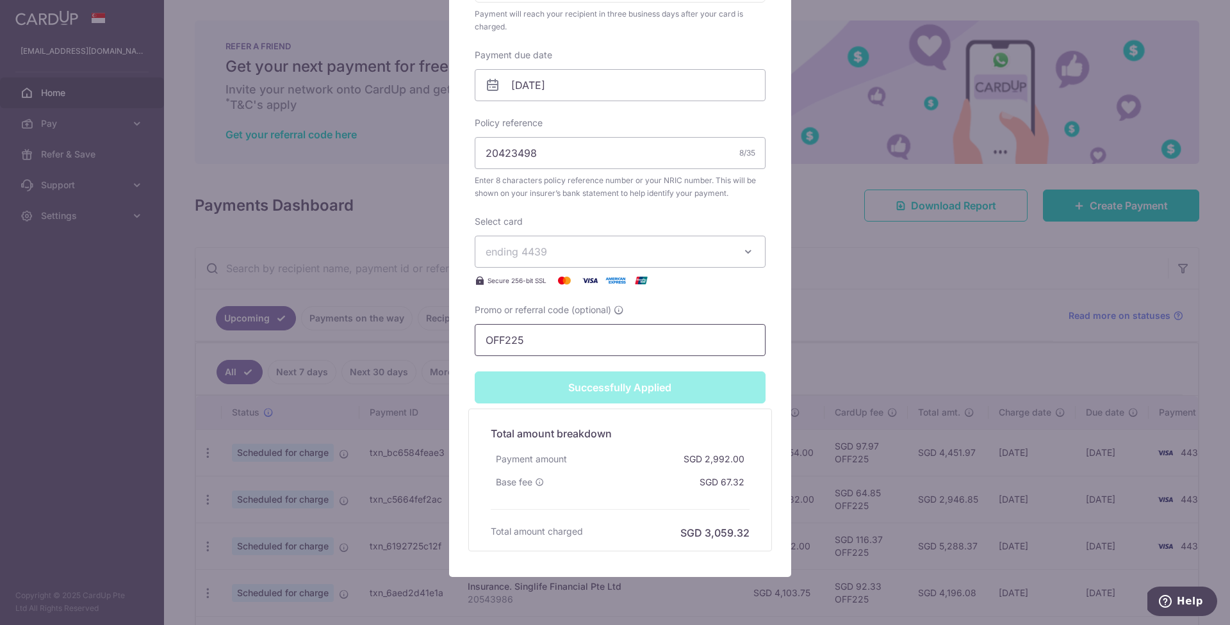
scroll to position [0, 0]
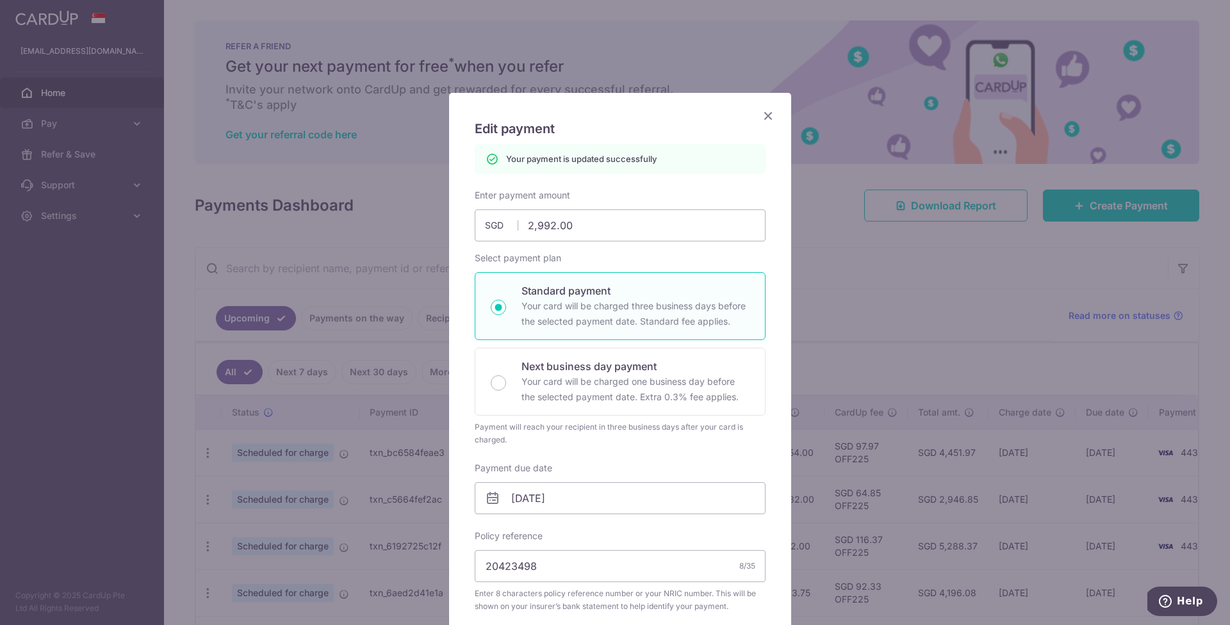
click at [762, 115] on icon "Close" at bounding box center [767, 116] width 15 height 16
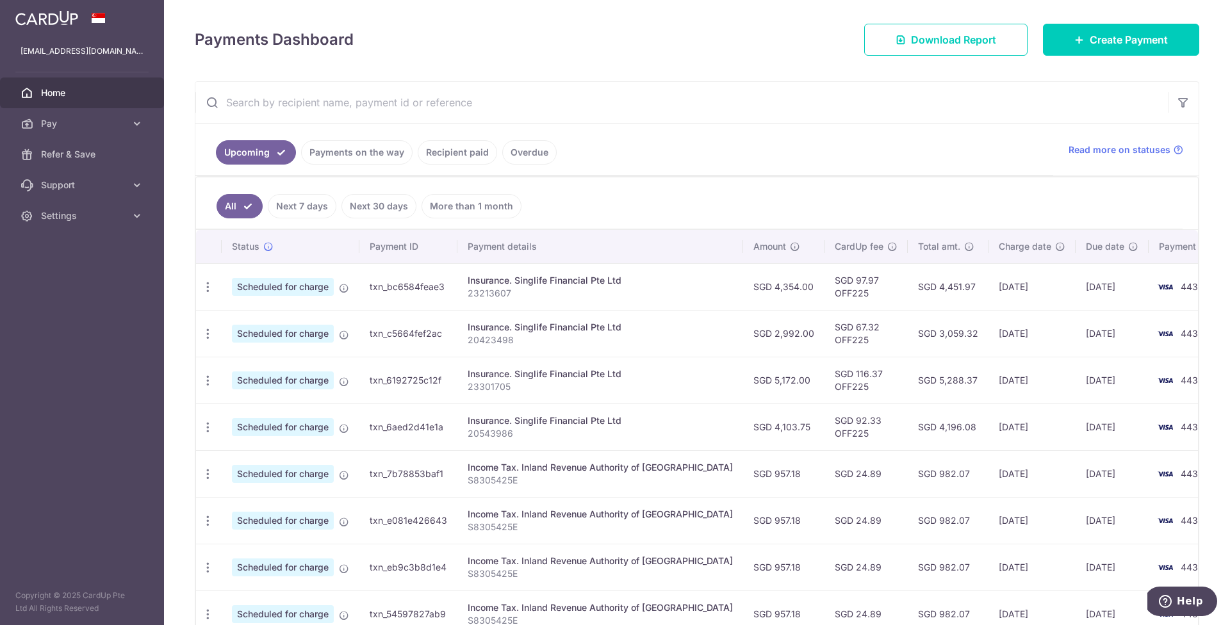
scroll to position [372, 0]
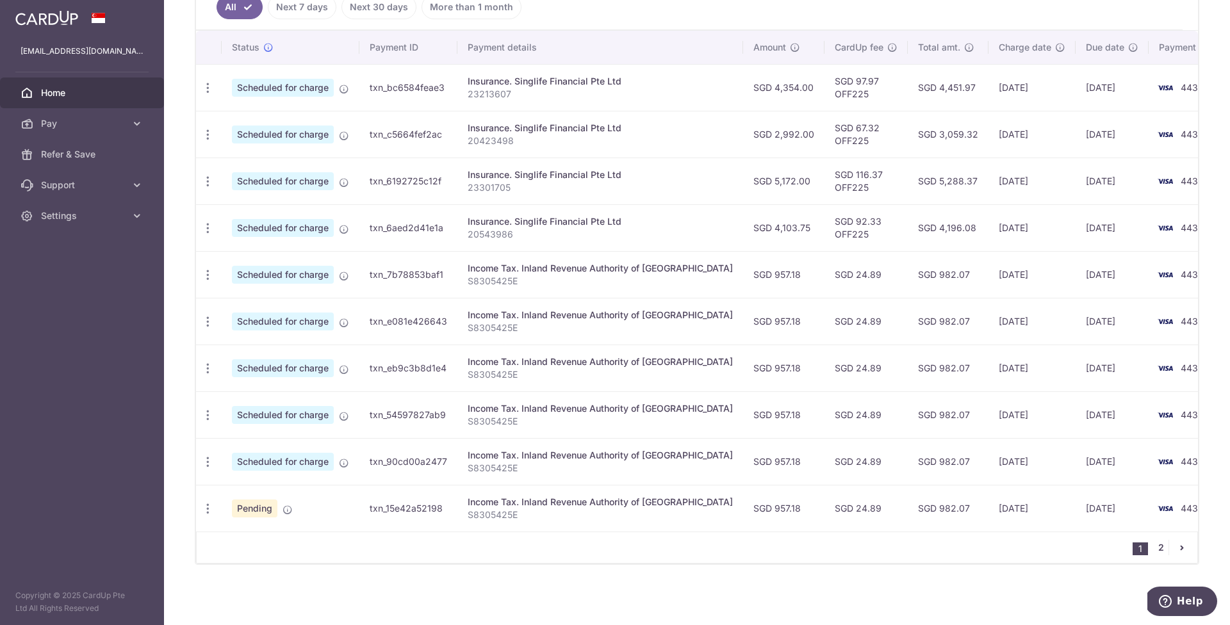
click at [1156, 553] on link "2" at bounding box center [1160, 547] width 15 height 15
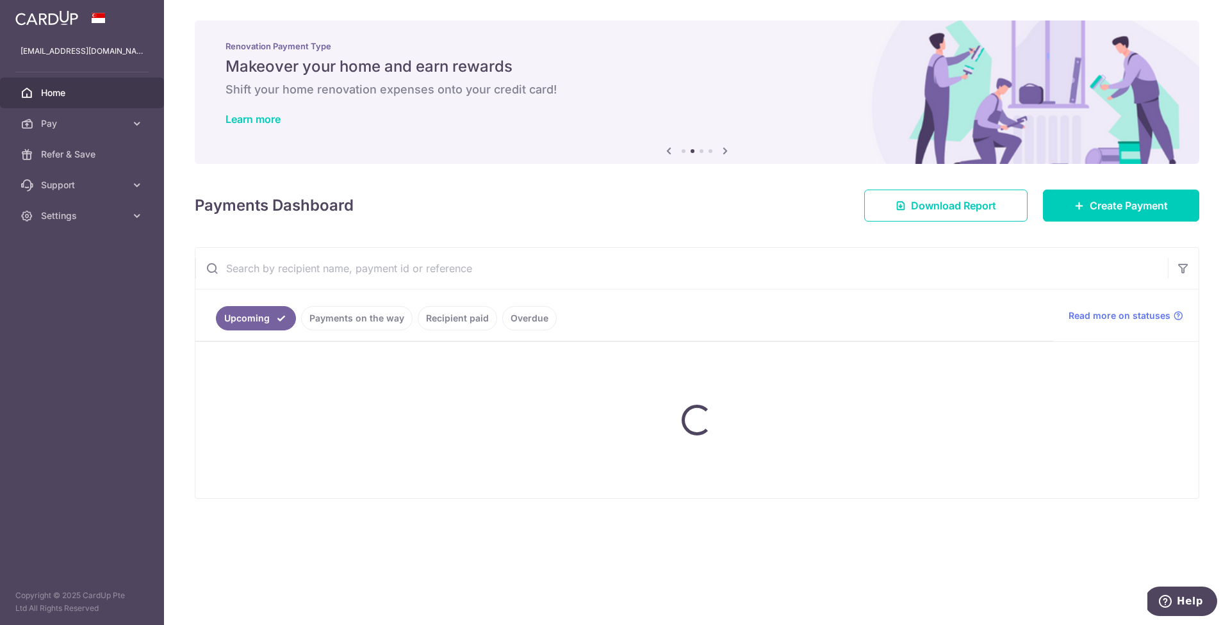
scroll to position [0, 0]
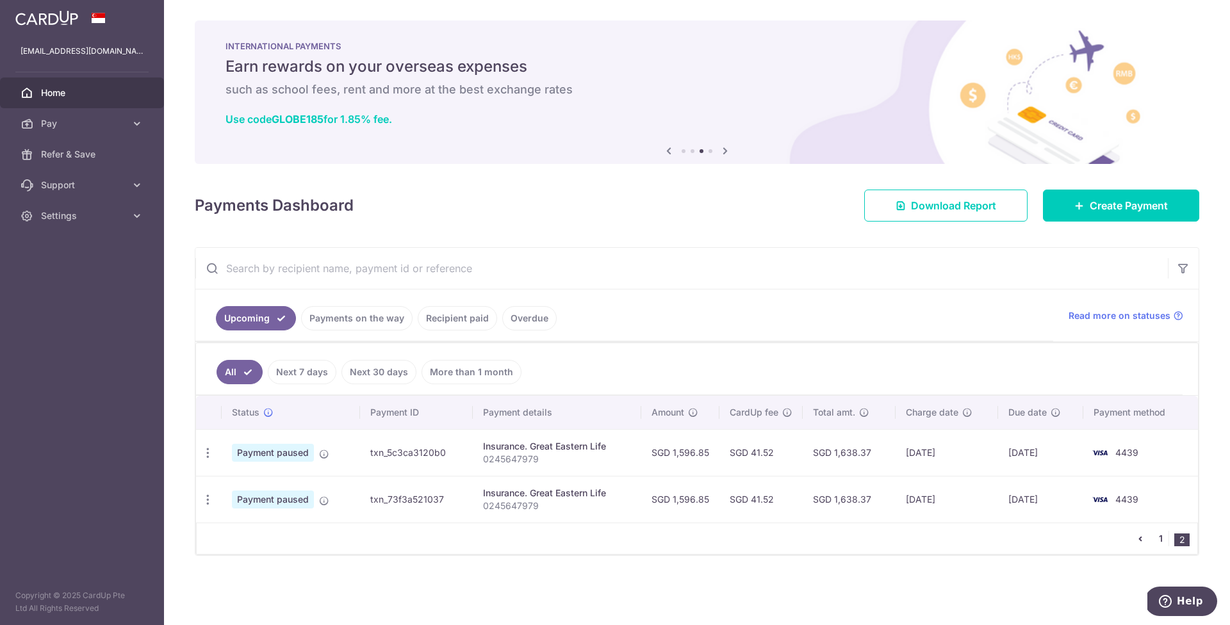
click at [1160, 536] on link "1" at bounding box center [1160, 538] width 15 height 15
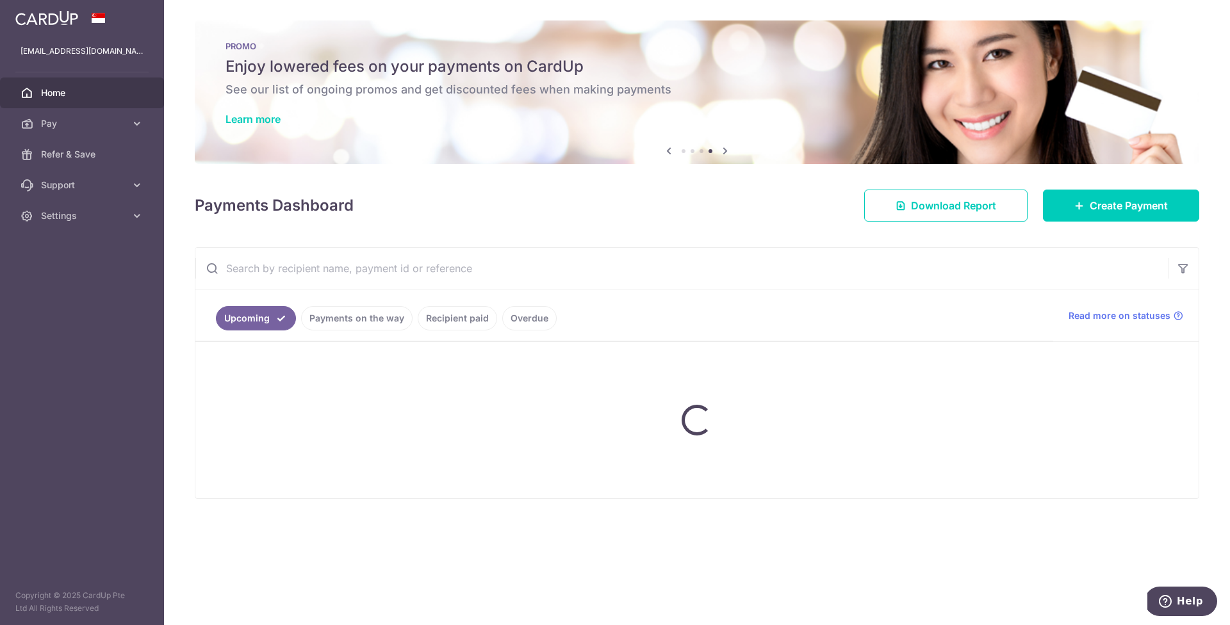
click at [372, 327] on link "Payments on the way" at bounding box center [356, 318] width 111 height 24
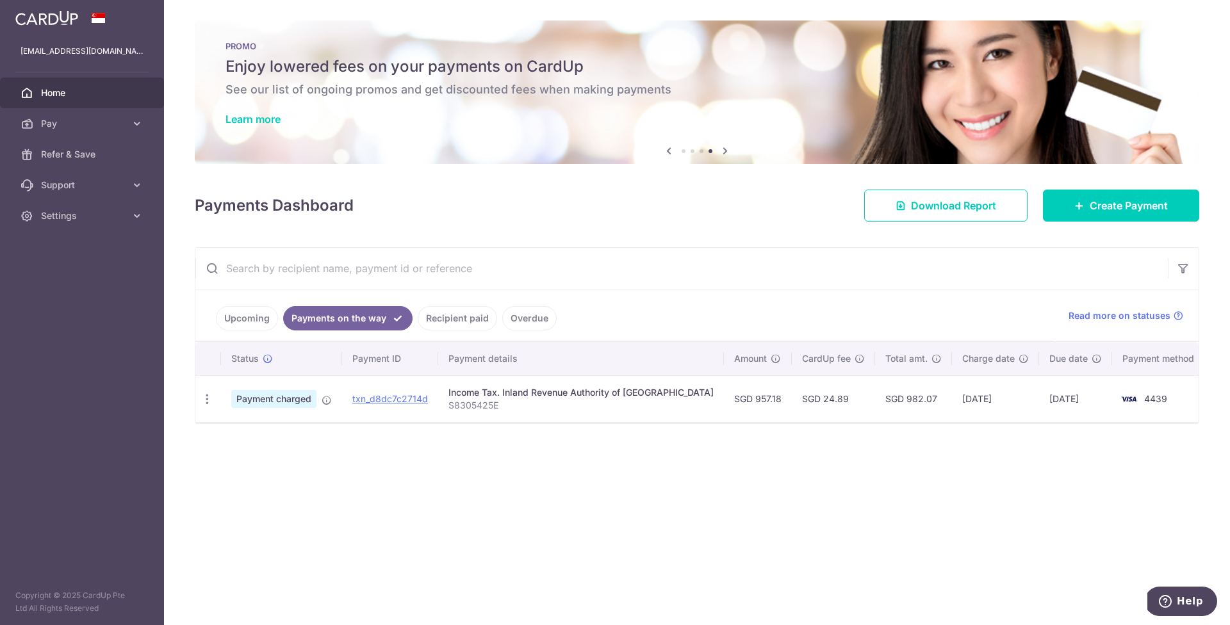
click at [258, 320] on link "Upcoming" at bounding box center [247, 318] width 62 height 24
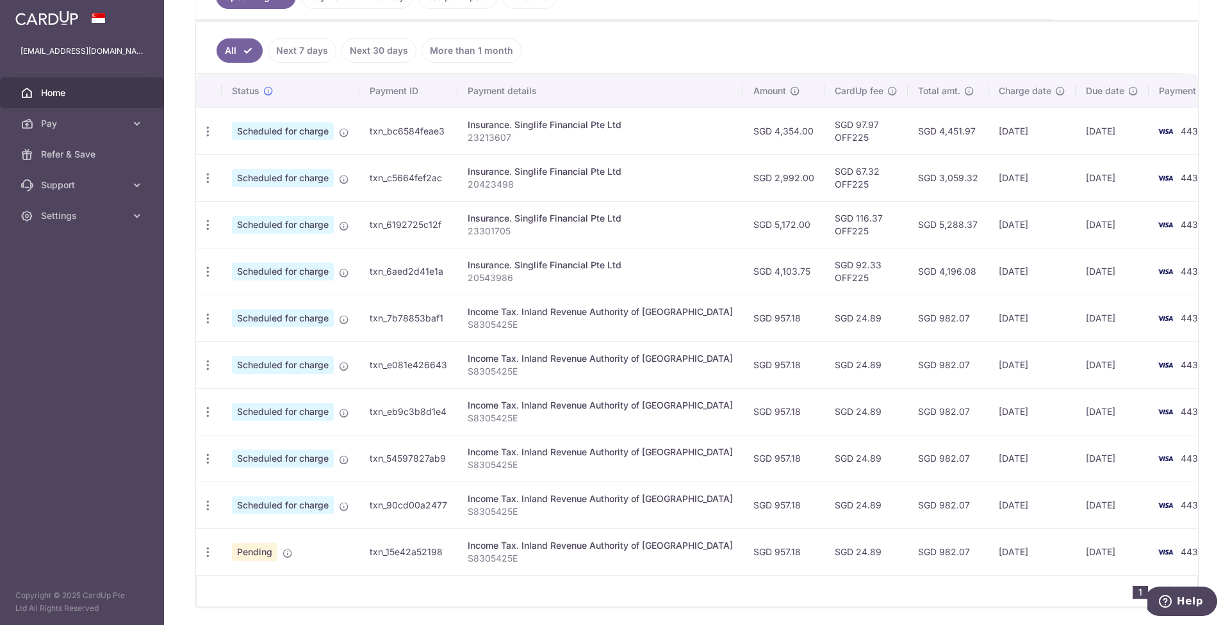
scroll to position [249, 0]
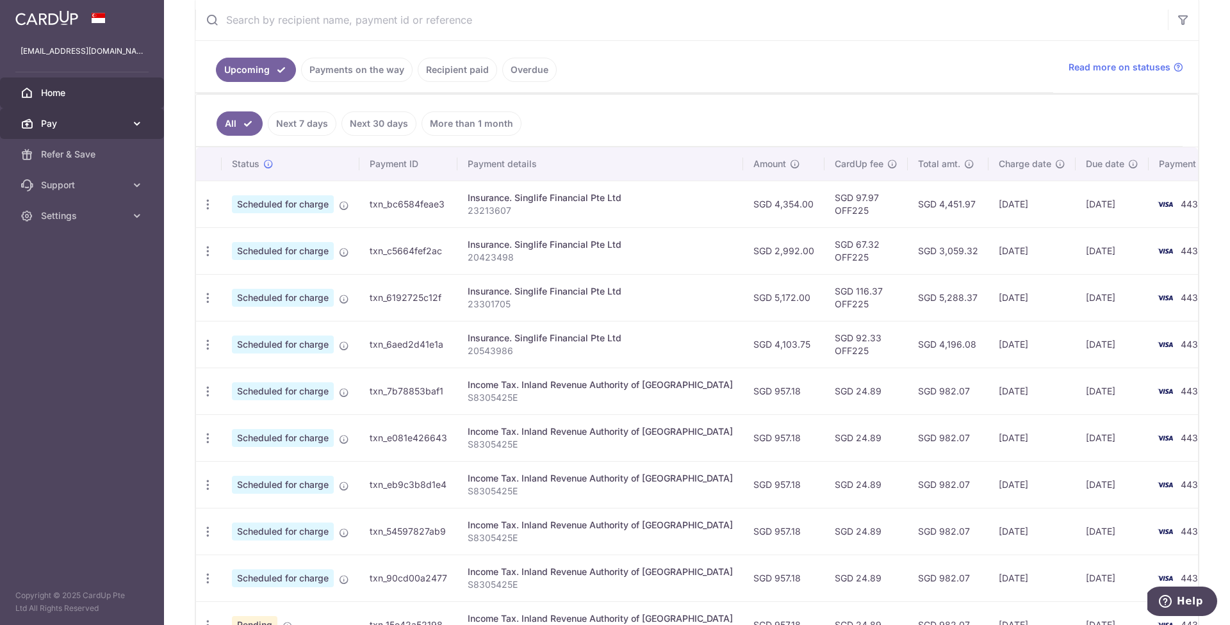
click at [139, 120] on icon at bounding box center [137, 123] width 13 height 13
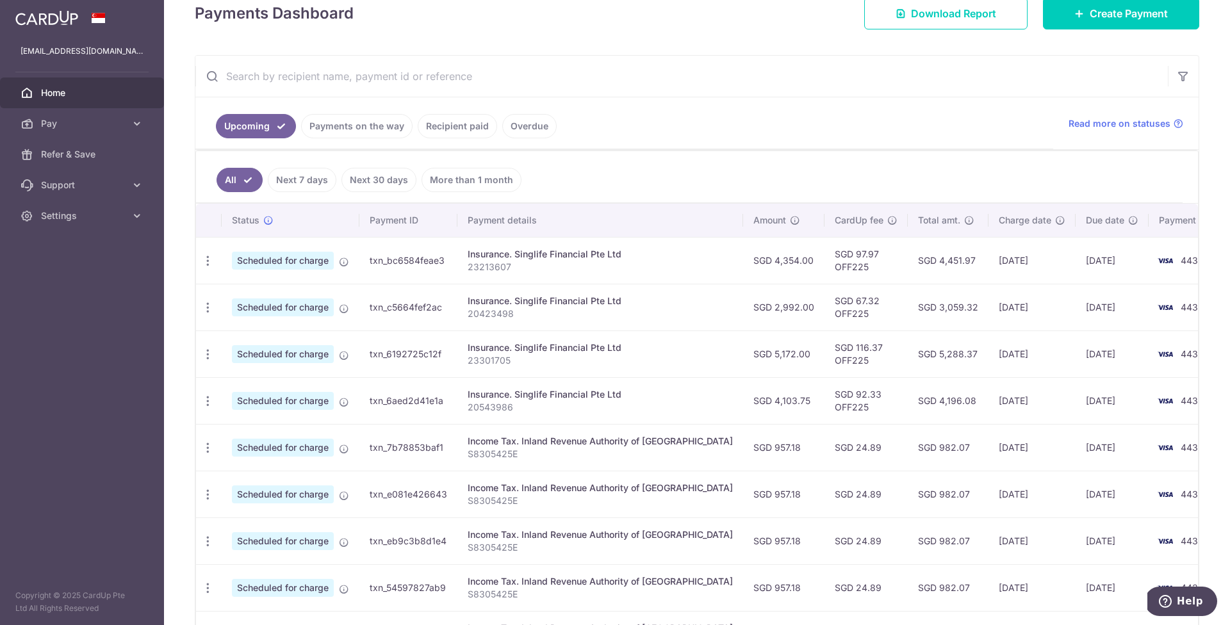
scroll to position [0, 0]
